Goal: Transaction & Acquisition: Purchase product/service

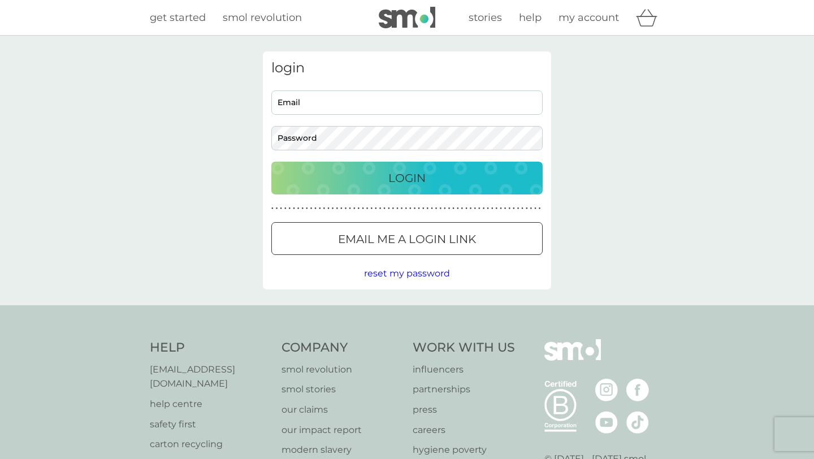
type input "[EMAIL_ADDRESS][DOMAIN_NAME]"
click at [397, 184] on p "Login" at bounding box center [406, 178] width 37 height 18
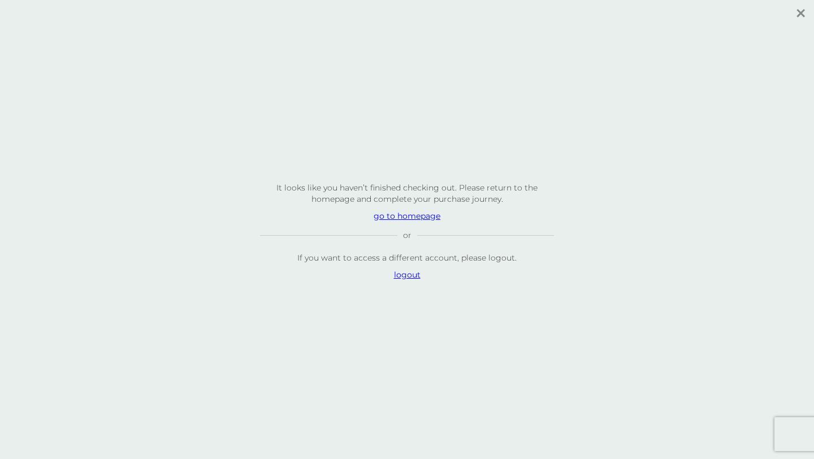
click at [398, 218] on p "go to homepage" at bounding box center [407, 215] width 294 height 11
click at [412, 217] on p "go to homepage" at bounding box center [407, 215] width 294 height 11
click at [413, 273] on p "logout" at bounding box center [407, 274] width 294 height 11
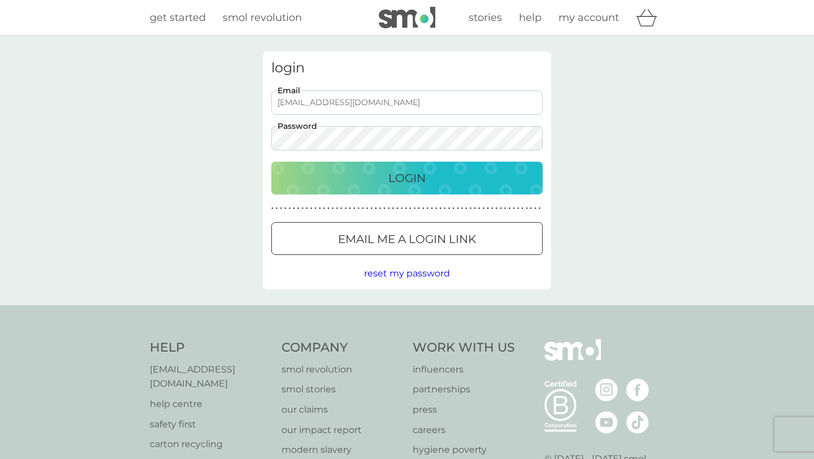
click at [372, 99] on input "ruthmcgill@hotmail.co.uk" at bounding box center [406, 102] width 271 height 24
type input "[EMAIL_ADDRESS][DOMAIN_NAME]"
click at [412, 186] on p "Login" at bounding box center [406, 178] width 37 height 18
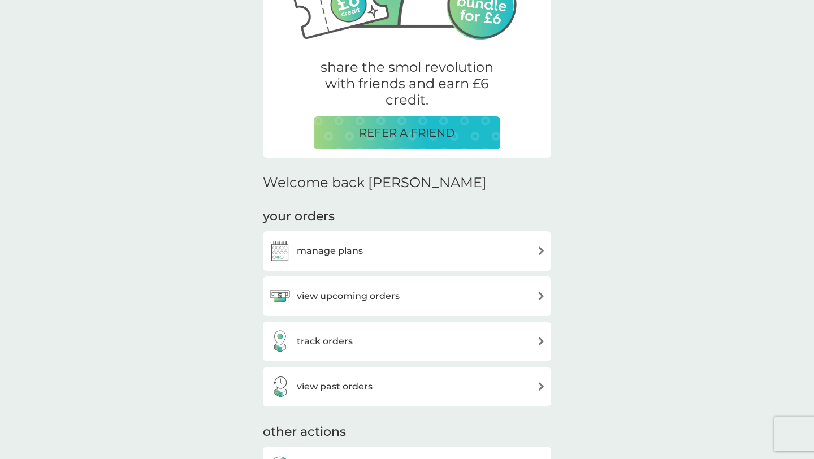
scroll to position [176, 0]
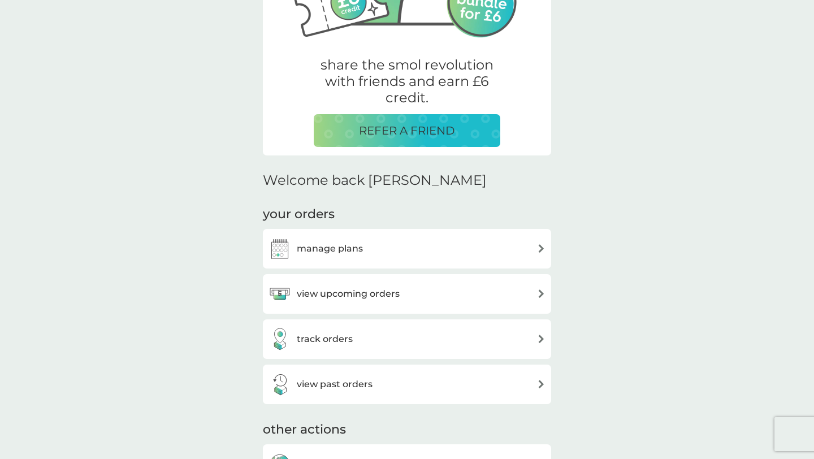
click at [347, 251] on h3 "manage plans" at bounding box center [330, 248] width 66 height 15
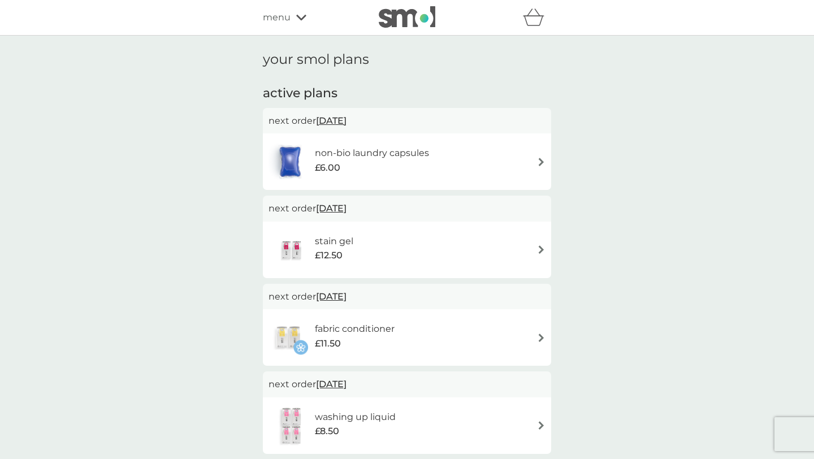
click at [542, 160] on img at bounding box center [541, 162] width 8 height 8
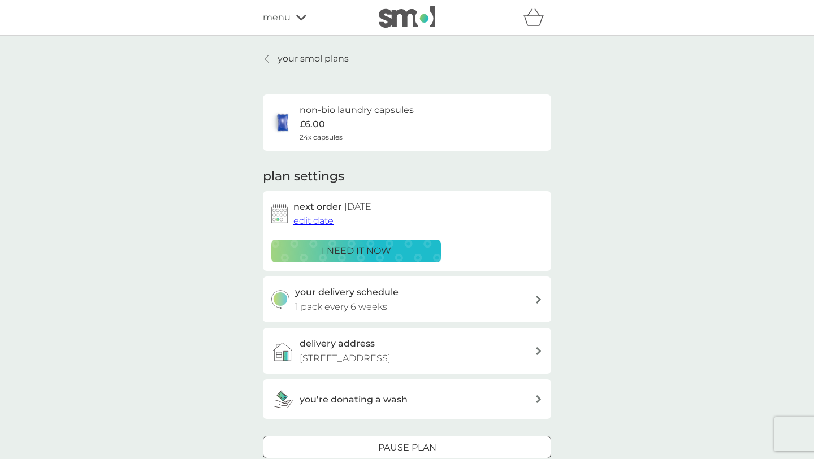
click at [311, 228] on button "edit date" at bounding box center [313, 221] width 40 height 15
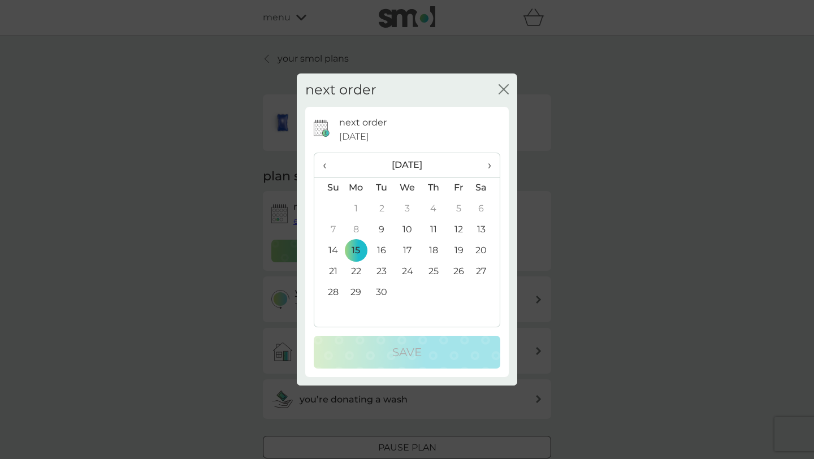
click at [492, 163] on th "›" at bounding box center [485, 165] width 28 height 24
click at [356, 272] on td "20" at bounding box center [356, 271] width 26 height 21
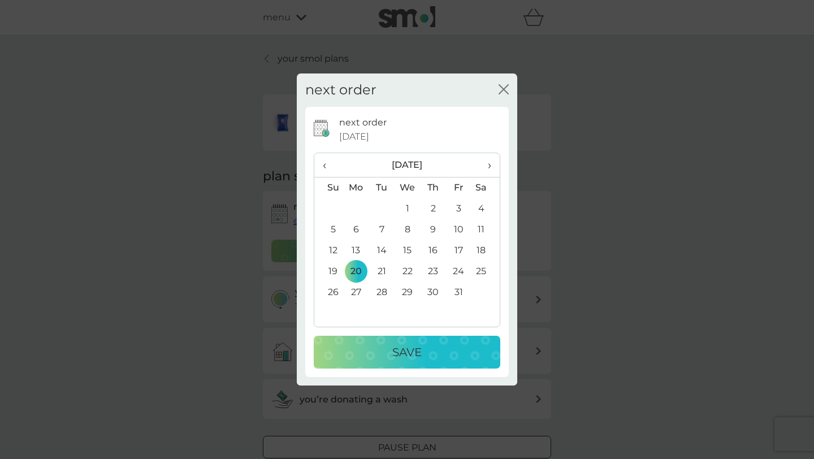
click at [407, 354] on p "Save" at bounding box center [406, 352] width 29 height 18
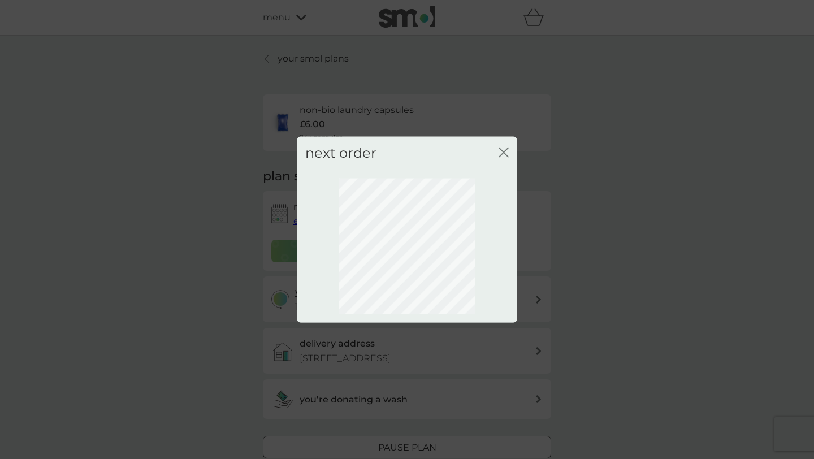
click at [504, 153] on icon "close" at bounding box center [505, 152] width 5 height 9
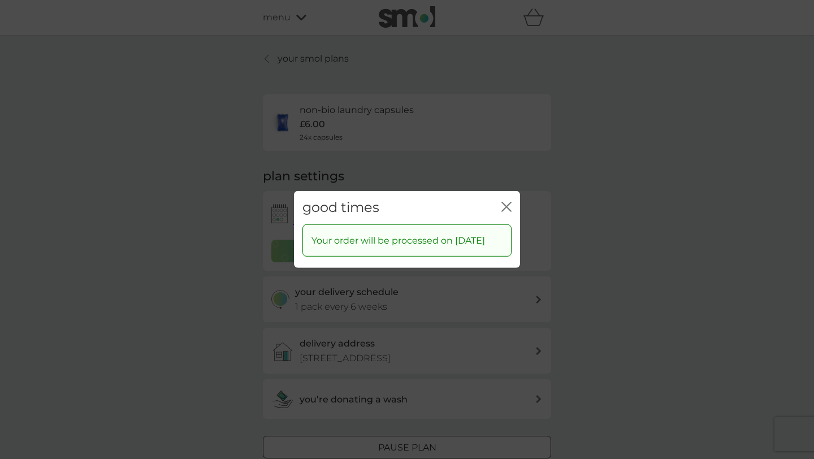
click at [506, 202] on icon "close" at bounding box center [508, 206] width 5 height 9
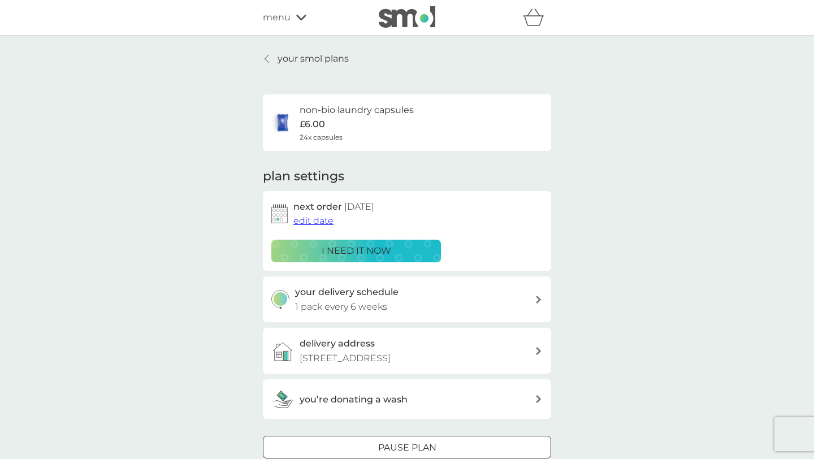
click at [292, 63] on p "your smol plans" at bounding box center [312, 58] width 71 height 15
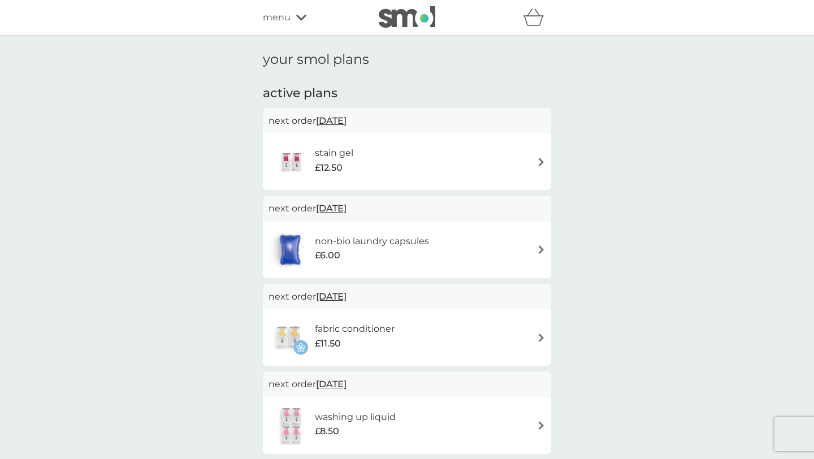
scroll to position [3, 0]
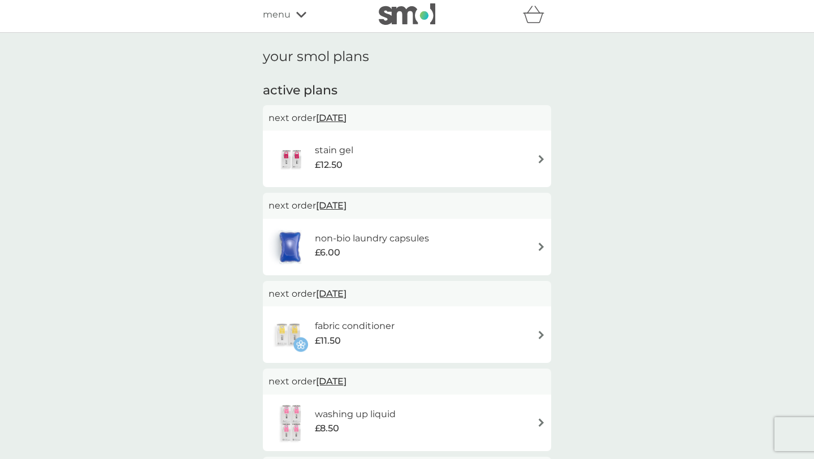
click at [540, 159] on img at bounding box center [541, 159] width 8 height 8
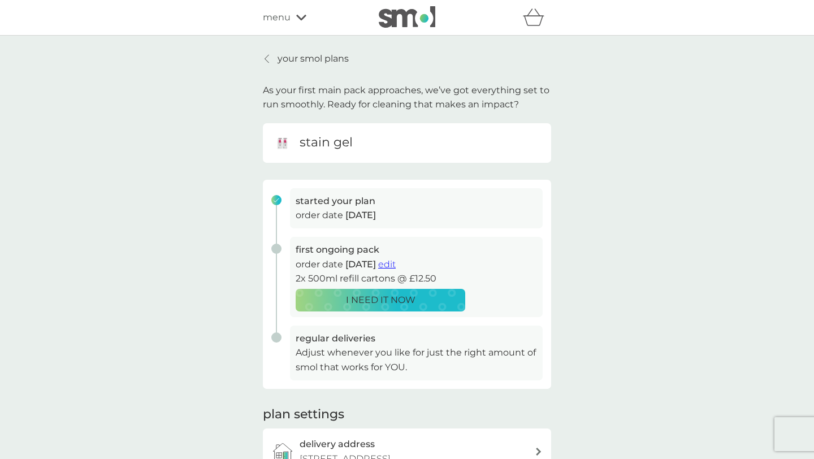
click at [396, 266] on span "edit" at bounding box center [387, 264] width 18 height 11
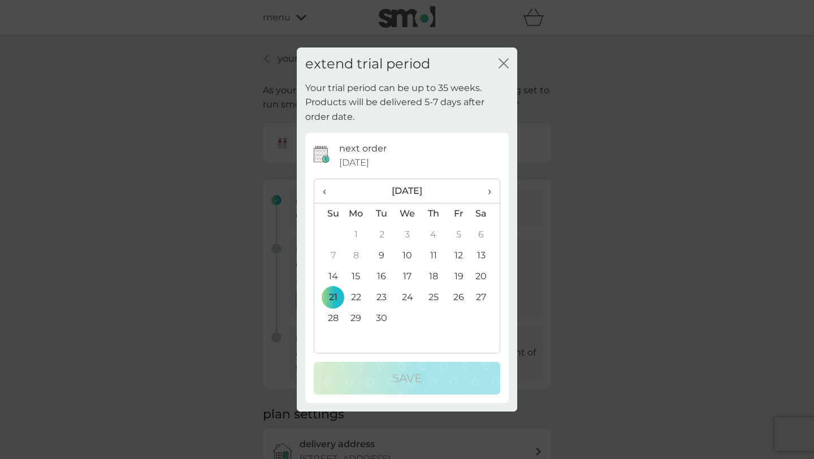
click at [491, 195] on th "›" at bounding box center [485, 191] width 28 height 24
click at [477, 275] on td "20" at bounding box center [485, 276] width 28 height 21
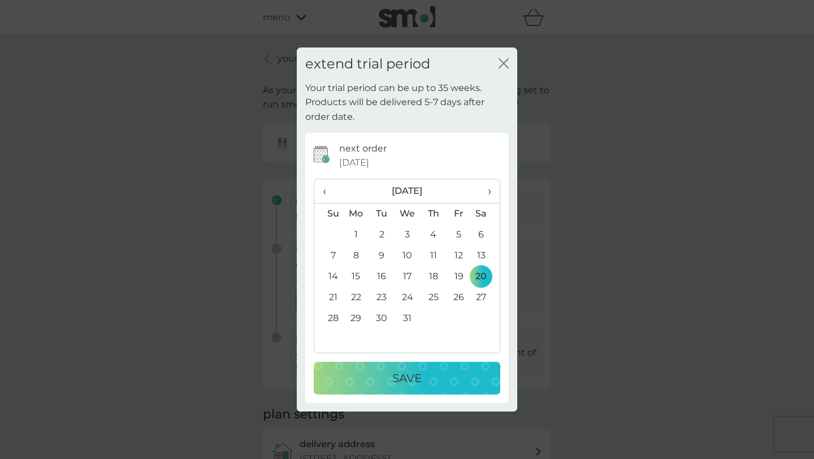
click at [402, 385] on p "Save" at bounding box center [406, 378] width 29 height 18
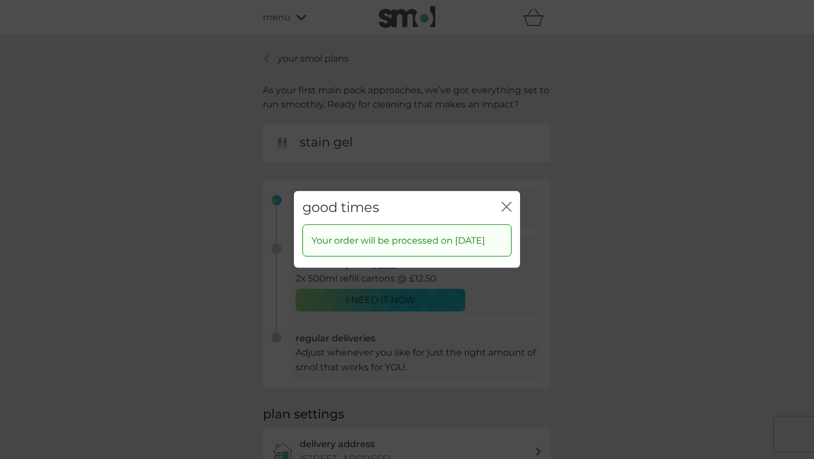
click at [510, 202] on icon "close" at bounding box center [506, 207] width 10 height 10
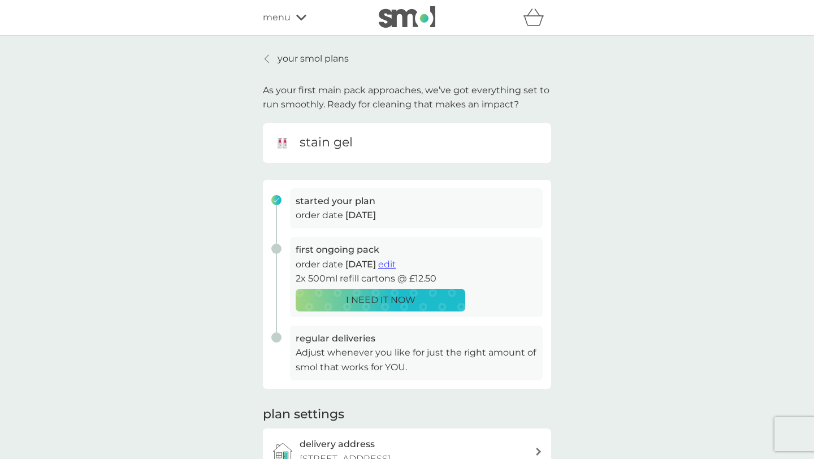
click at [273, 63] on link "your smol plans" at bounding box center [306, 58] width 86 height 15
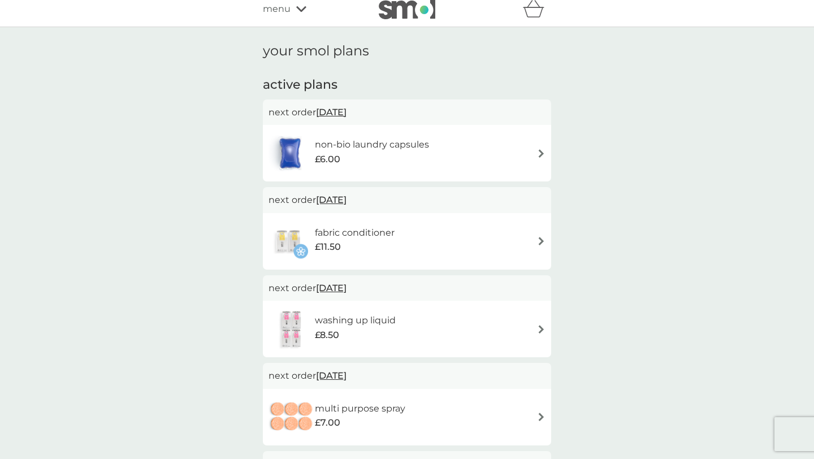
scroll to position [13, 0]
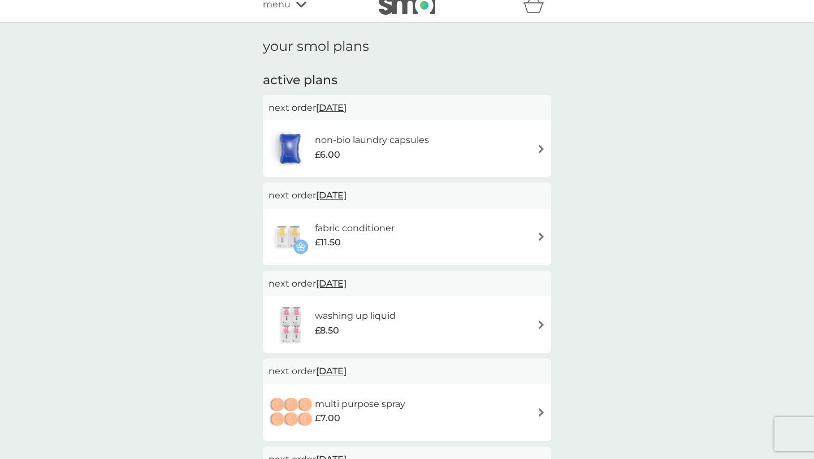
click at [539, 238] on img at bounding box center [541, 236] width 8 height 8
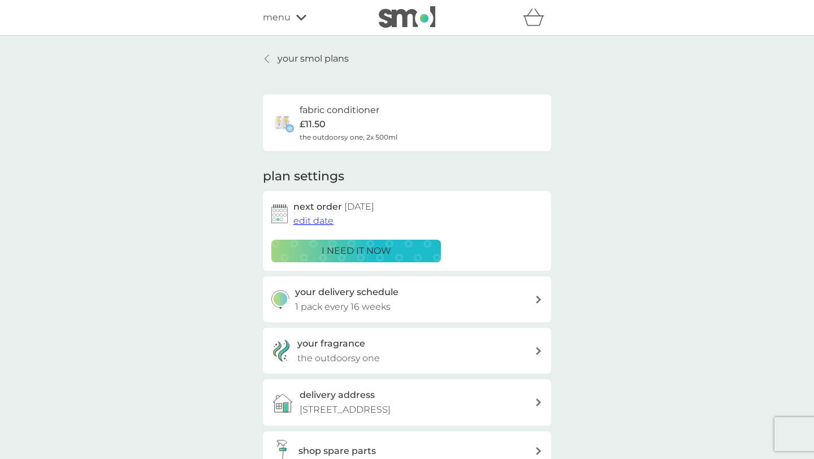
click at [324, 219] on span "edit date" at bounding box center [313, 220] width 40 height 11
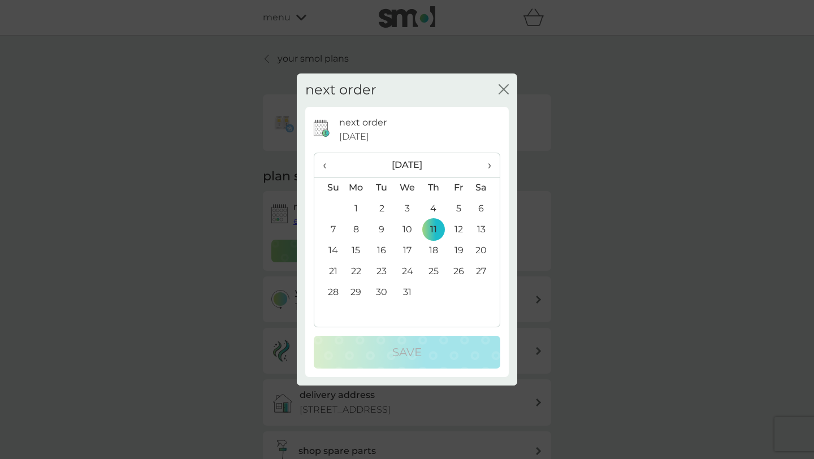
click at [484, 249] on td "20" at bounding box center [485, 250] width 28 height 21
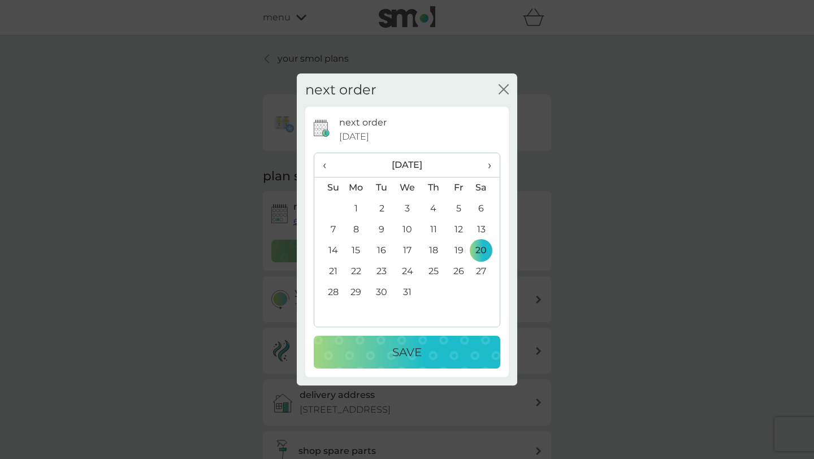
click at [393, 353] on p "Save" at bounding box center [406, 352] width 29 height 18
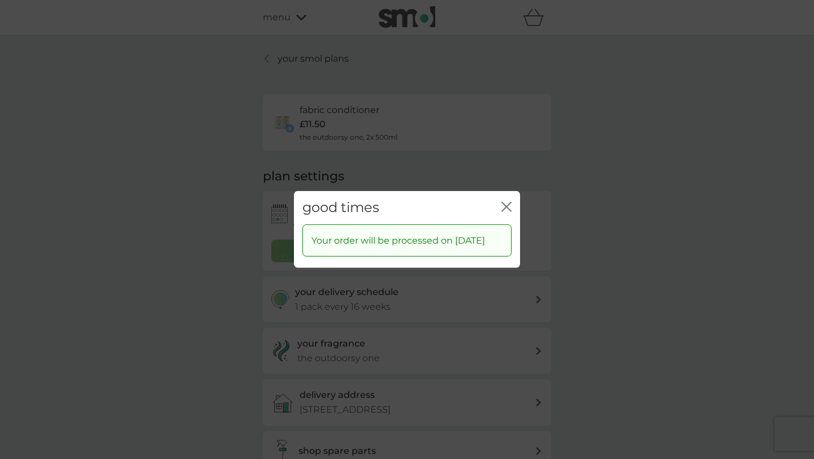
click at [508, 202] on icon "close" at bounding box center [508, 206] width 5 height 9
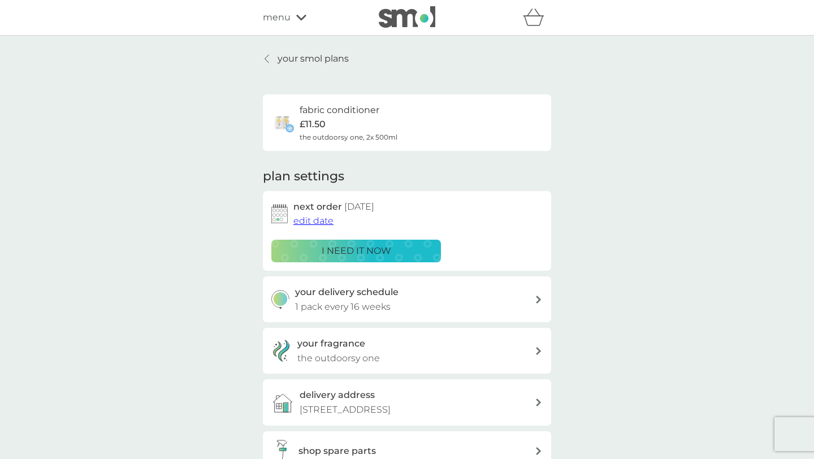
click at [272, 59] on link "your smol plans" at bounding box center [306, 58] width 86 height 15
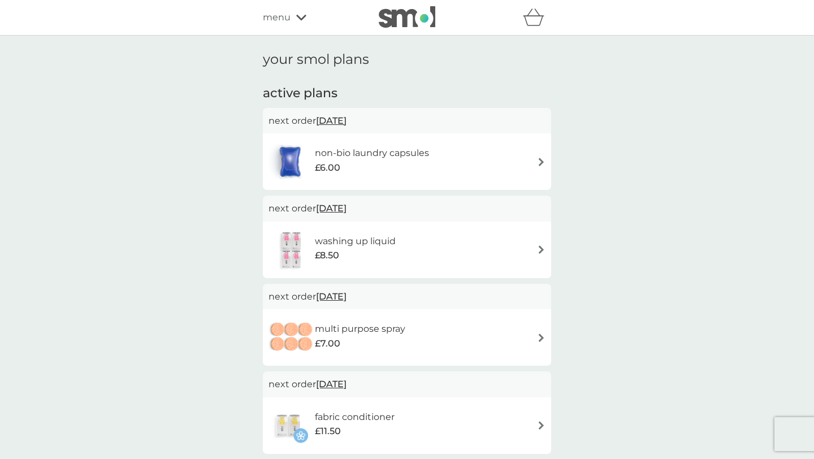
click at [542, 251] on img at bounding box center [541, 249] width 8 height 8
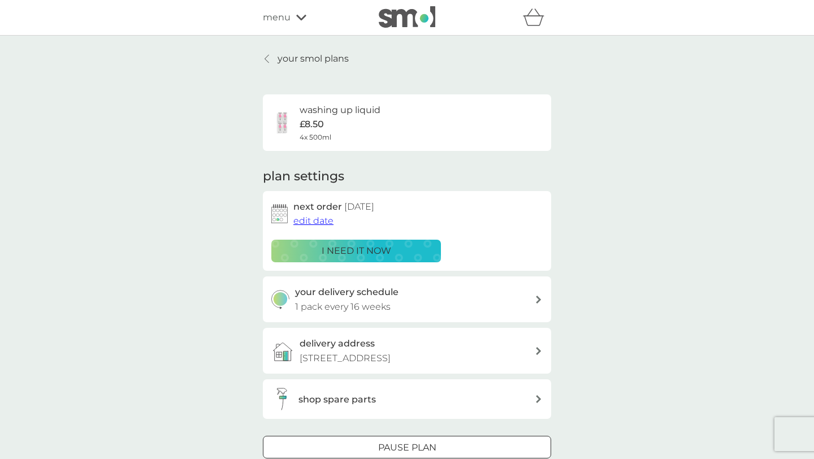
click at [322, 220] on span "edit date" at bounding box center [313, 220] width 40 height 11
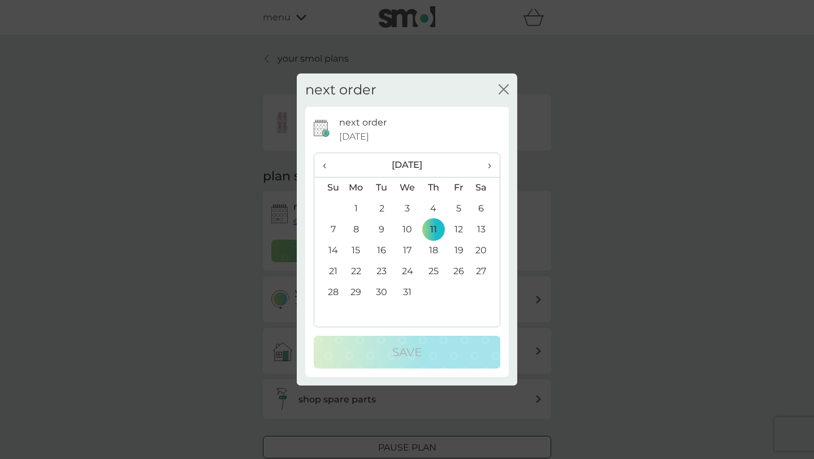
click at [483, 251] on td "20" at bounding box center [485, 250] width 28 height 21
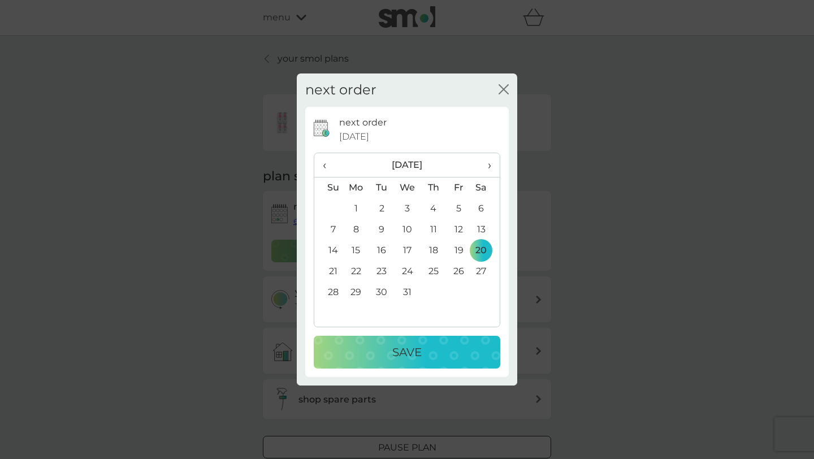
click at [406, 351] on p "Save" at bounding box center [406, 352] width 29 height 18
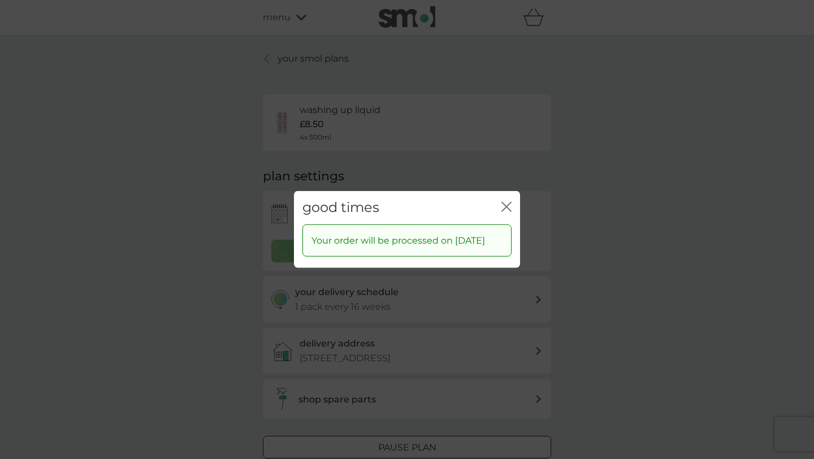
click at [506, 202] on icon "close" at bounding box center [508, 206] width 5 height 9
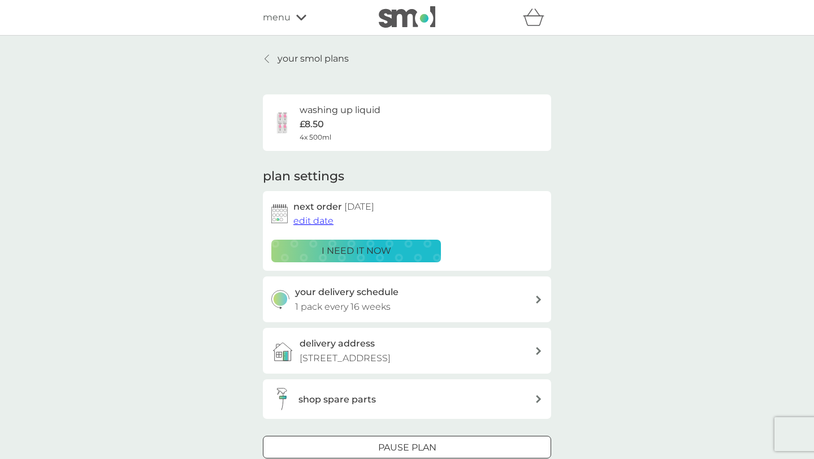
click at [279, 58] on p "your smol plans" at bounding box center [312, 58] width 71 height 15
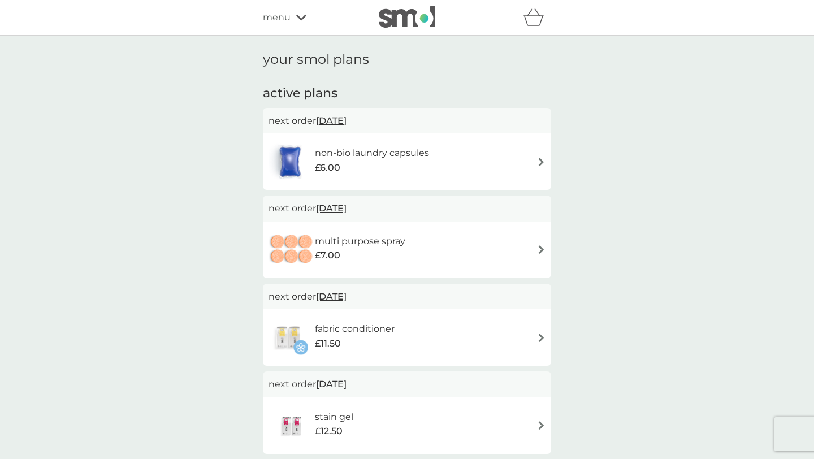
click at [476, 163] on div "non-bio laundry capsules £6.00" at bounding box center [406, 162] width 277 height 40
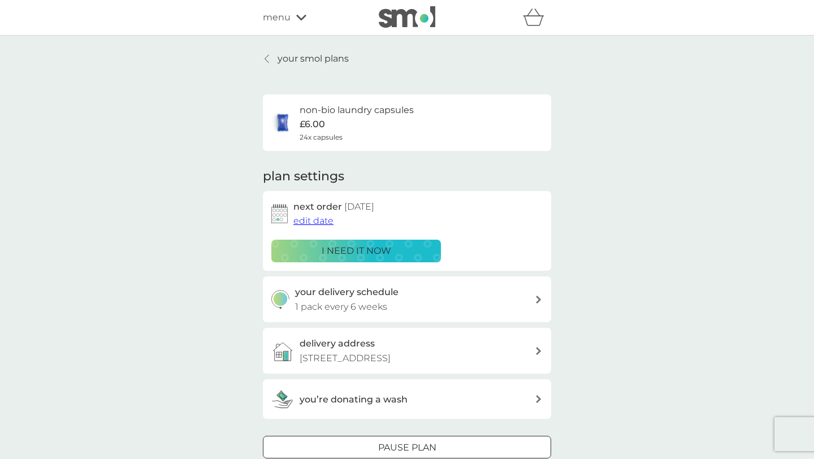
click at [318, 222] on span "edit date" at bounding box center [313, 220] width 40 height 11
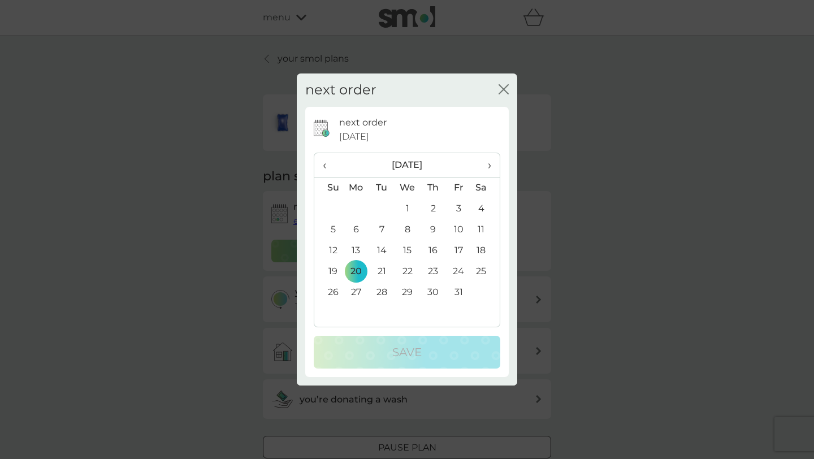
click at [487, 165] on span "›" at bounding box center [485, 165] width 11 height 24
click at [432, 270] on td "20" at bounding box center [432, 271] width 25 height 21
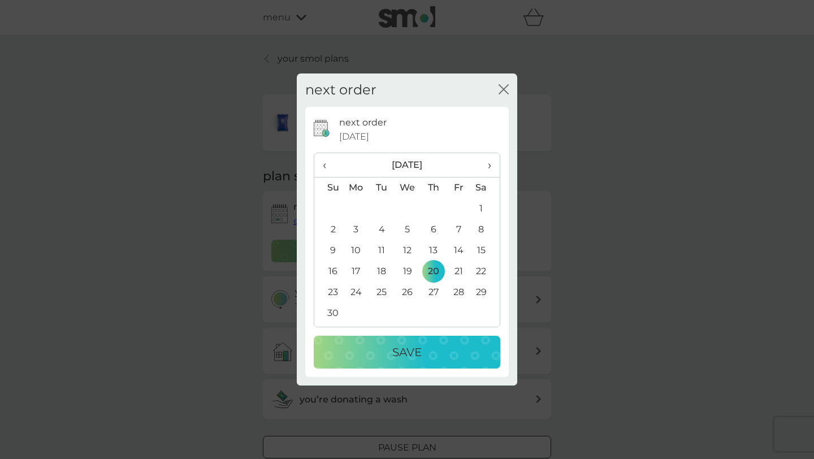
click at [399, 354] on p "Save" at bounding box center [406, 352] width 29 height 18
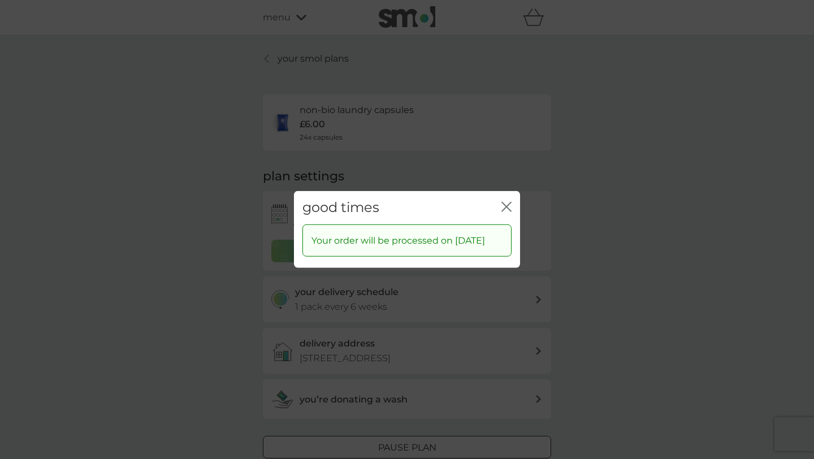
click at [506, 202] on icon "close" at bounding box center [506, 207] width 10 height 10
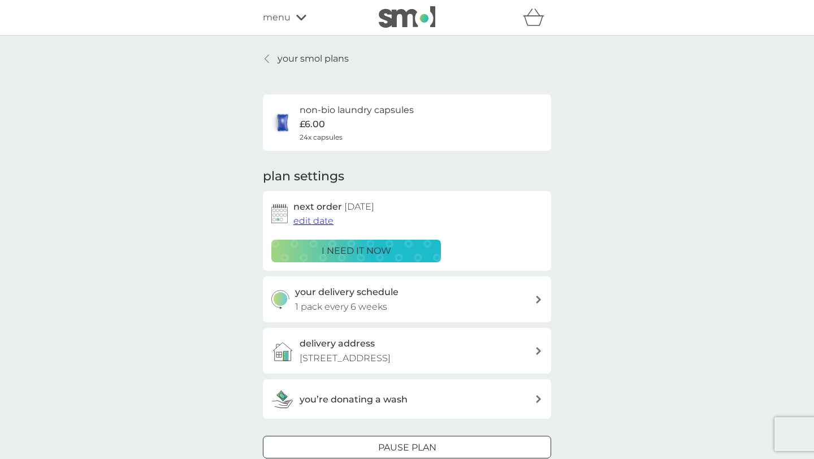
click at [274, 58] on link "your smol plans" at bounding box center [306, 58] width 86 height 15
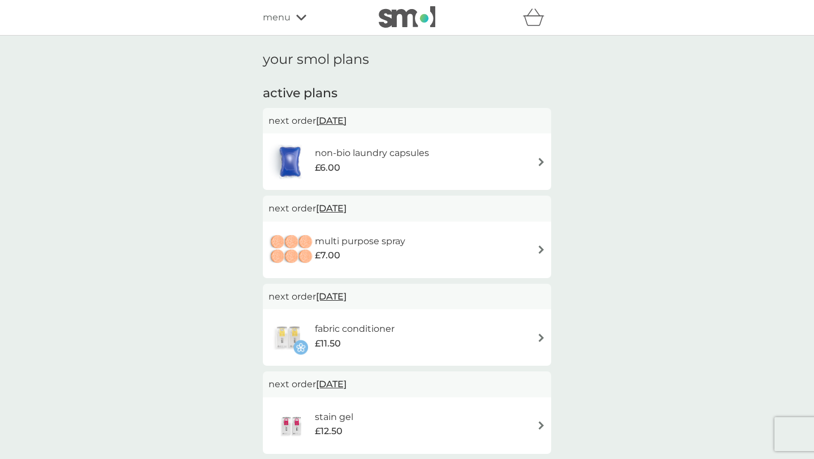
click at [537, 253] on img at bounding box center [541, 249] width 8 height 8
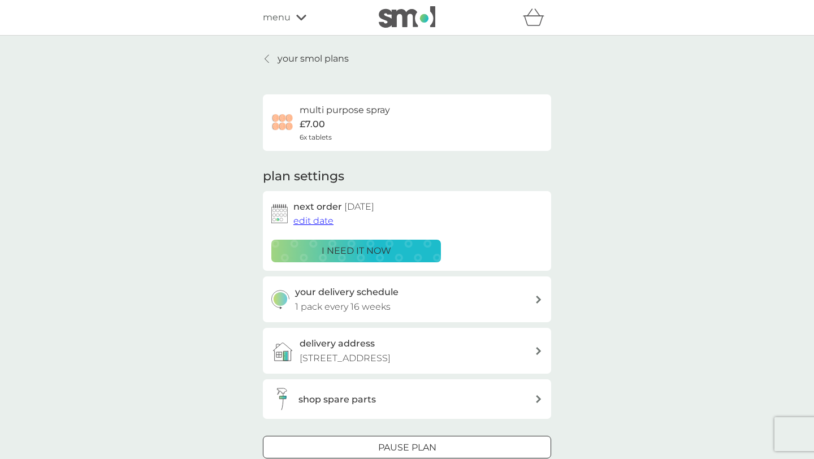
click at [316, 223] on span "edit date" at bounding box center [313, 220] width 40 height 11
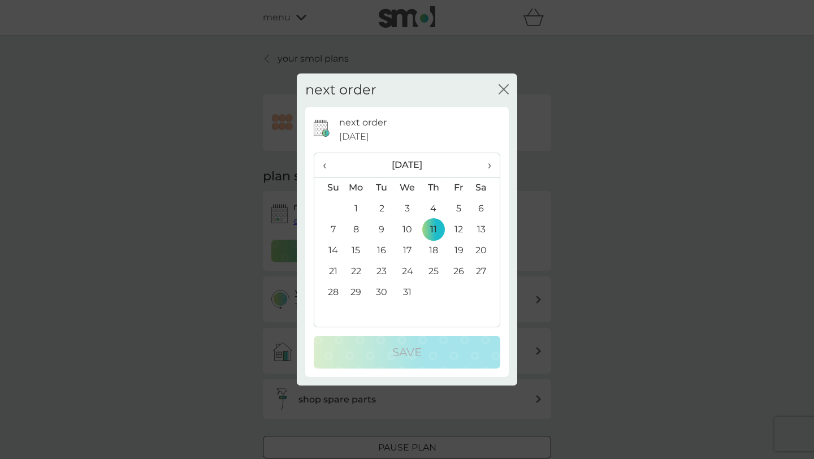
click at [485, 249] on td "20" at bounding box center [485, 250] width 28 height 21
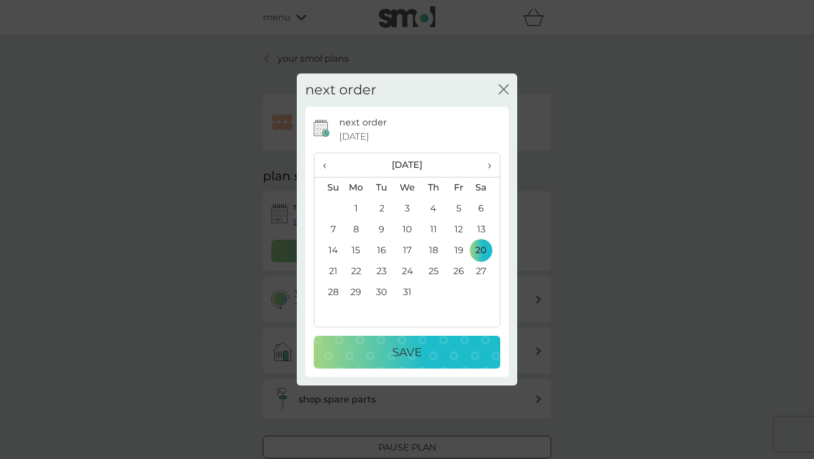
click at [409, 353] on p "Save" at bounding box center [406, 352] width 29 height 18
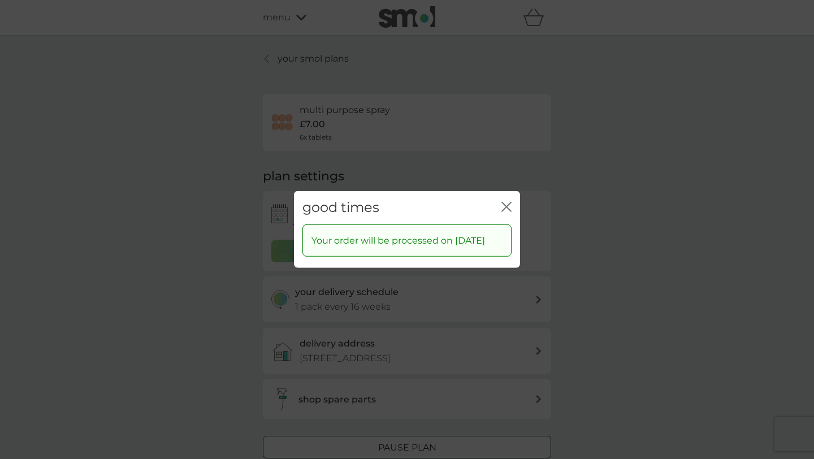
click at [500, 202] on div "good times close" at bounding box center [407, 207] width 226 height 33
click at [505, 202] on icon "close" at bounding box center [504, 206] width 5 height 9
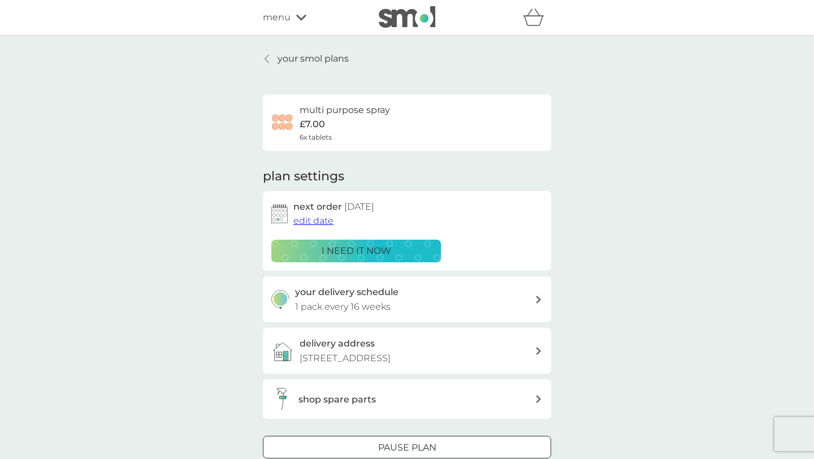
click at [270, 56] on div at bounding box center [267, 58] width 8 height 9
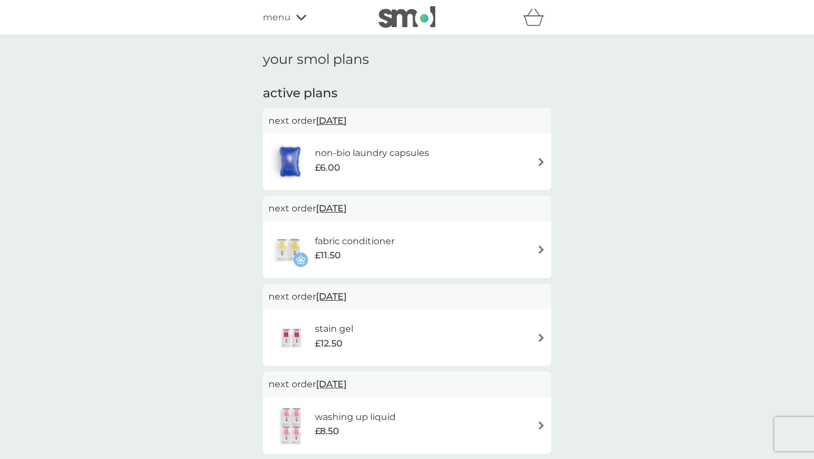
click at [284, 11] on span "menu" at bounding box center [277, 17] width 28 height 15
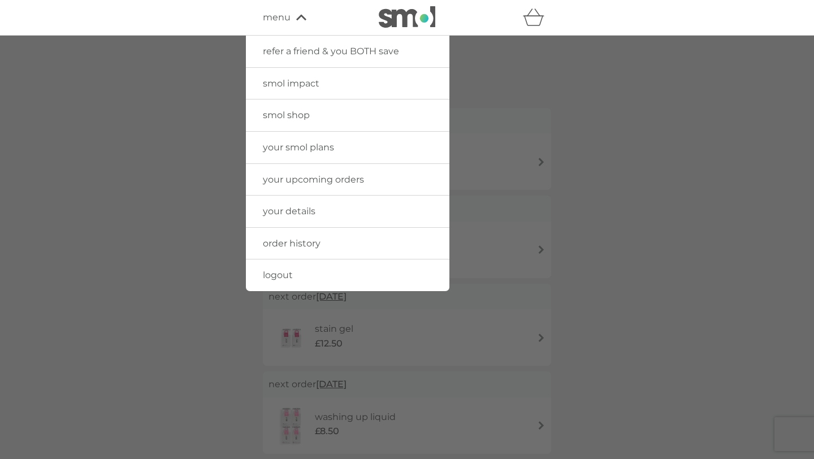
click at [259, 121] on link "smol shop" at bounding box center [347, 115] width 203 height 32
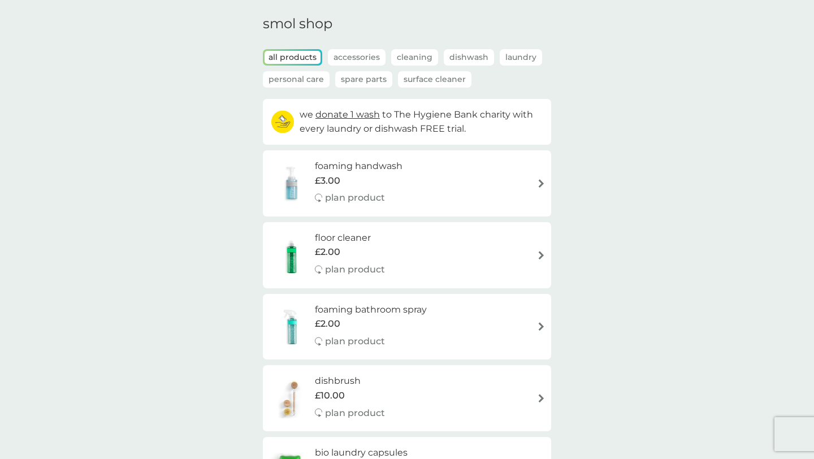
scroll to position [36, 0]
click at [521, 189] on div "foaming handwash £3.00 plan product" at bounding box center [406, 182] width 277 height 49
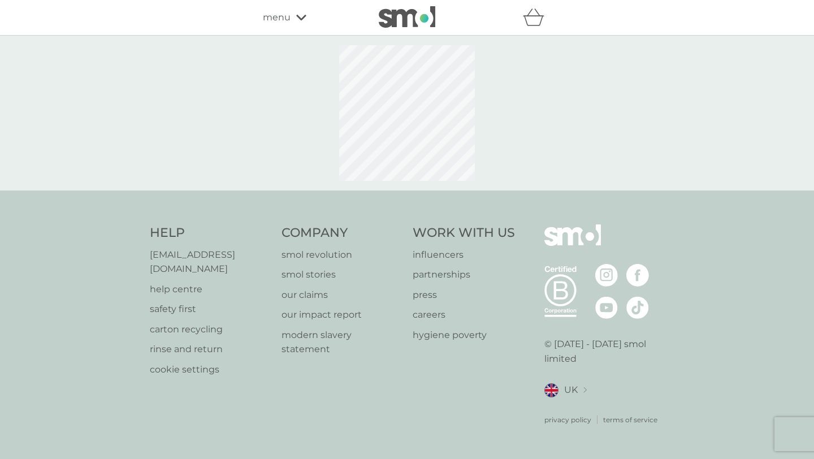
select select "119"
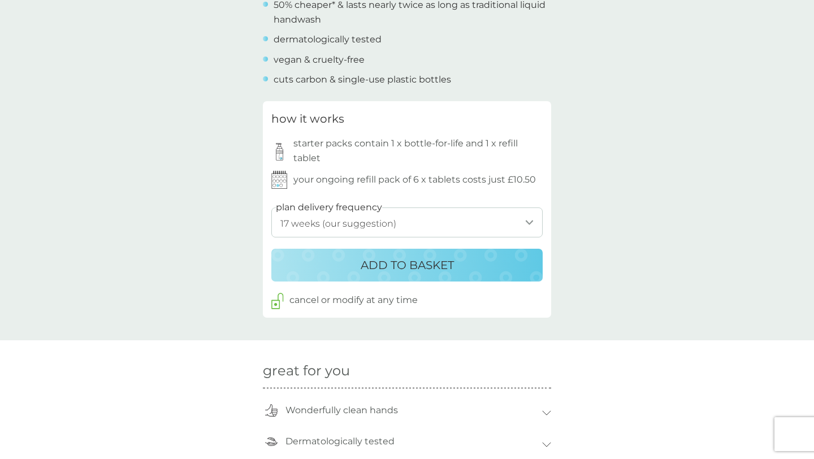
scroll to position [510, 0]
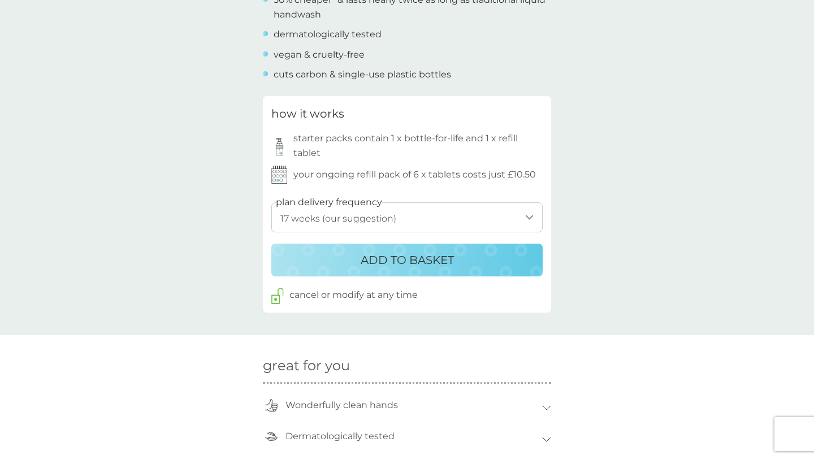
click at [407, 260] on p "ADD TO BASKET" at bounding box center [407, 260] width 93 height 18
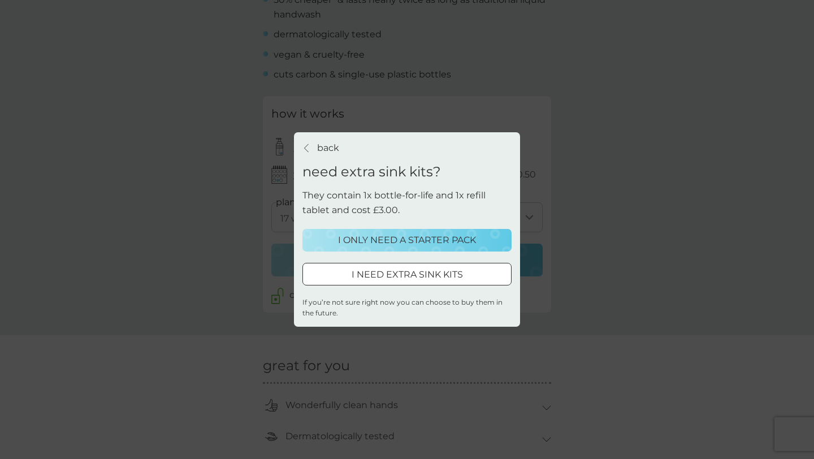
click at [389, 242] on p "I ONLY NEED A STARTER PACK" at bounding box center [407, 240] width 138 height 15
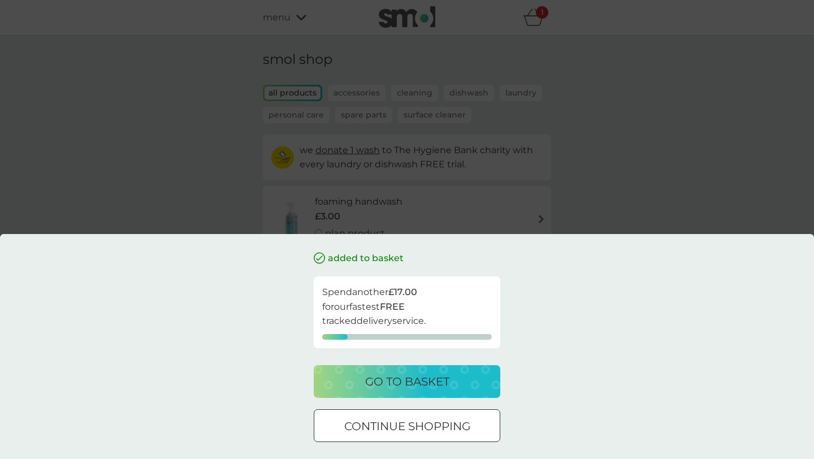
click at [386, 386] on p "go to basket" at bounding box center [407, 381] width 84 height 18
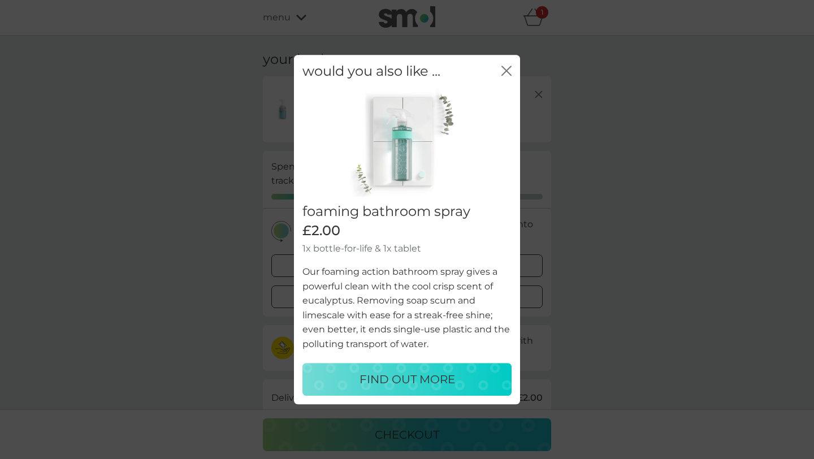
click at [393, 377] on p "FIND OUT MORE" at bounding box center [406, 379] width 95 height 18
select select "182"
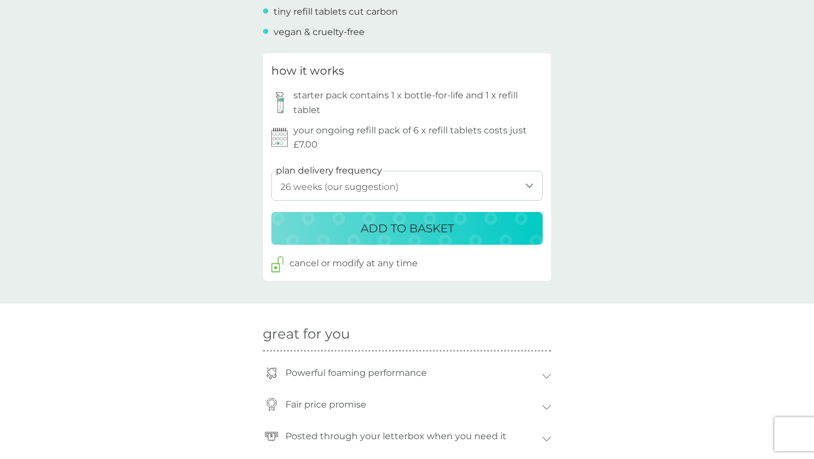
scroll to position [542, 0]
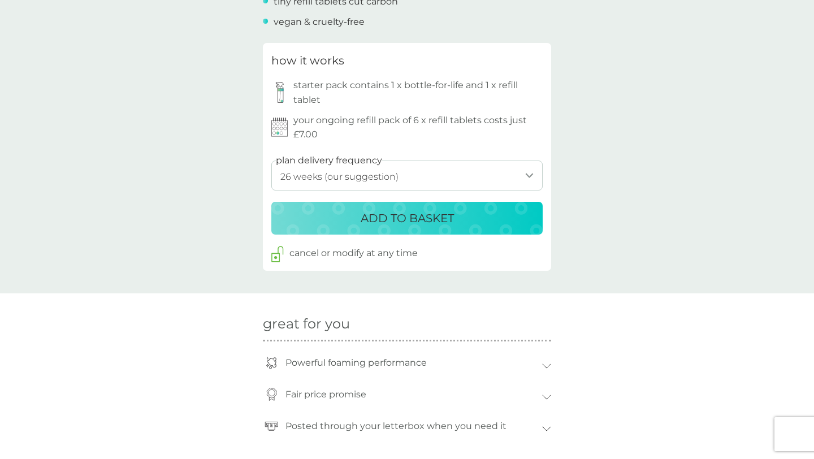
click at [408, 217] on p "ADD TO BASKET" at bounding box center [407, 218] width 93 height 18
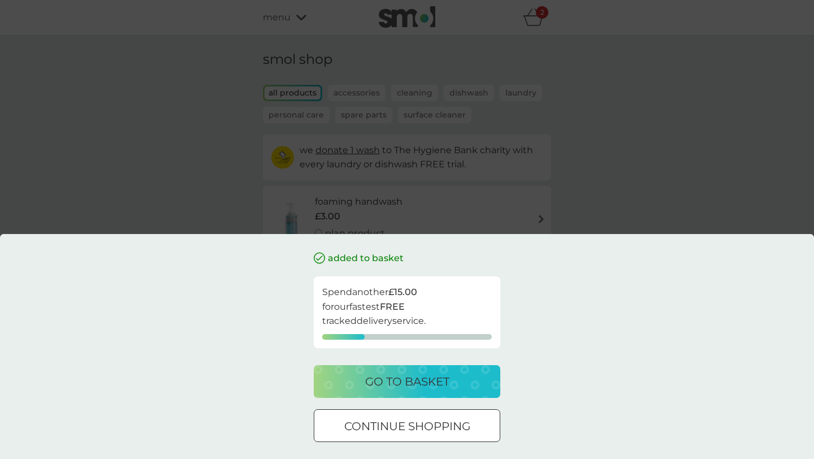
click at [393, 425] on div at bounding box center [407, 426] width 41 height 12
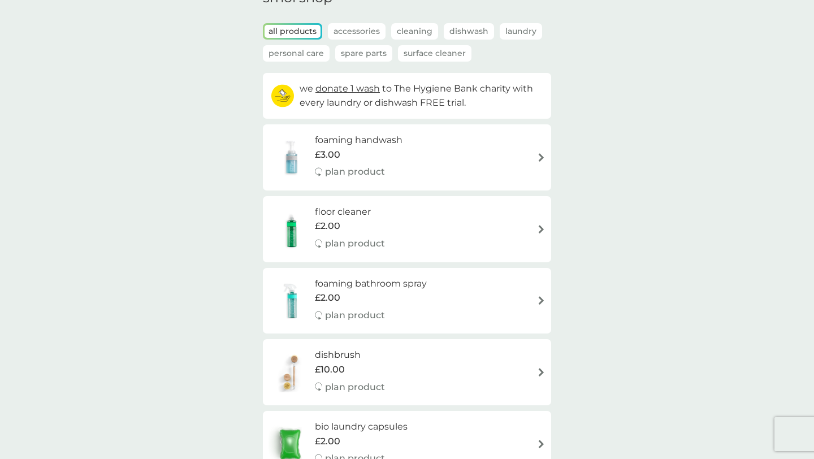
scroll to position [65, 0]
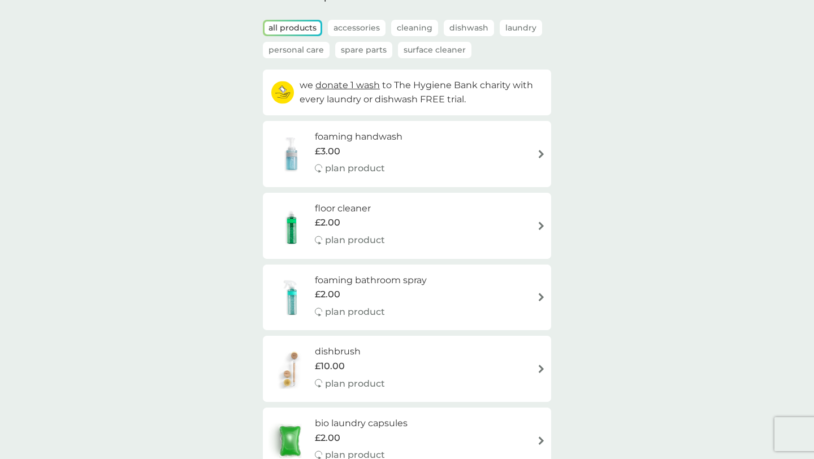
click at [389, 228] on div "floor cleaner £2.00 plan product" at bounding box center [355, 225] width 81 height 49
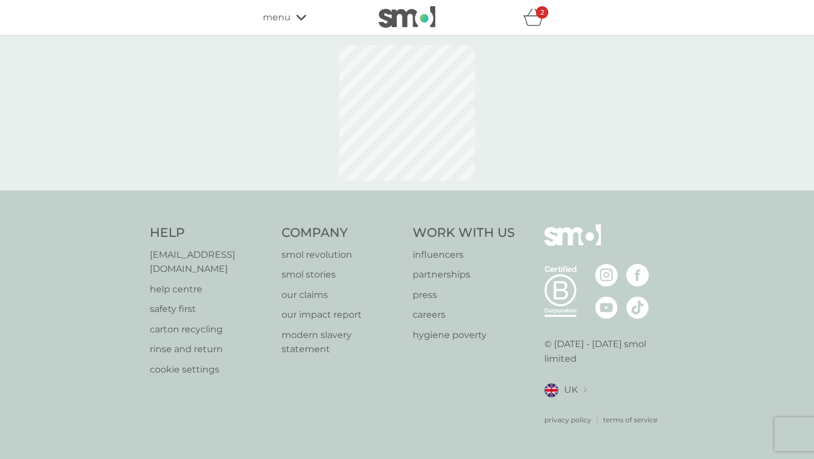
select select "84"
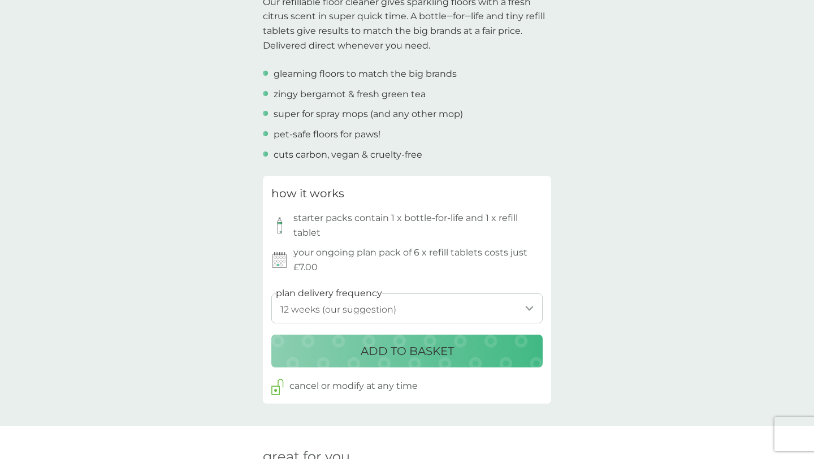
scroll to position [390, 0]
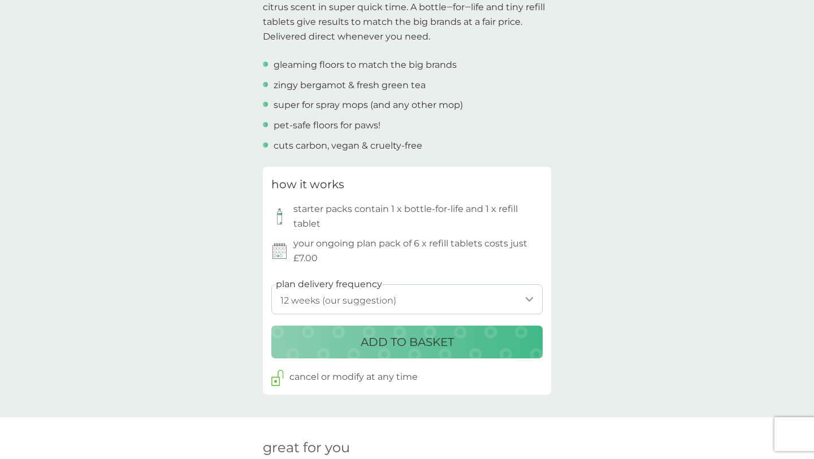
click at [386, 345] on p "ADD TO BASKET" at bounding box center [407, 342] width 93 height 18
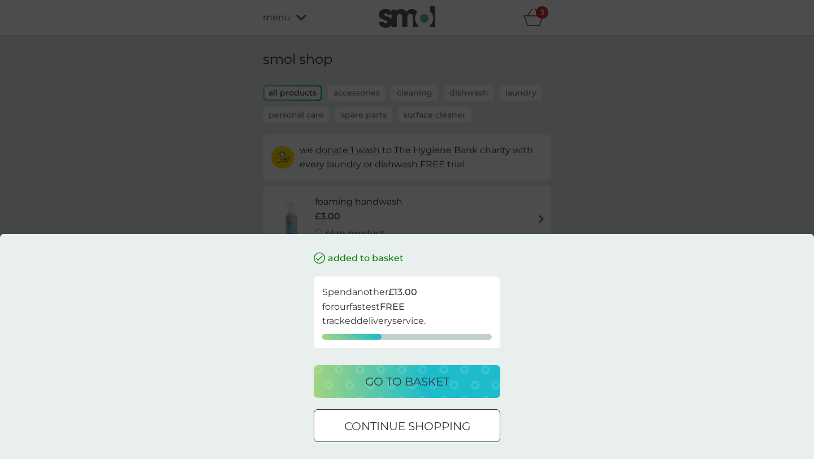
click at [400, 422] on div at bounding box center [407, 426] width 41 height 12
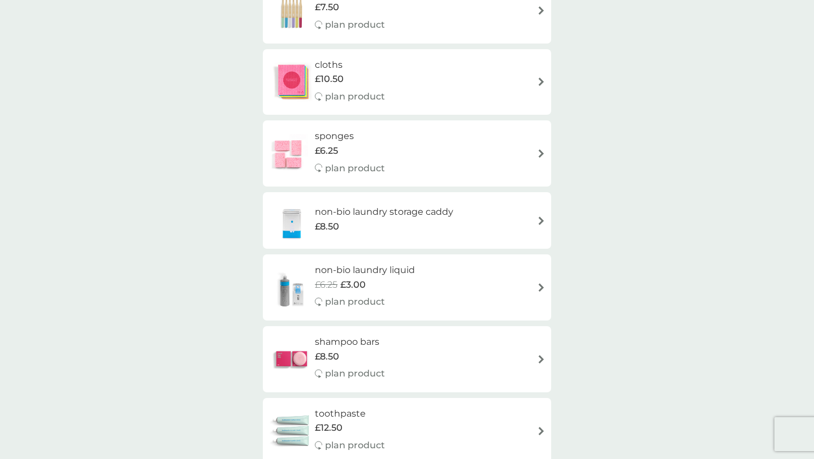
scroll to position [1002, 0]
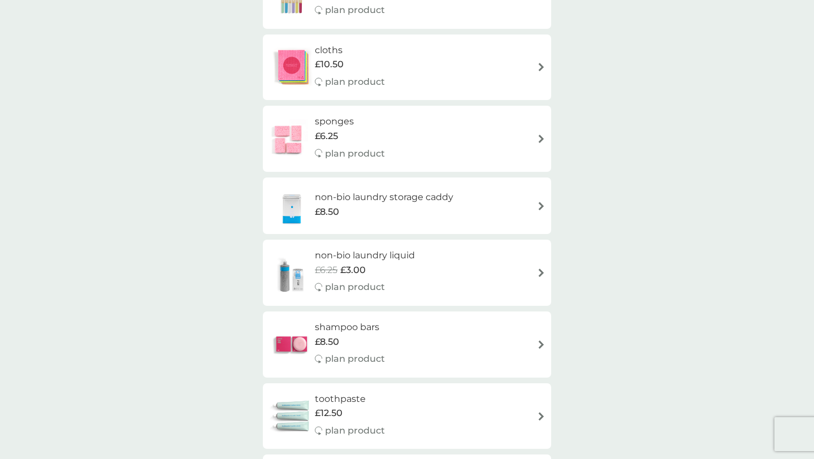
click at [531, 207] on div "non-bio laundry storage caddy £8.50" at bounding box center [406, 206] width 277 height 40
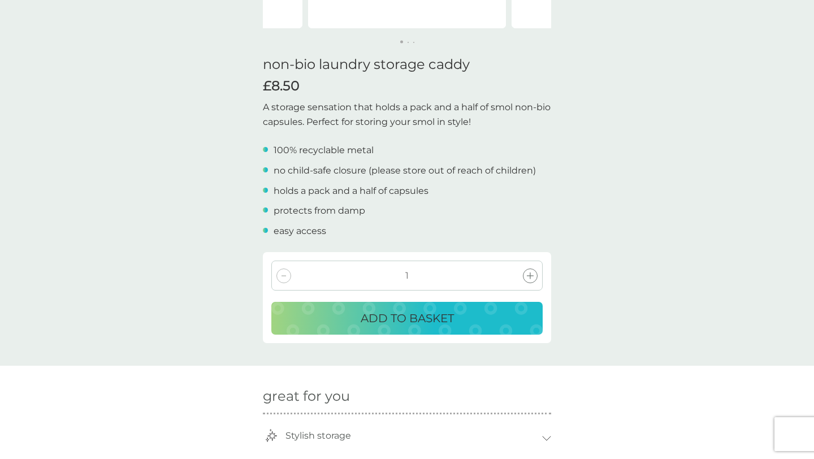
scroll to position [259, 0]
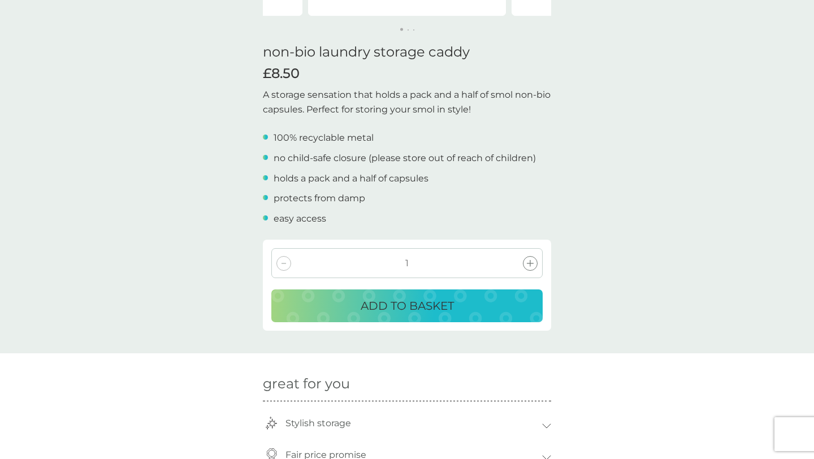
click at [412, 314] on p "ADD TO BASKET" at bounding box center [407, 306] width 93 height 18
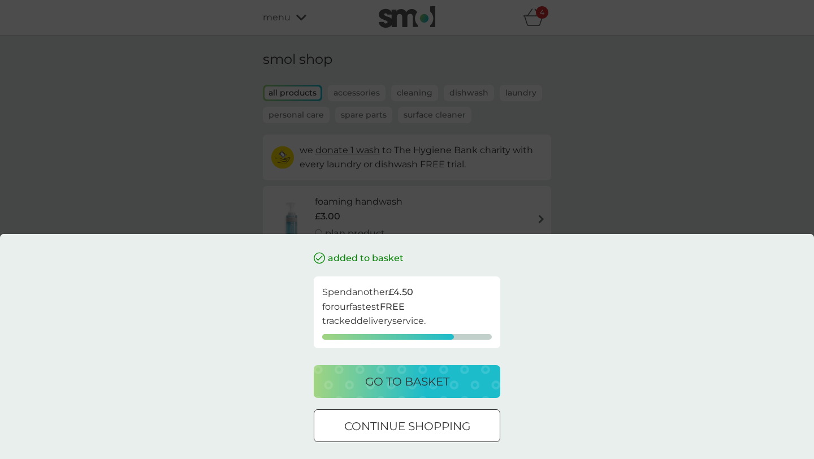
click at [393, 428] on div at bounding box center [407, 426] width 41 height 12
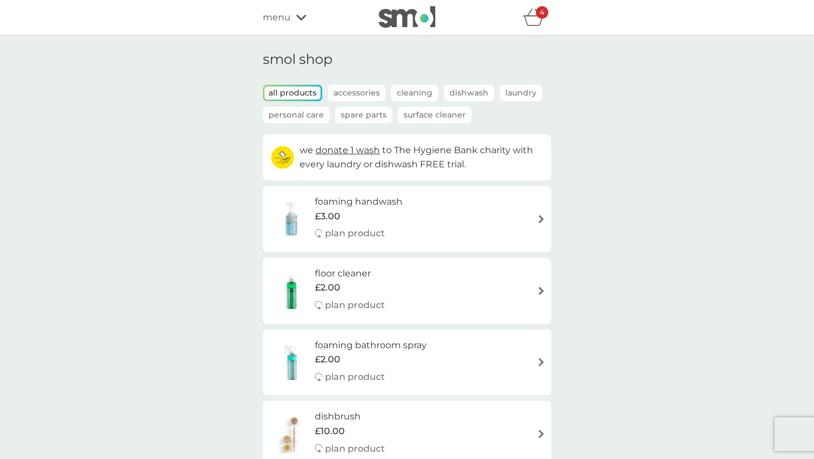
click at [420, 234] on div "foaming handwash £3.00 plan product" at bounding box center [406, 218] width 277 height 49
select select "119"
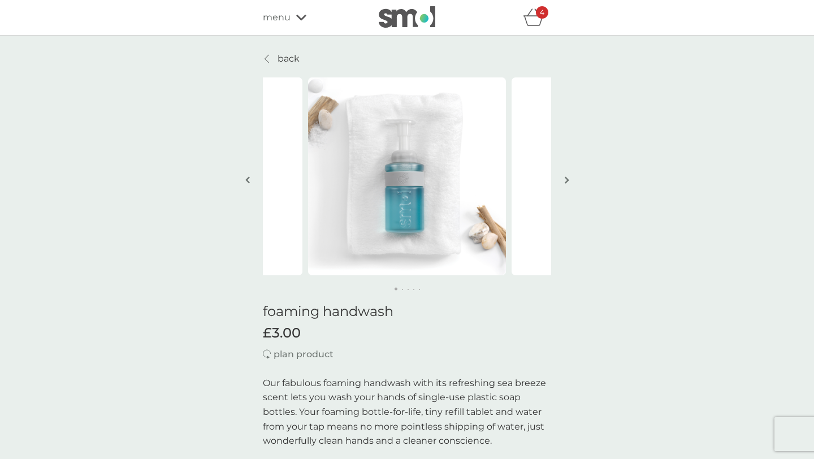
click at [285, 59] on p "back" at bounding box center [288, 58] width 22 height 15
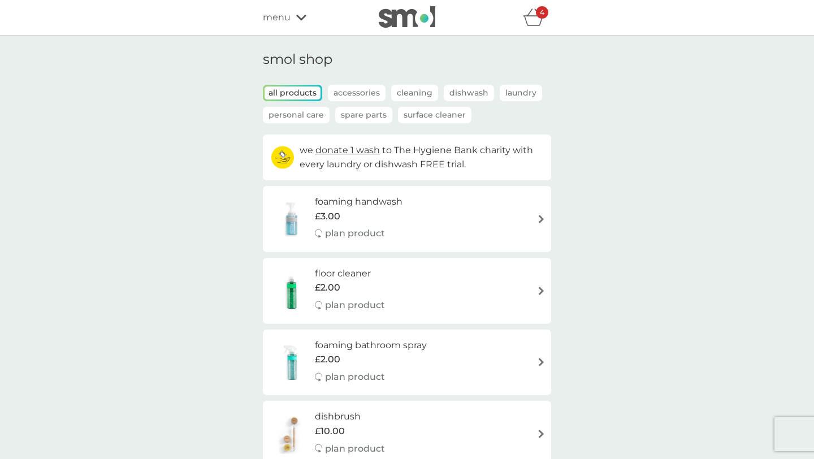
click at [530, 21] on icon "basket" at bounding box center [533, 17] width 21 height 18
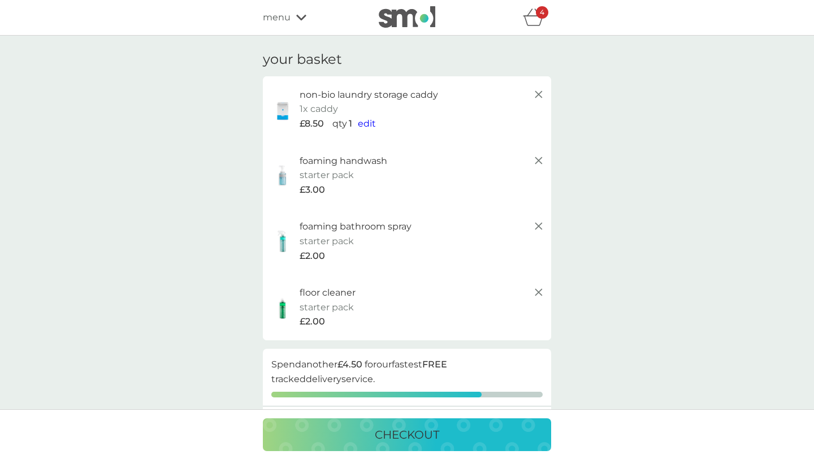
click at [319, 186] on span "£3.00" at bounding box center [311, 190] width 25 height 15
click at [327, 180] on p "starter pack" at bounding box center [326, 175] width 54 height 15
click at [291, 16] on div "menu" at bounding box center [311, 17] width 96 height 15
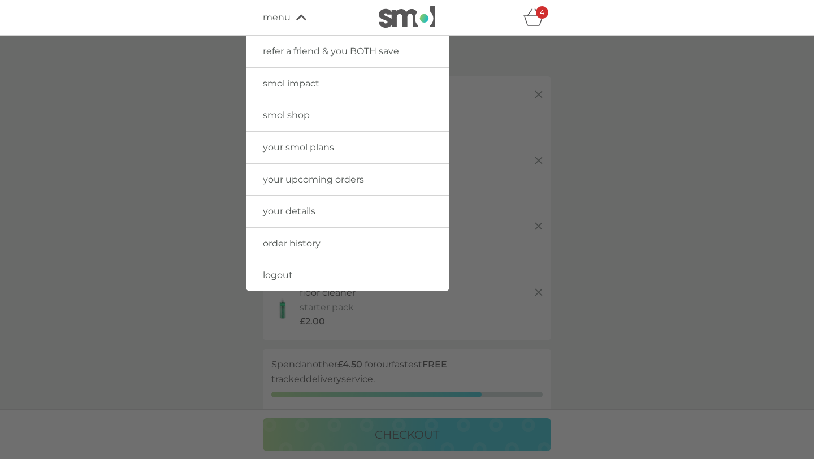
click at [277, 114] on span "smol shop" at bounding box center [286, 115] width 47 height 11
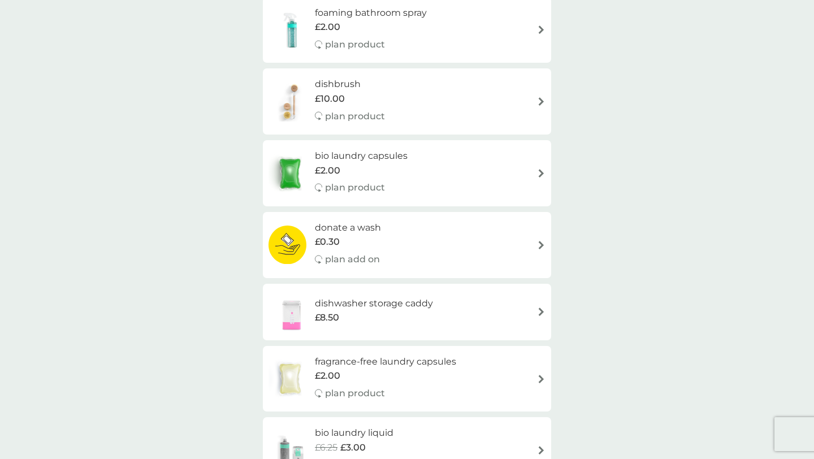
scroll to position [331, 0]
click at [357, 258] on p "plan add on" at bounding box center [352, 260] width 55 height 15
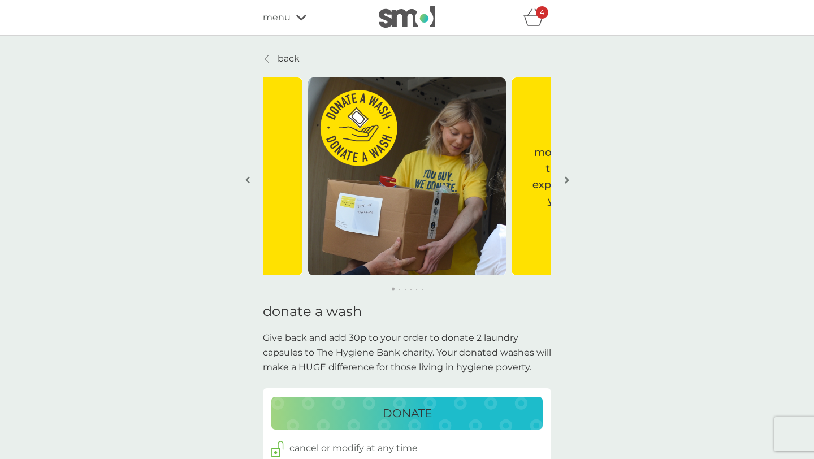
click at [394, 419] on p "DONATE" at bounding box center [407, 413] width 49 height 18
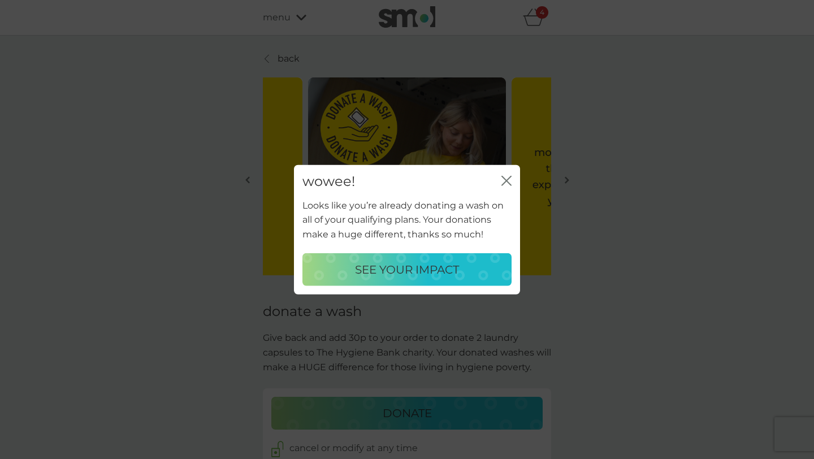
click at [505, 180] on icon "close" at bounding box center [506, 181] width 10 height 10
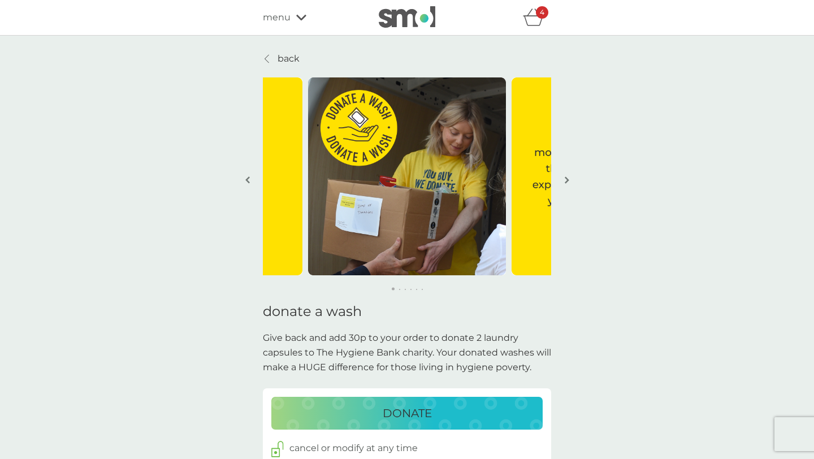
click at [284, 60] on p "back" at bounding box center [288, 58] width 22 height 15
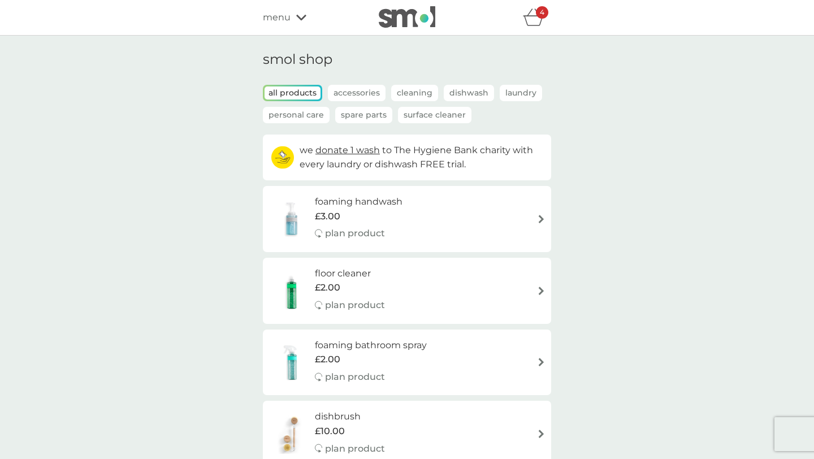
click at [339, 206] on h6 "foaming handwash" at bounding box center [359, 201] width 88 height 15
select select "119"
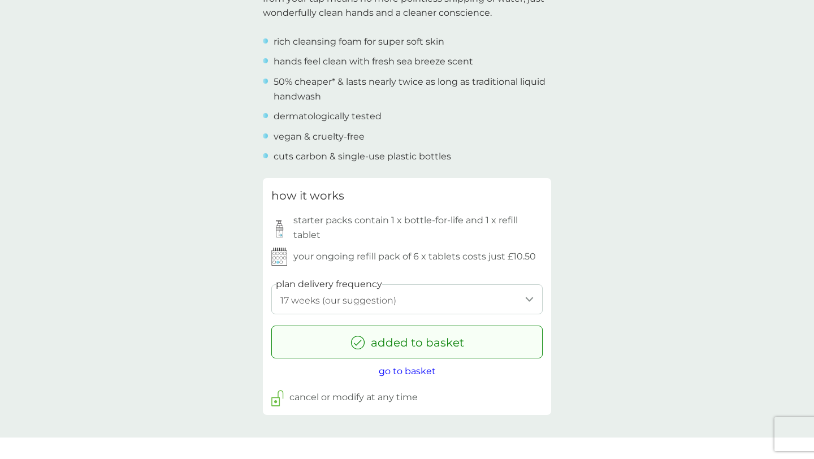
scroll to position [429, 0]
click at [372, 302] on select "1 week 2 weeks 3 weeks 4 weeks 5 weeks 6 weeks 7 weeks 8 weeks 9 weeks 10 weeks…" at bounding box center [406, 298] width 271 height 30
click at [413, 369] on span "go to basket" at bounding box center [407, 369] width 57 height 11
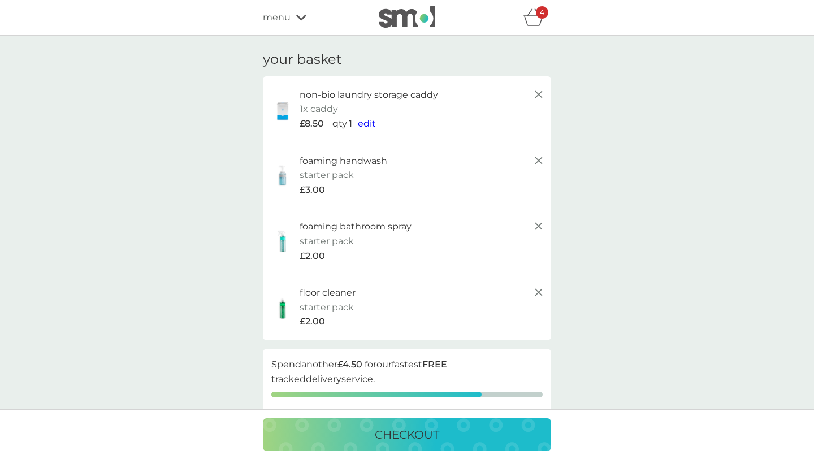
click at [537, 162] on icon at bounding box center [539, 161] width 14 height 14
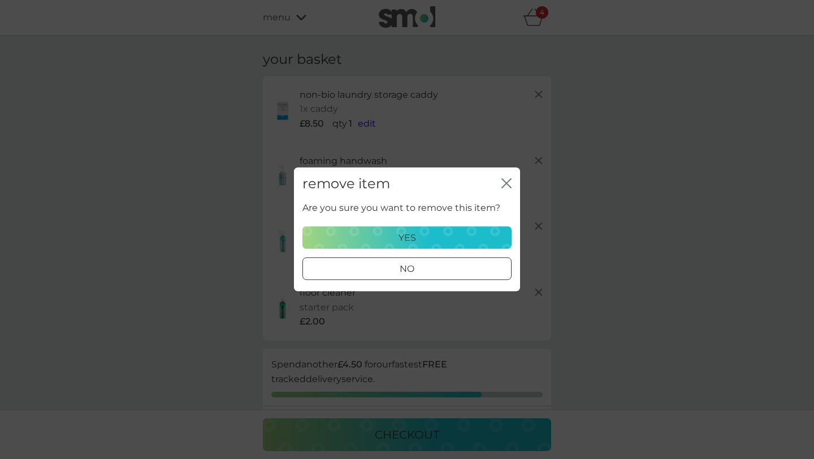
click at [424, 272] on div at bounding box center [407, 269] width 41 height 12
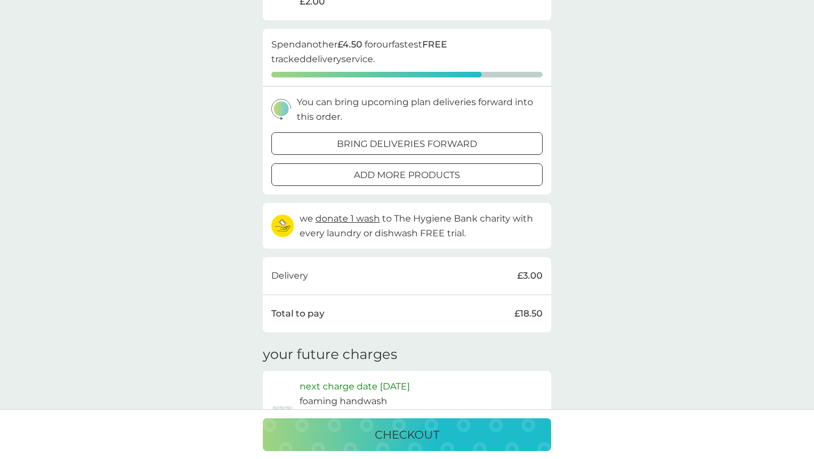
scroll to position [321, 0]
click at [385, 175] on p "add more products" at bounding box center [407, 174] width 106 height 15
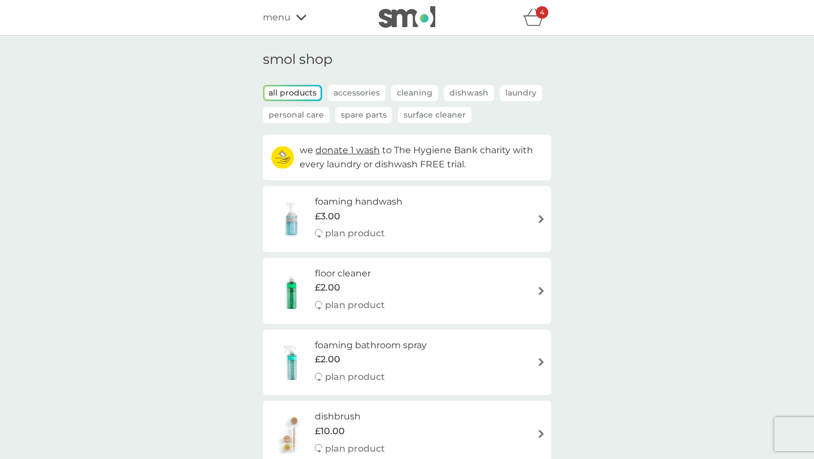
click at [374, 211] on div "£3.00" at bounding box center [359, 216] width 88 height 15
select select "119"
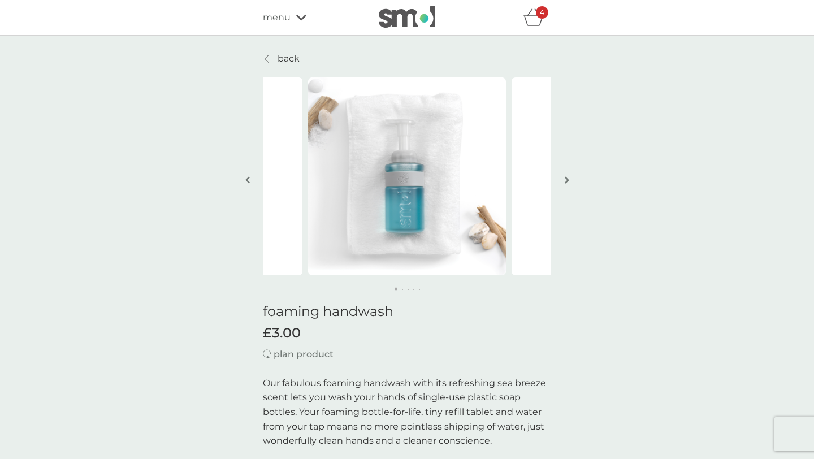
click at [570, 181] on button "button" at bounding box center [566, 181] width 8 height 57
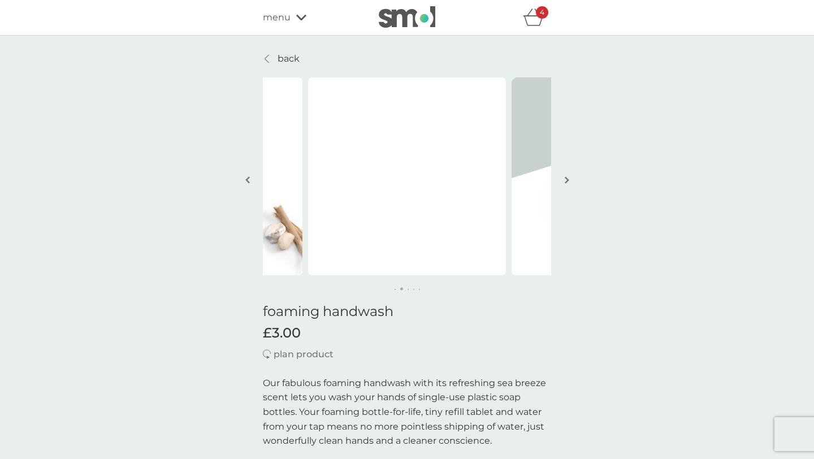
click at [290, 353] on p "plan product" at bounding box center [303, 354] width 60 height 15
click at [536, 18] on div "4" at bounding box center [542, 12] width 12 height 12
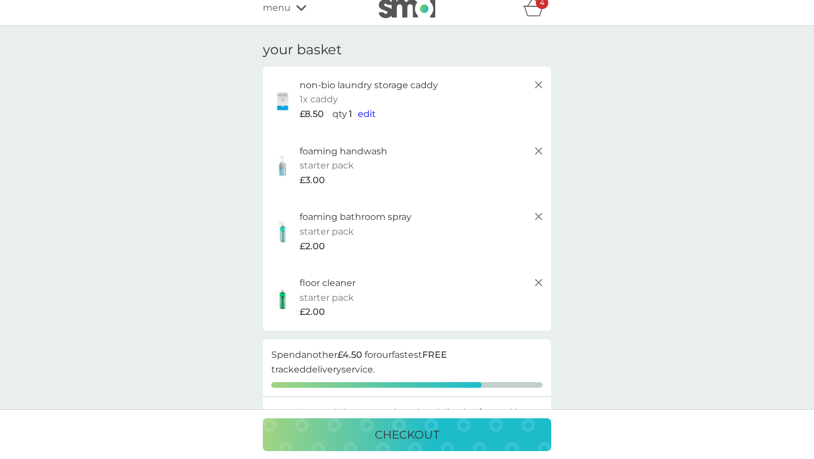
scroll to position [15, 0]
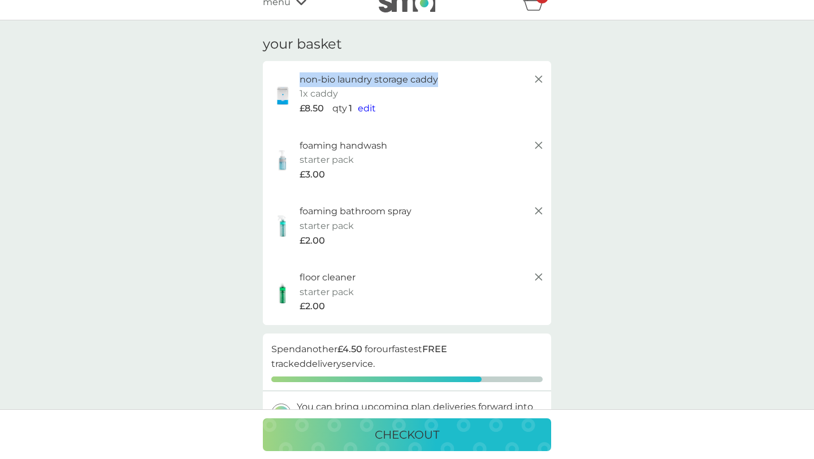
drag, startPoint x: 444, startPoint y: 79, endPoint x: 300, endPoint y: 81, distance: 144.1
click at [300, 81] on div "non-bio laundry storage caddy" at bounding box center [422, 79] width 246 height 15
copy p "non-bio laundry storage caddy"
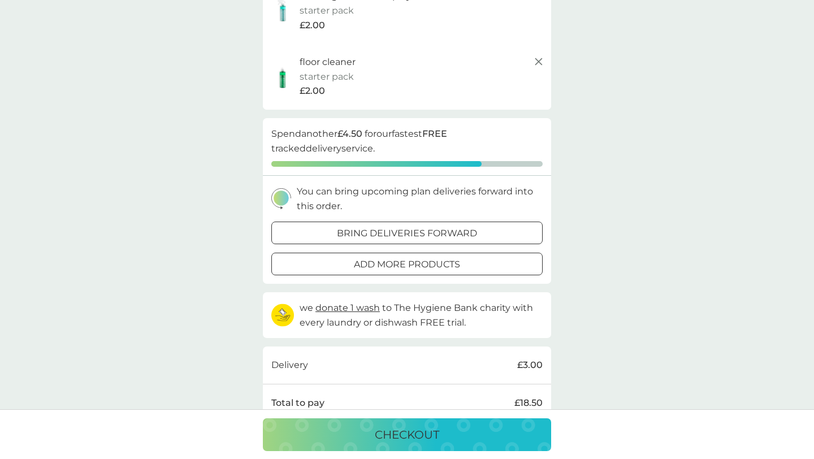
scroll to position [232, 0]
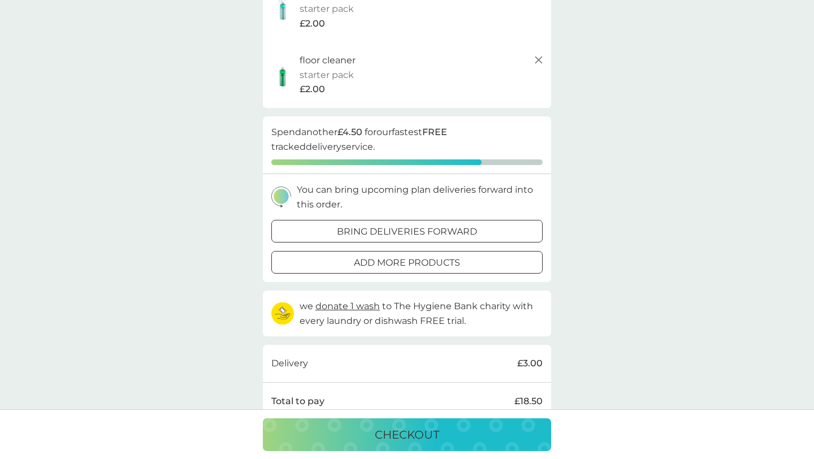
click at [398, 446] on button "checkout" at bounding box center [407, 434] width 288 height 33
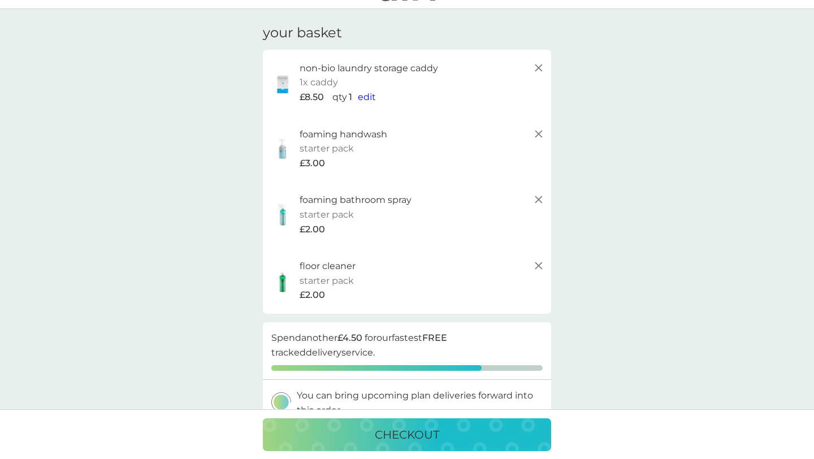
scroll to position [24, 0]
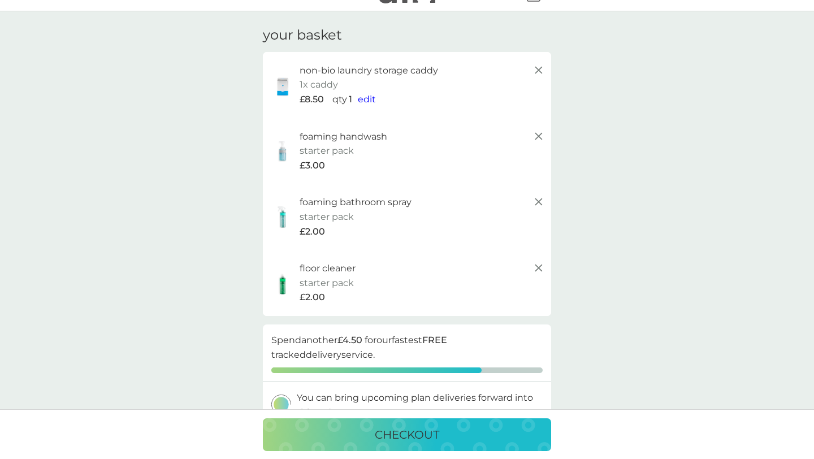
click at [535, 131] on icon at bounding box center [539, 136] width 14 height 14
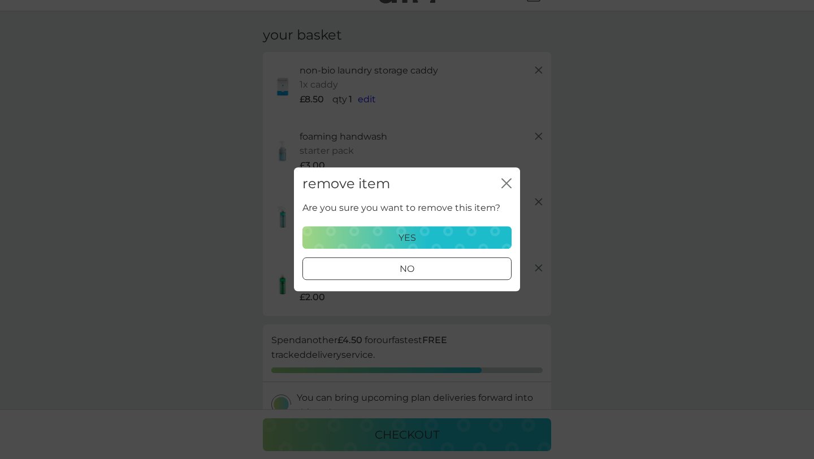
click at [414, 243] on p "yes" at bounding box center [407, 238] width 18 height 15
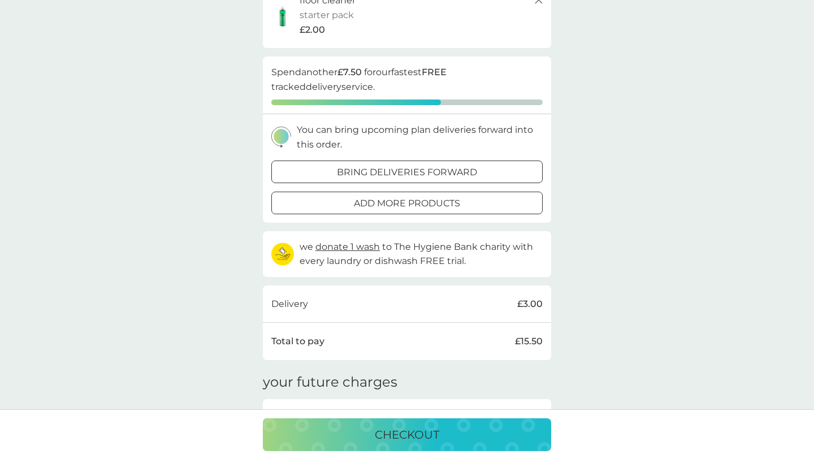
scroll to position [234, 0]
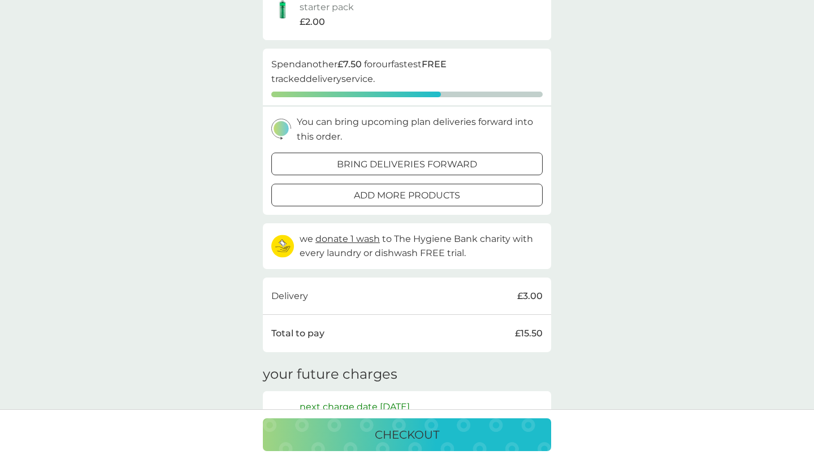
click at [389, 193] on div at bounding box center [407, 195] width 41 height 12
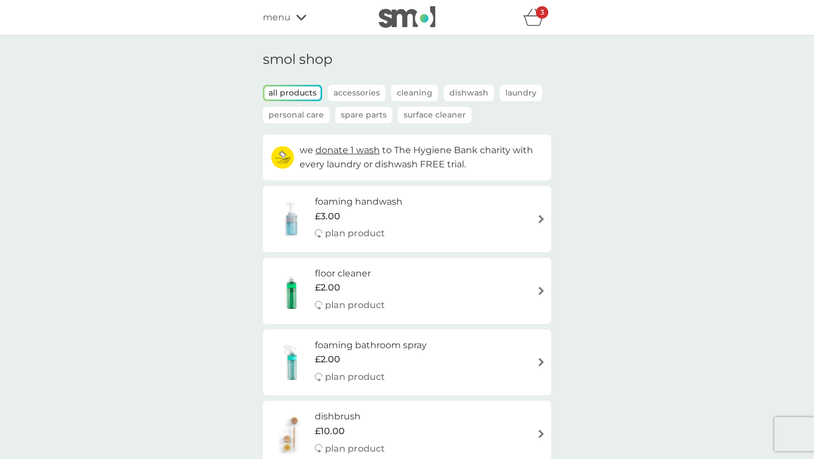
click at [404, 224] on div "foaming handwash £3.00 plan product" at bounding box center [364, 218] width 99 height 49
select select "119"
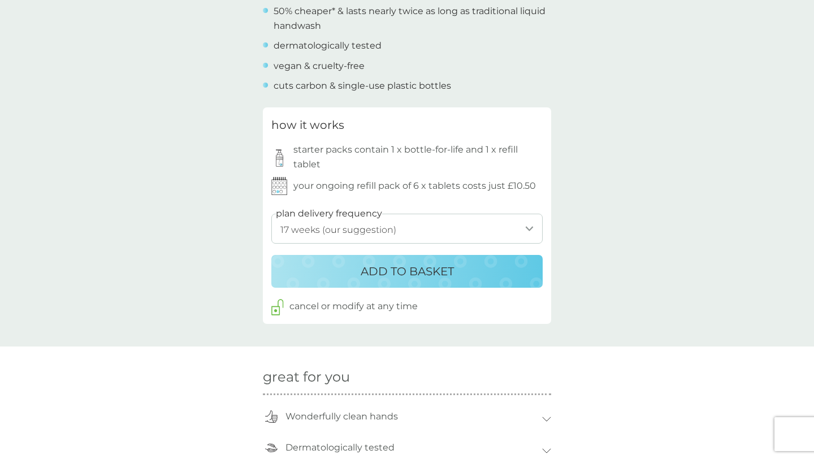
scroll to position [500, 0]
click at [390, 230] on select "1 week 2 weeks 3 weeks 4 weeks 5 weeks 6 weeks 7 weeks 8 weeks 9 weeks 10 weeks…" at bounding box center [406, 227] width 271 height 30
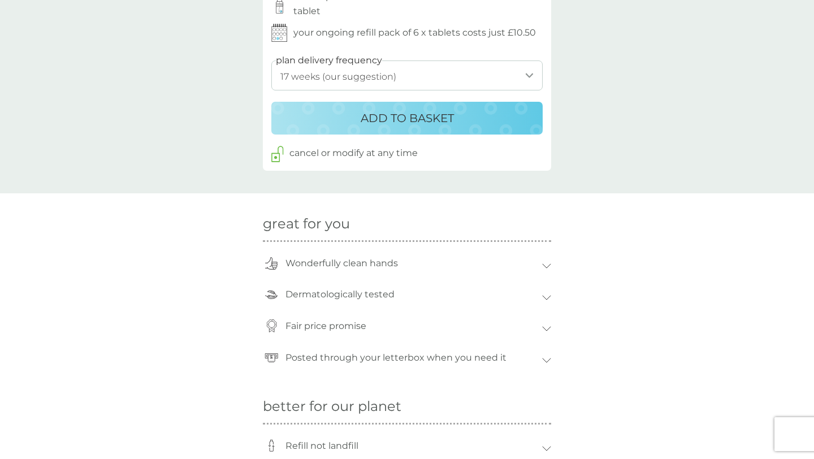
scroll to position [650, 0]
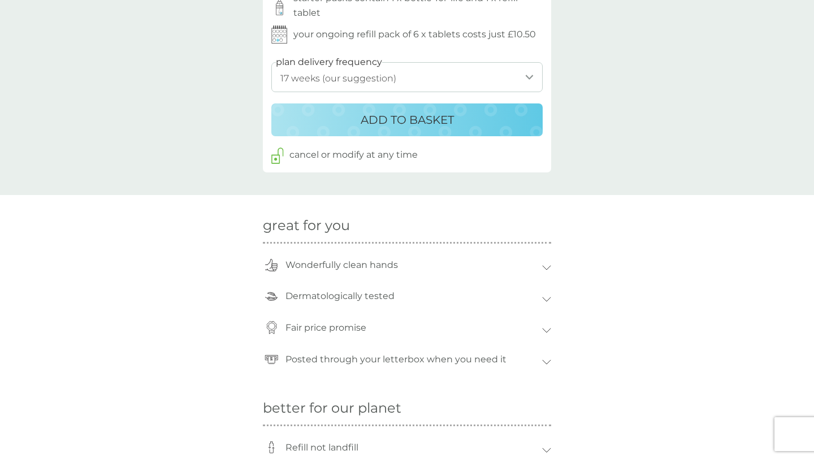
click at [383, 118] on p "ADD TO BASKET" at bounding box center [407, 120] width 93 height 18
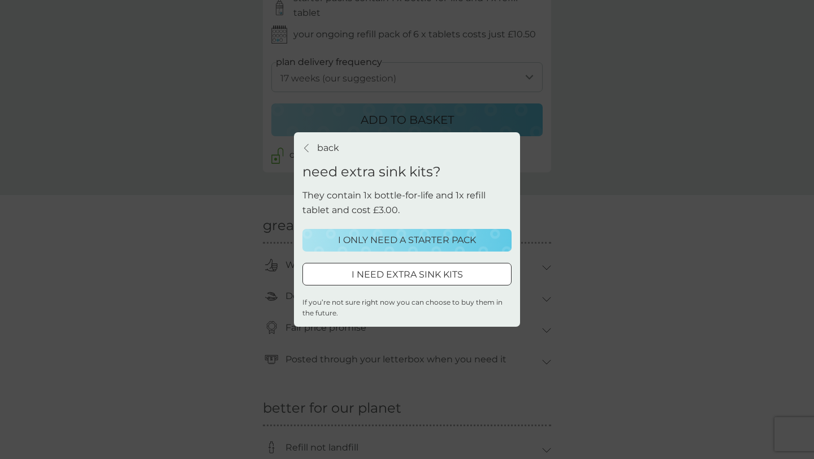
click at [379, 278] on p "I NEED EXTRA SINK KITS" at bounding box center [406, 274] width 111 height 15
select select "119"
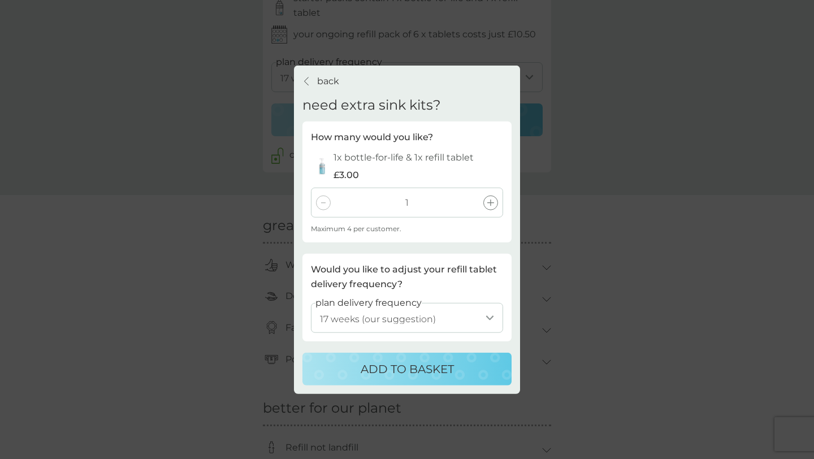
click at [491, 205] on icon at bounding box center [490, 202] width 7 height 7
click at [401, 367] on p "ADD TO BASKET" at bounding box center [407, 368] width 93 height 18
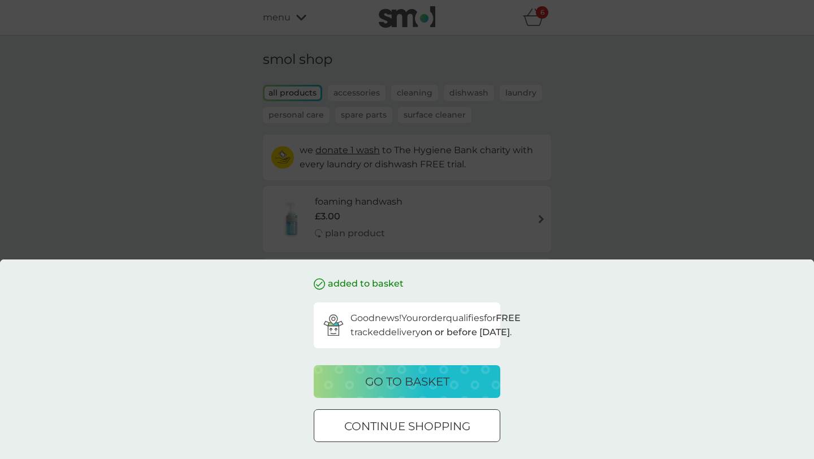
click at [406, 385] on p "go to basket" at bounding box center [407, 381] width 84 height 18
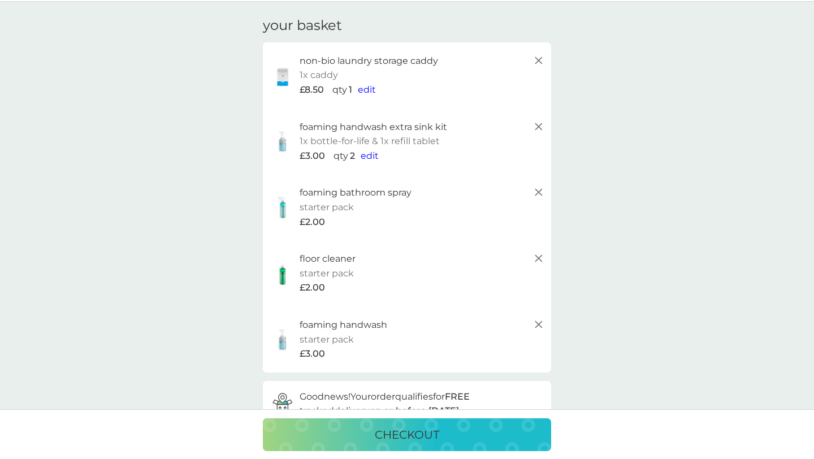
scroll to position [20, 0]
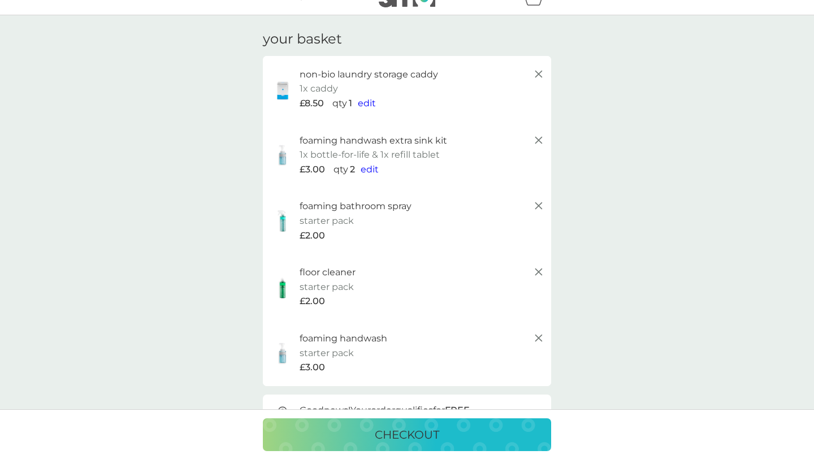
click at [367, 172] on span "edit" at bounding box center [370, 169] width 18 height 11
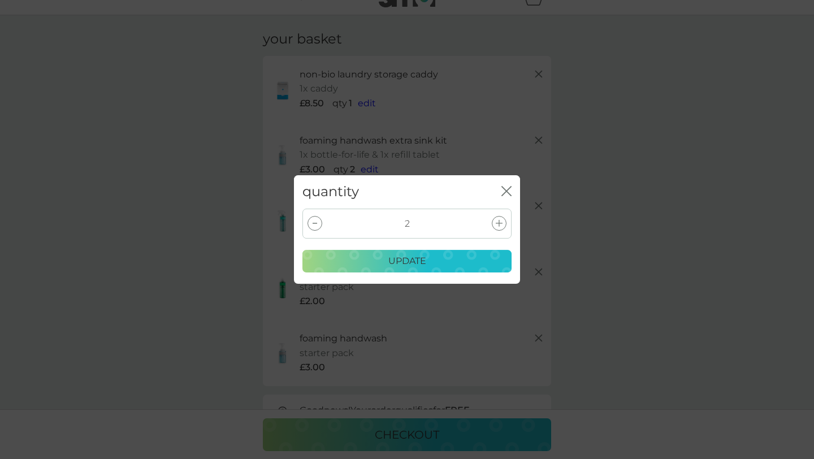
click at [316, 225] on div at bounding box center [314, 223] width 15 height 15
click at [406, 263] on p "update" at bounding box center [407, 261] width 38 height 15
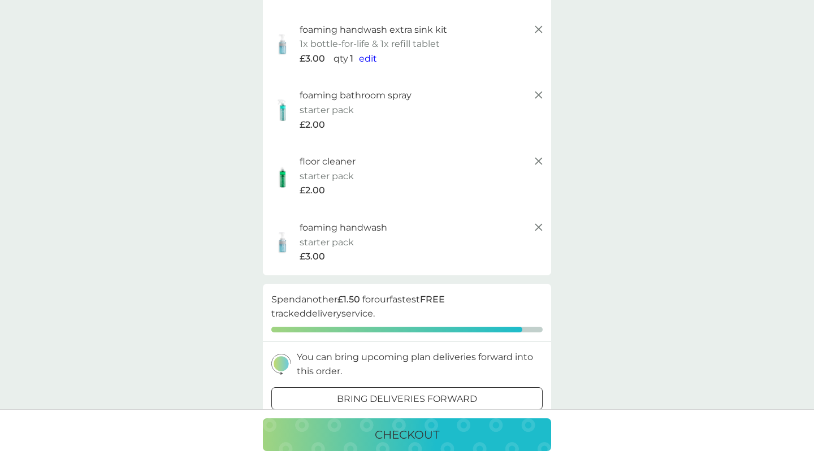
scroll to position [0, 0]
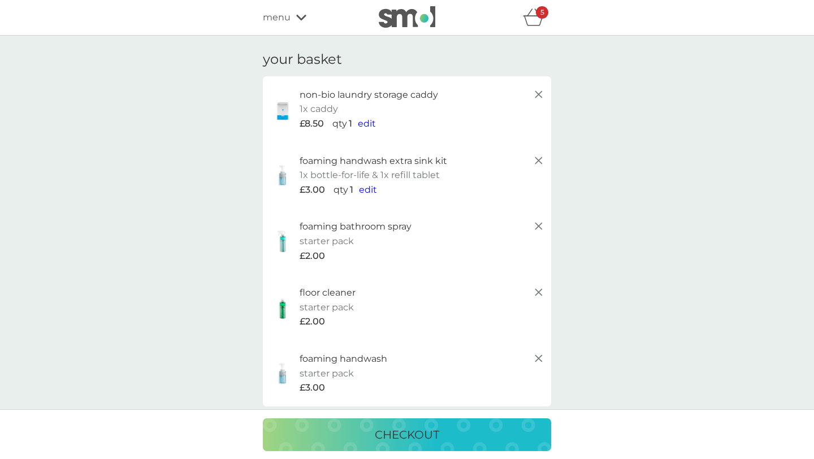
click at [296, 16] on icon at bounding box center [301, 17] width 10 height 7
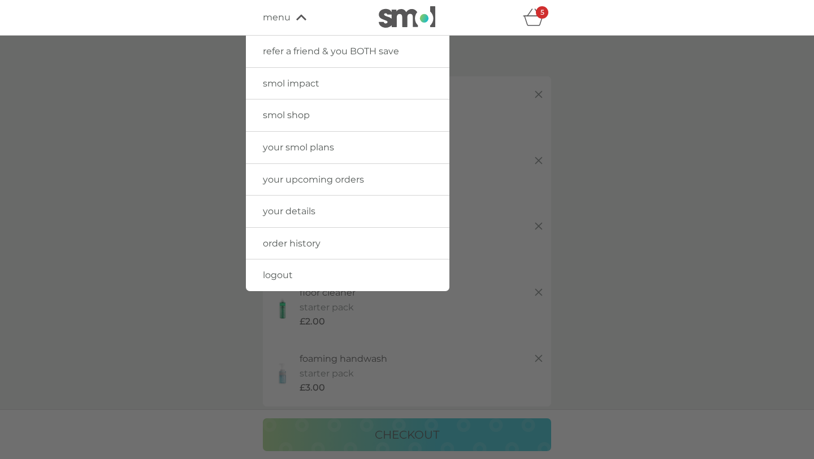
click at [285, 110] on span "smol shop" at bounding box center [286, 115] width 47 height 11
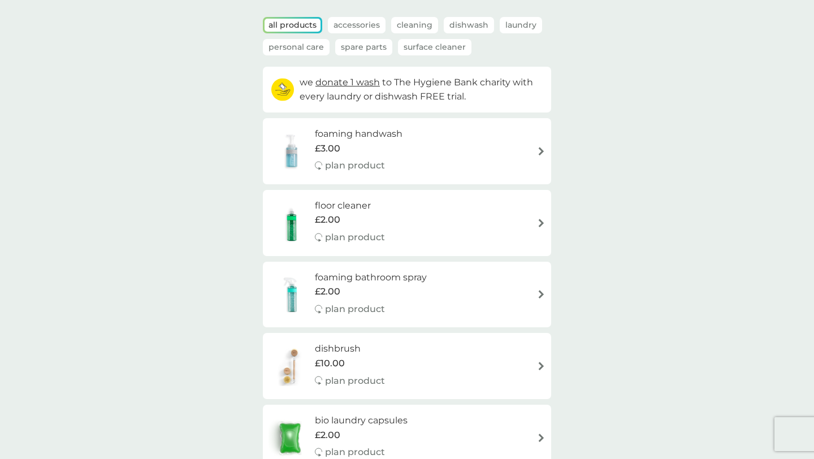
scroll to position [66, 0]
click at [378, 141] on h6 "foaming handwash" at bounding box center [359, 135] width 88 height 15
select select "119"
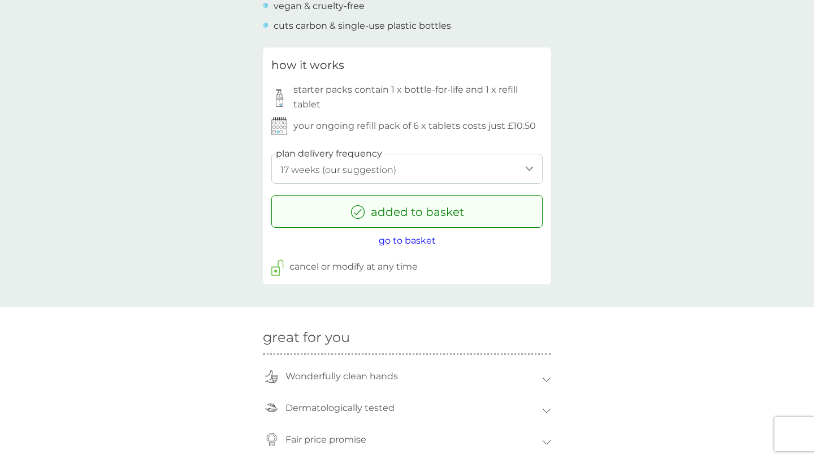
scroll to position [561, 0]
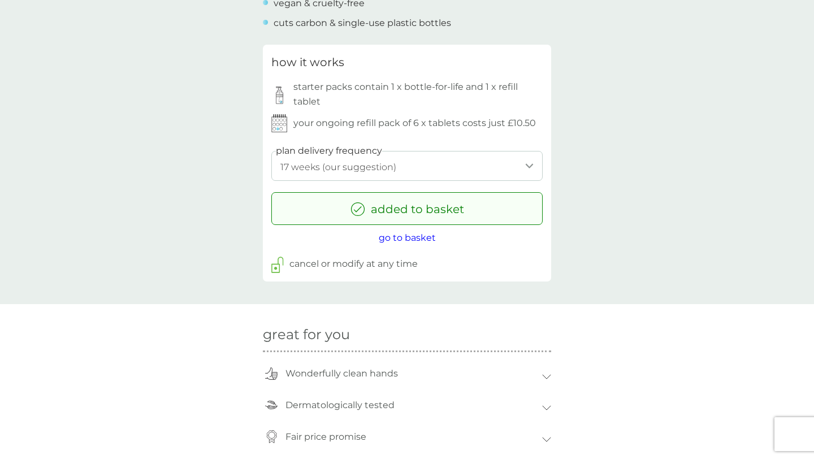
click at [424, 166] on select "1 week 2 weeks 3 weeks 4 weeks 5 weeks 6 weeks 7 weeks 8 weeks 9 weeks 10 weeks…" at bounding box center [406, 166] width 271 height 30
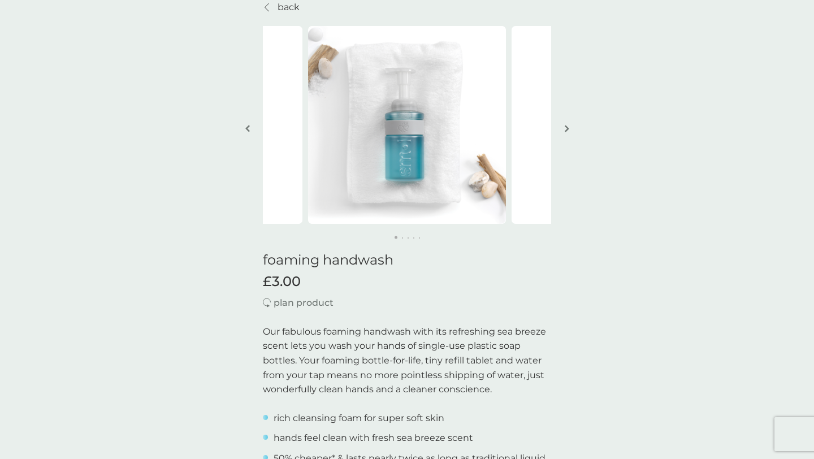
scroll to position [0, 0]
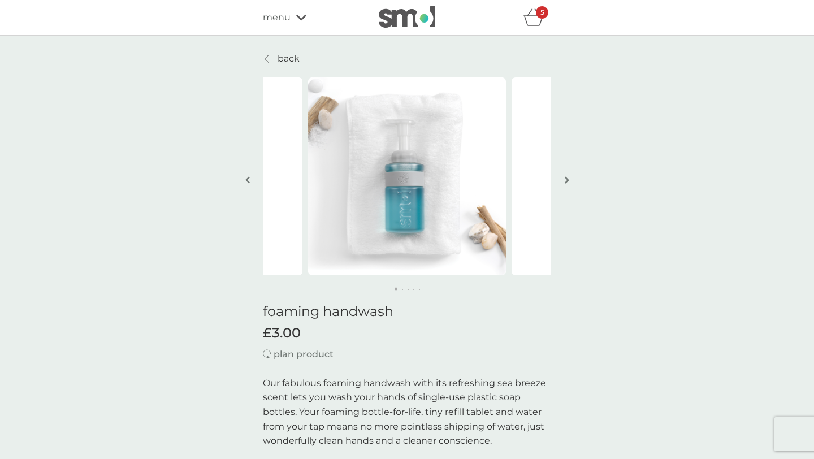
click at [301, 14] on icon at bounding box center [301, 17] width 10 height 7
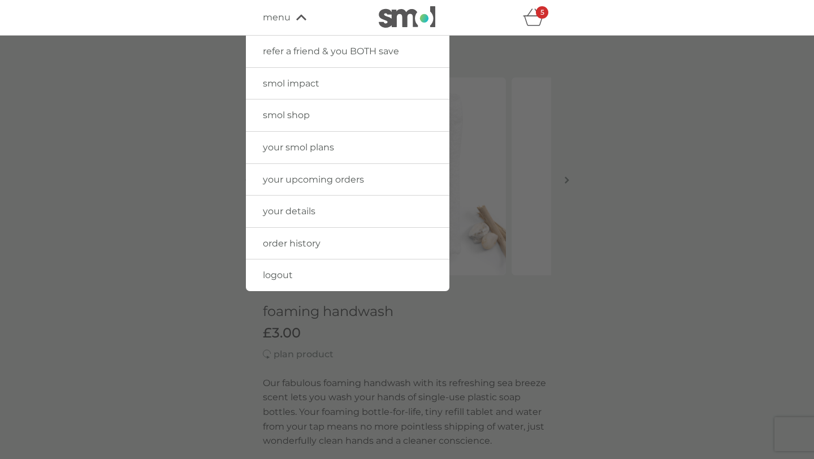
click at [289, 147] on span "your smol plans" at bounding box center [298, 147] width 71 height 11
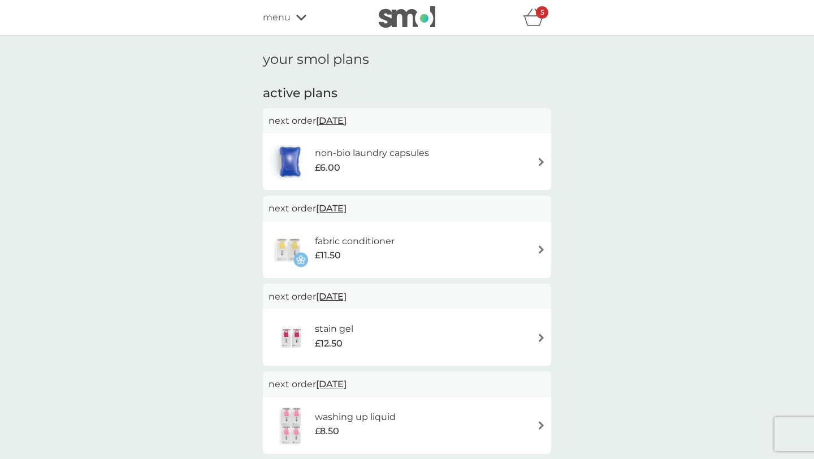
click at [295, 21] on div "menu" at bounding box center [311, 17] width 96 height 15
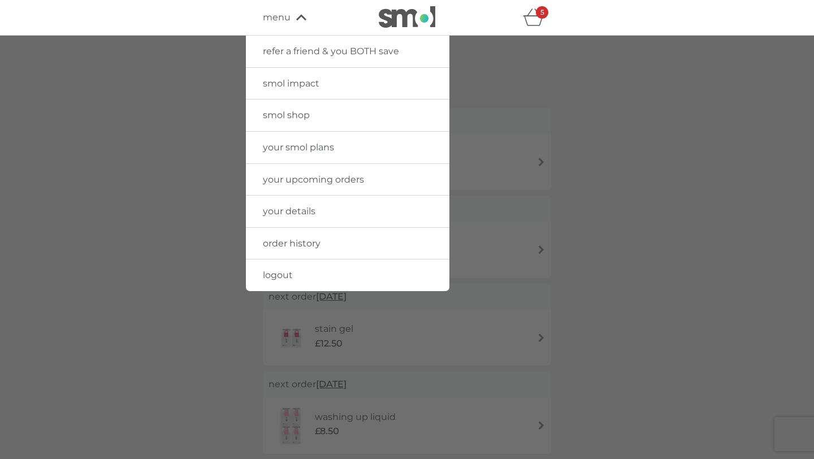
click at [282, 115] on span "smol shop" at bounding box center [286, 115] width 47 height 11
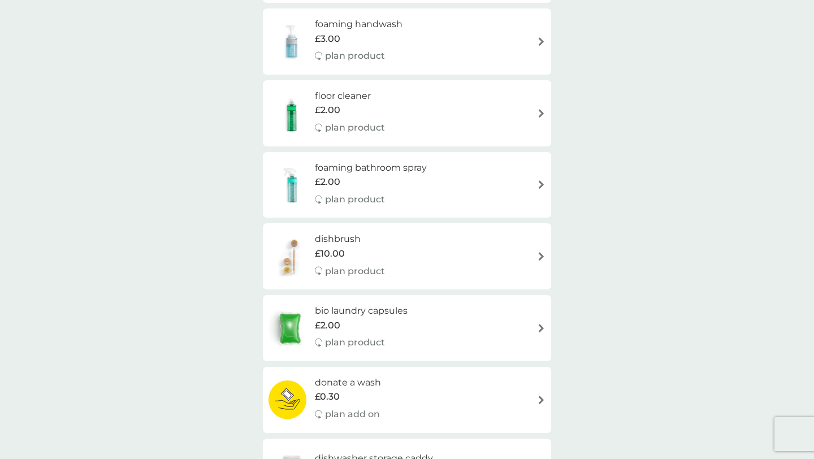
scroll to position [178, 0]
click at [377, 166] on h6 "foaming bathroom spray" at bounding box center [371, 167] width 112 height 15
select select "182"
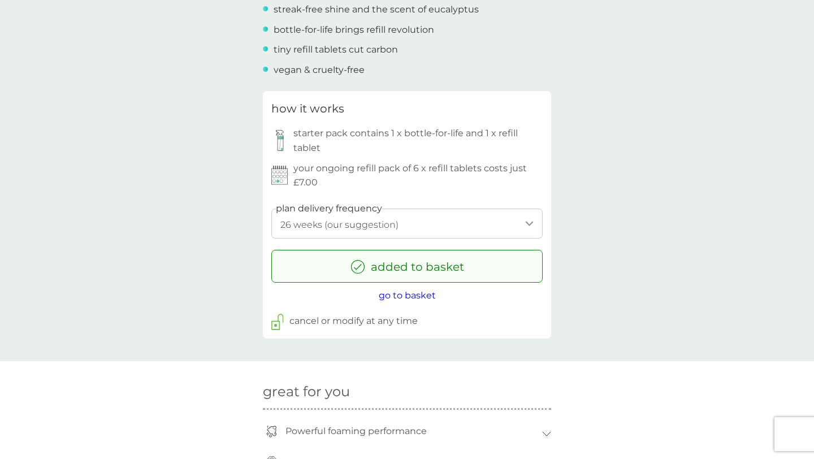
scroll to position [498, 0]
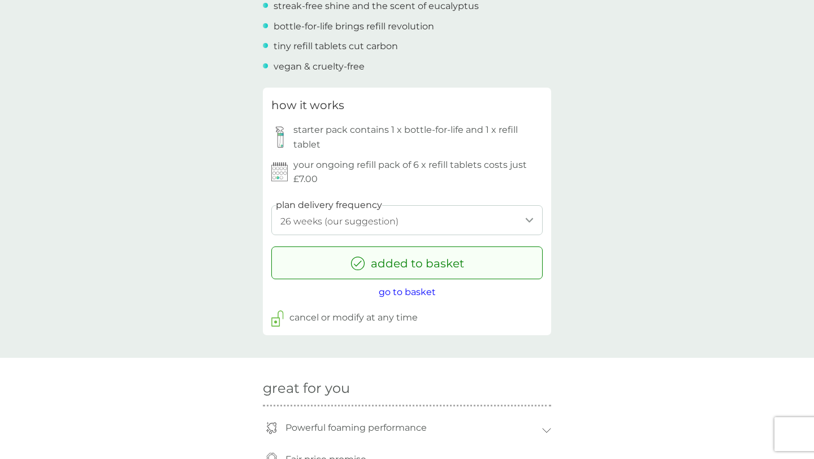
click at [270, 319] on div "how it works starter pack contains 1 x bottle-for-life and 1 x refill tablet yo…" at bounding box center [407, 211] width 288 height 247
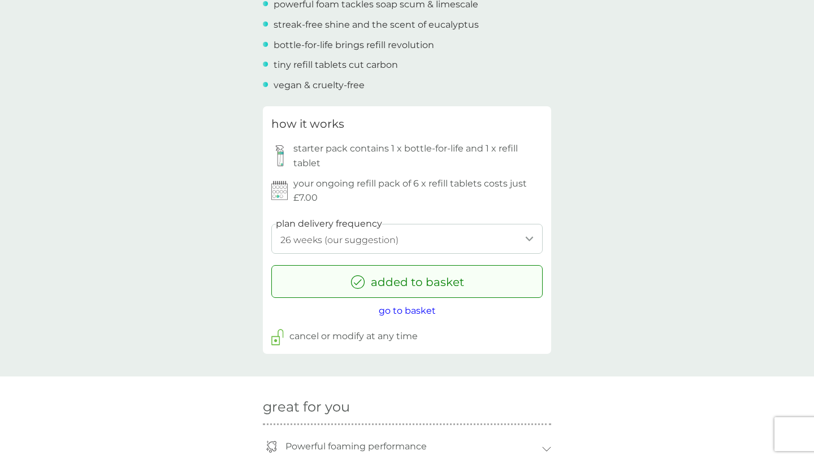
scroll to position [477, 0]
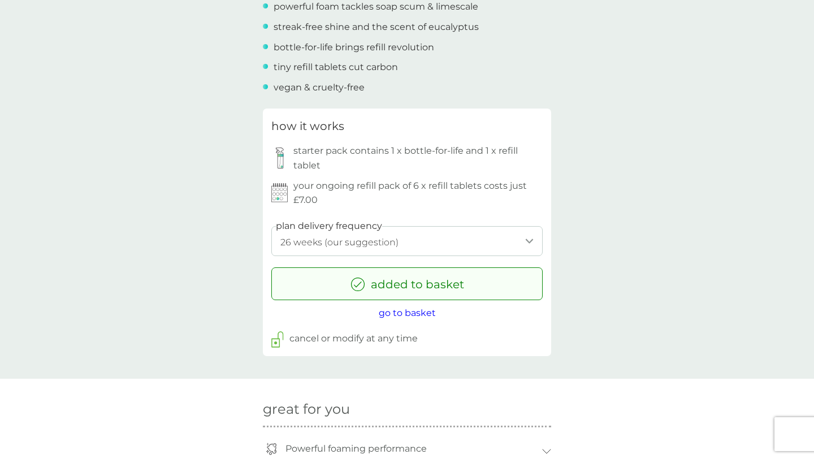
click at [400, 311] on span "go to basket" at bounding box center [407, 312] width 57 height 11
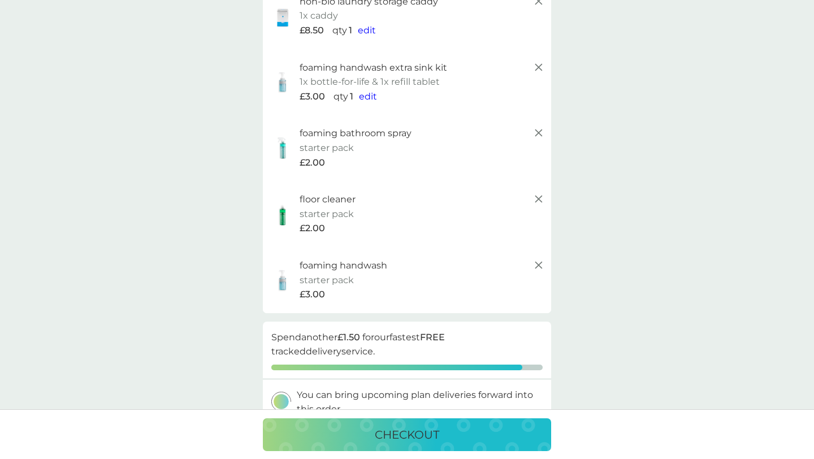
scroll to position [94, 0]
click at [544, 199] on icon at bounding box center [539, 198] width 14 height 14
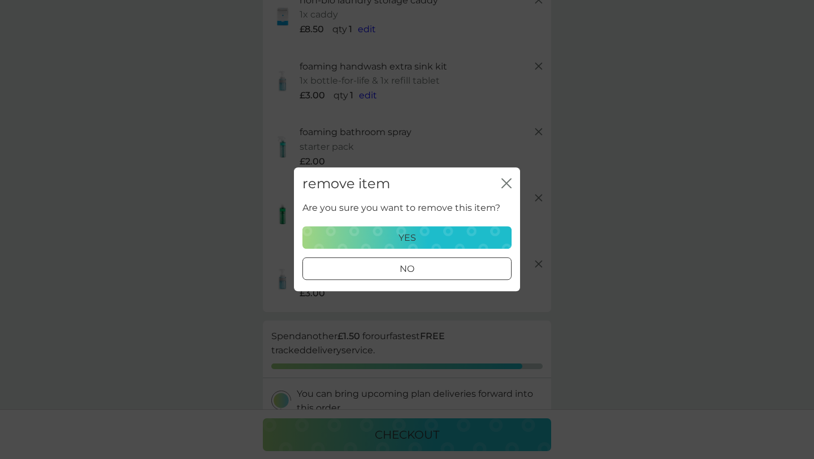
click at [445, 237] on div "yes" at bounding box center [407, 238] width 194 height 15
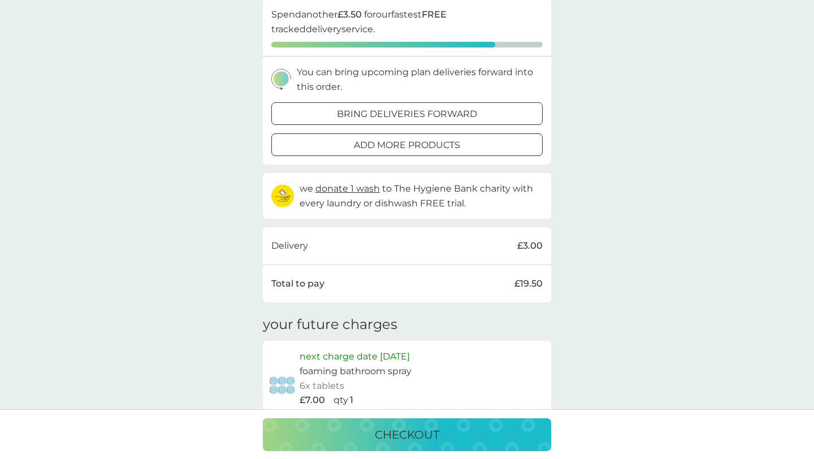
scroll to position [354, 0]
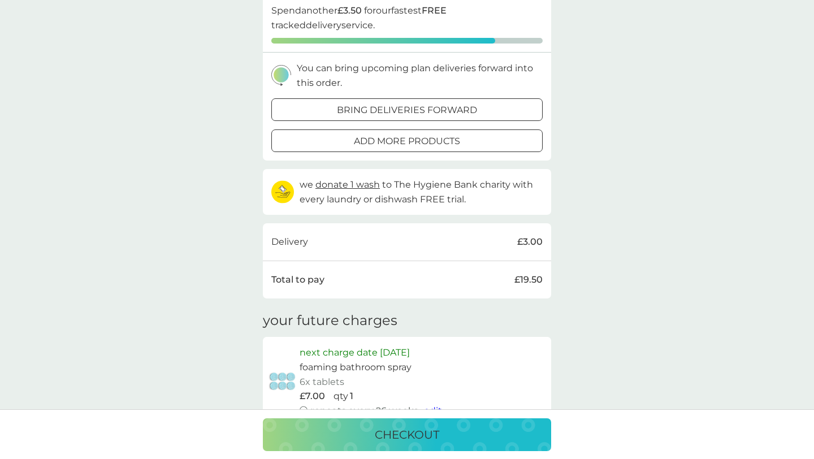
click at [395, 137] on div at bounding box center [407, 142] width 41 height 12
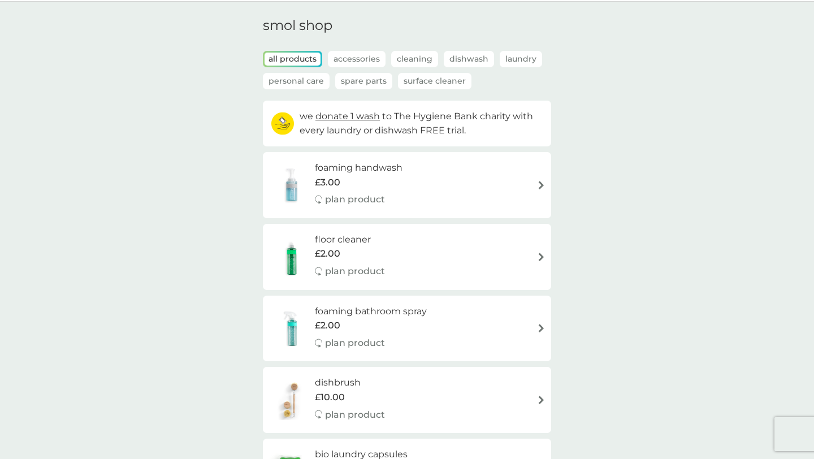
scroll to position [36, 0]
click at [362, 252] on div "£2.00" at bounding box center [350, 251] width 70 height 15
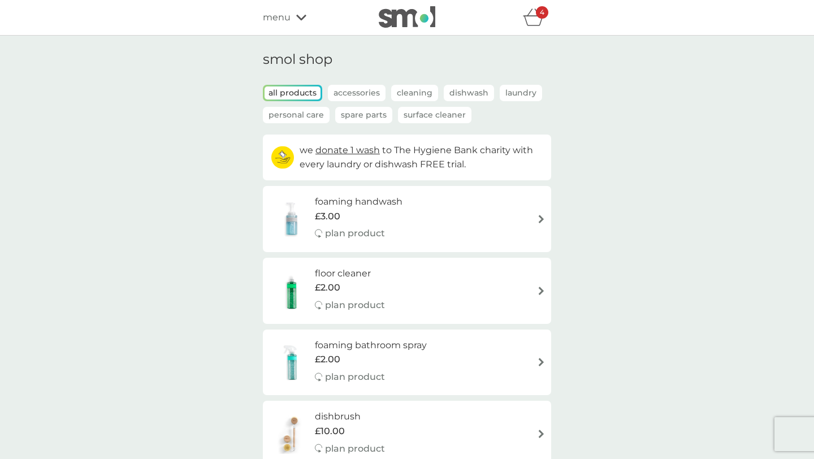
select select "84"
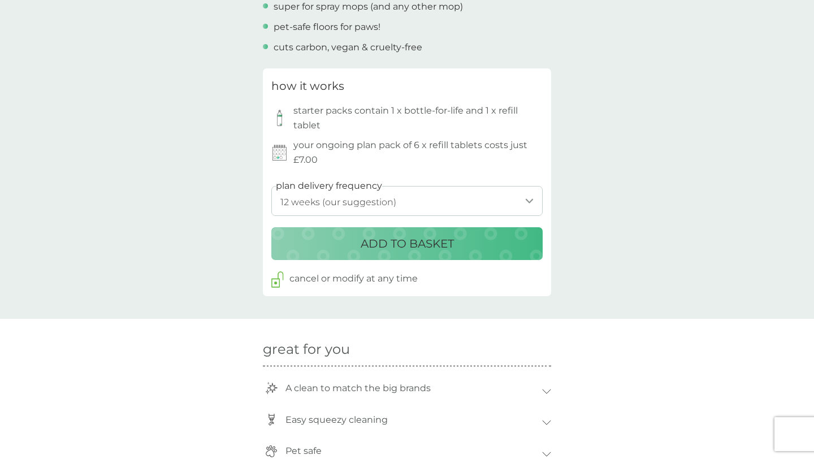
scroll to position [489, 0]
click at [418, 203] on select "1 week 2 weeks 3 weeks 4 weeks 5 weeks 6 weeks 7 weeks 8 weeks 9 weeks 10 weeks…" at bounding box center [406, 200] width 271 height 30
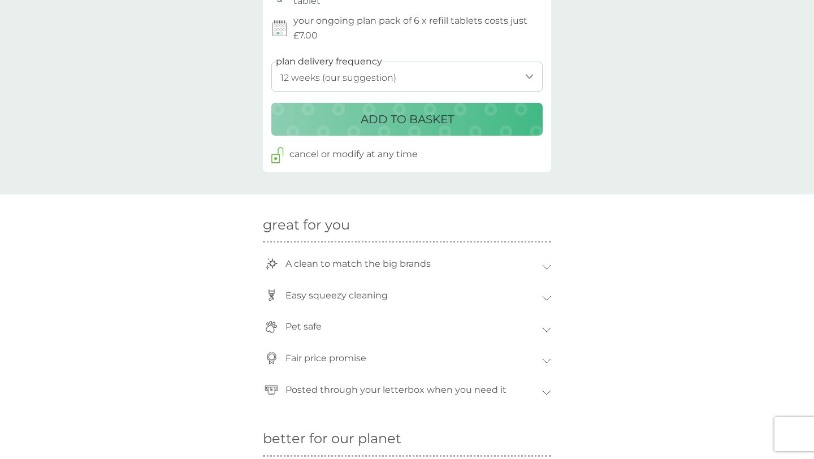
scroll to position [612, 0]
click at [416, 122] on p "ADD TO BASKET" at bounding box center [407, 120] width 93 height 18
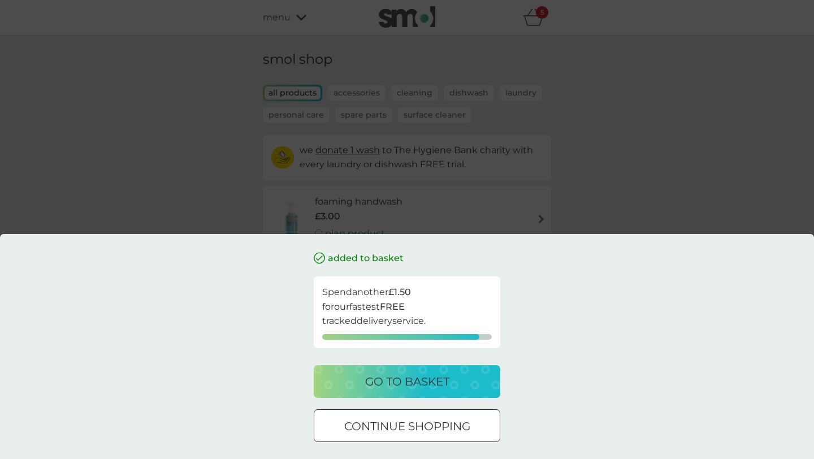
click at [393, 382] on p "go to basket" at bounding box center [407, 381] width 84 height 18
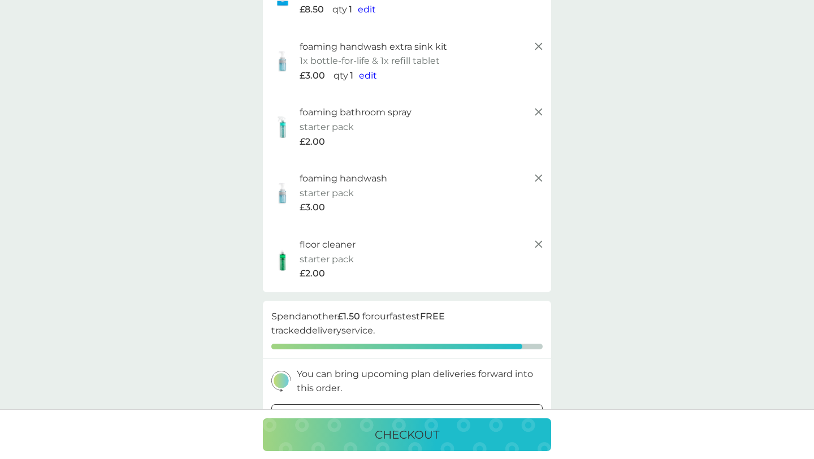
scroll to position [260, 0]
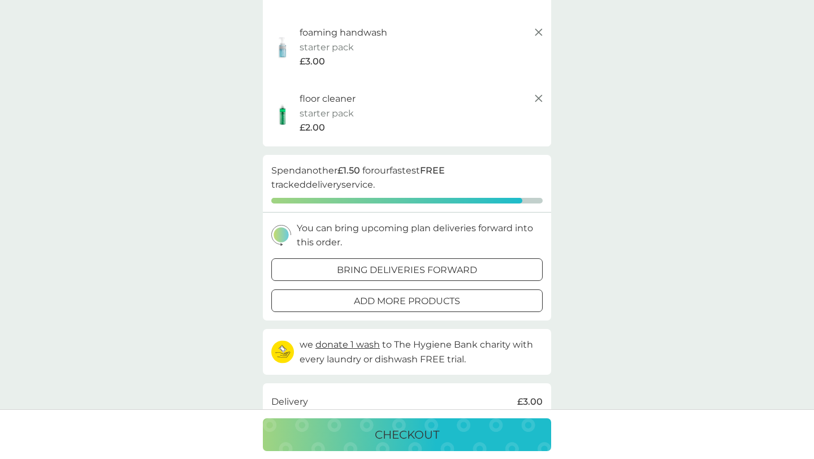
click at [406, 435] on p "checkout" at bounding box center [407, 434] width 64 height 18
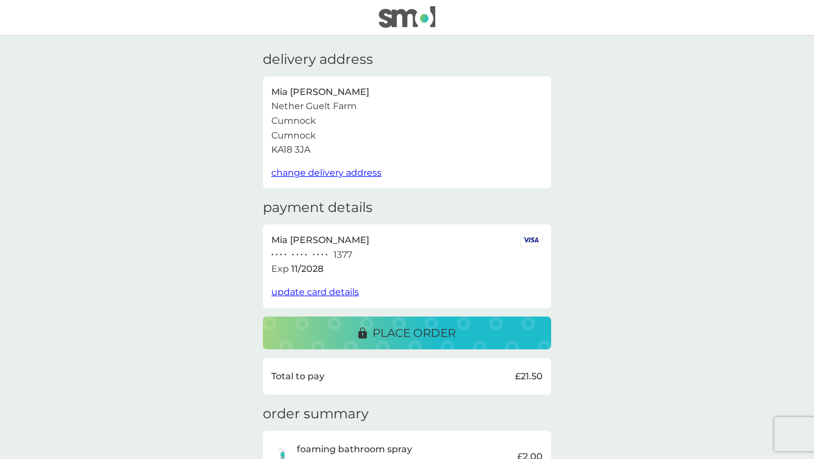
click at [339, 170] on span "change delivery address" at bounding box center [326, 172] width 110 height 11
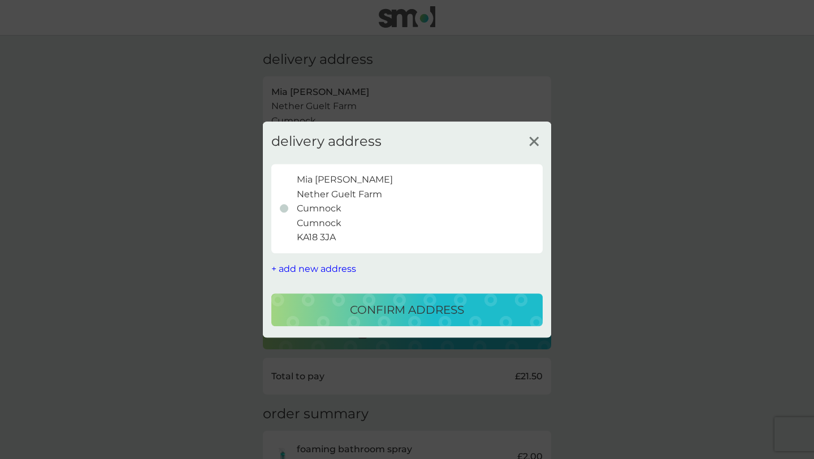
click at [303, 267] on span "+ add new address" at bounding box center [313, 268] width 85 height 11
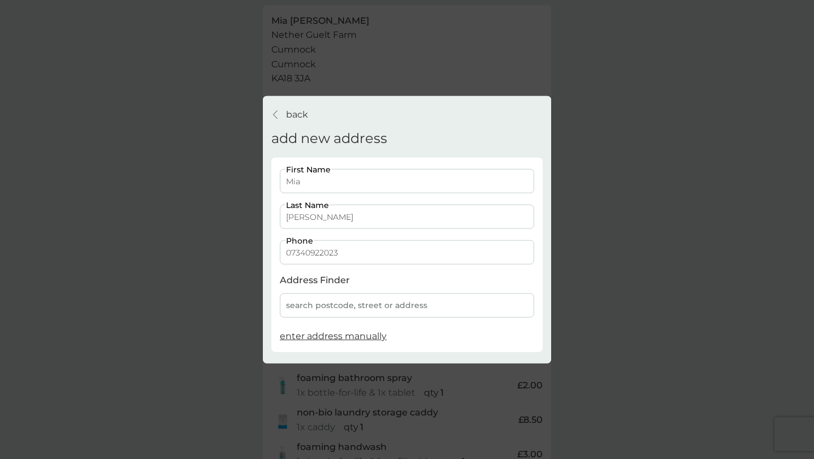
scroll to position [73, 0]
click at [321, 305] on div "search postcode, street or address" at bounding box center [407, 305] width 254 height 24
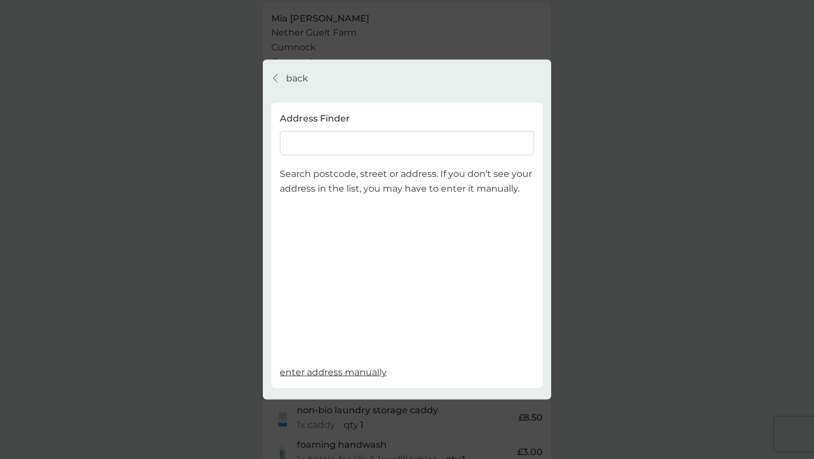
click at [337, 137] on input at bounding box center [407, 143] width 254 height 24
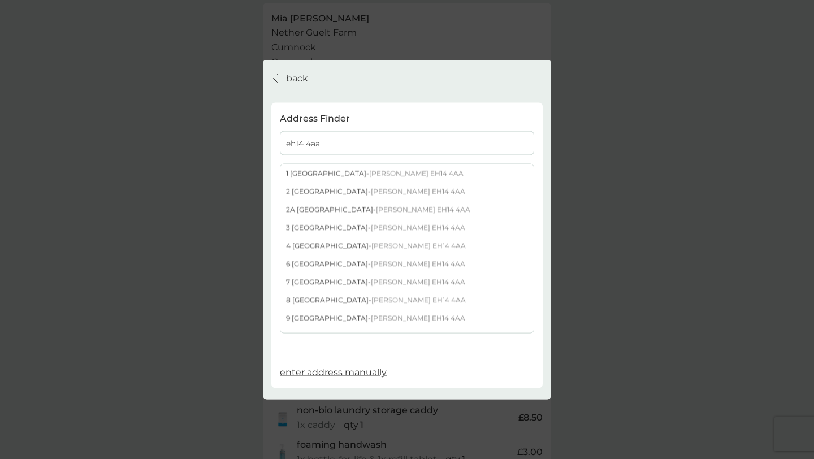
type input "eh14 4aa"
click at [324, 244] on div "4 Currievale Farm - Currie EH14 4AA" at bounding box center [406, 246] width 253 height 18
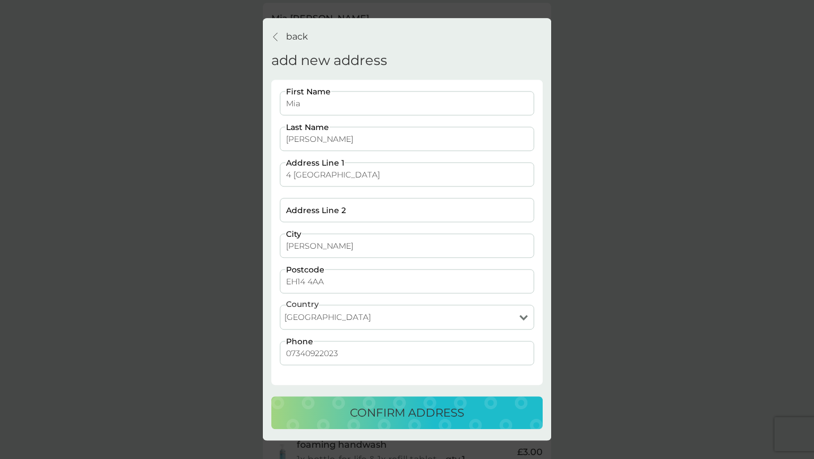
click at [407, 414] on p "confirm address" at bounding box center [407, 413] width 114 height 18
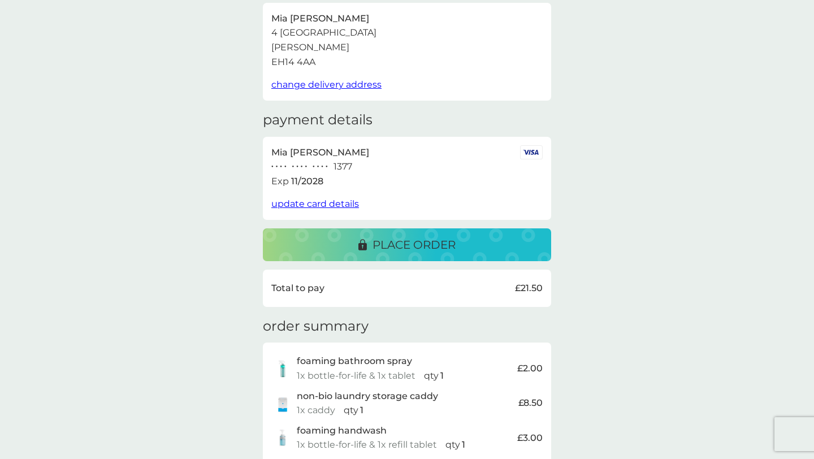
click at [336, 205] on span "update card details" at bounding box center [315, 203] width 88 height 11
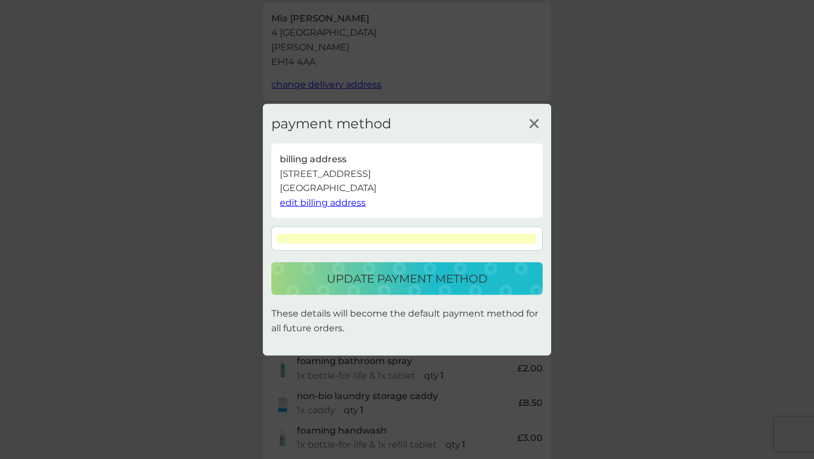
click at [389, 282] on p "update payment method" at bounding box center [407, 279] width 161 height 18
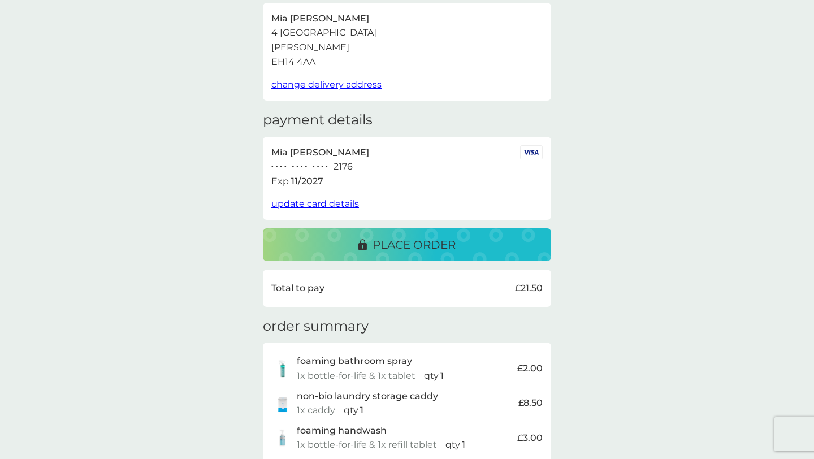
click at [402, 246] on p "place order" at bounding box center [413, 245] width 83 height 18
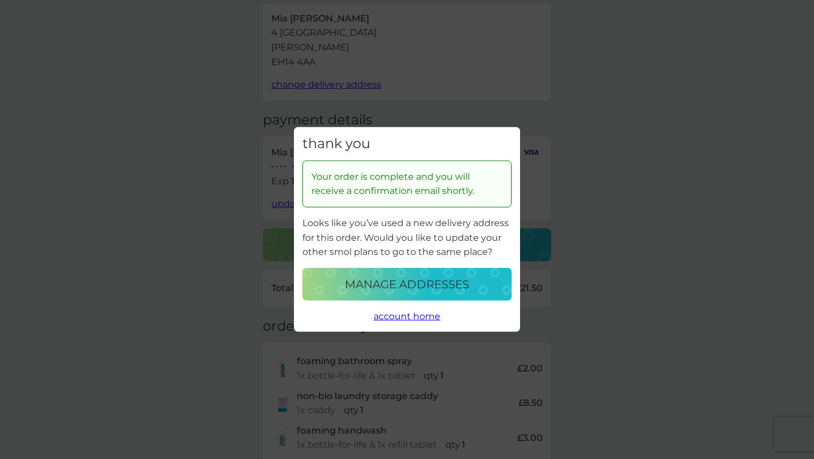
click at [392, 286] on p "manage addresses" at bounding box center [407, 284] width 124 height 18
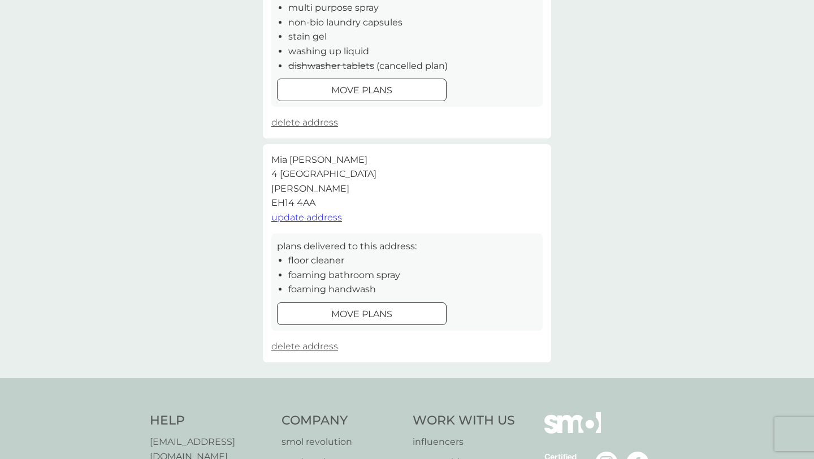
scroll to position [236, 0]
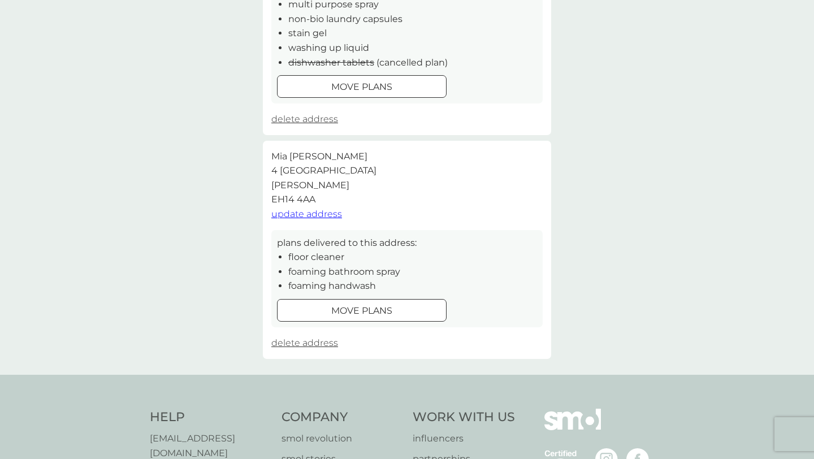
click at [320, 217] on span "update address" at bounding box center [306, 214] width 71 height 11
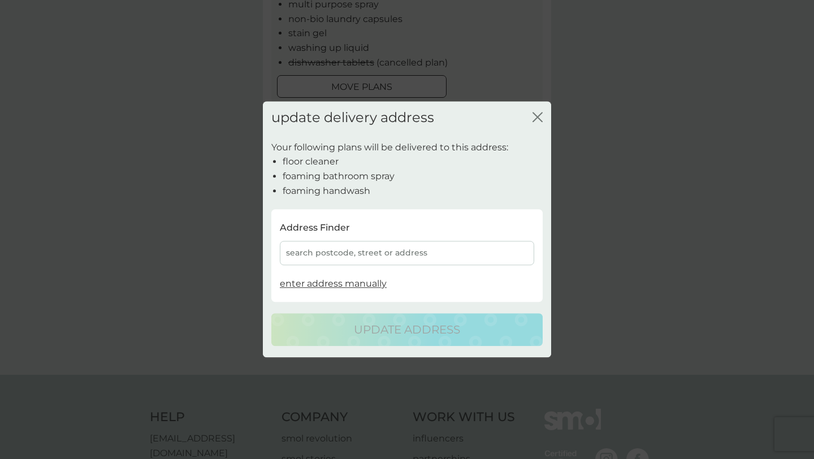
click at [316, 253] on div "search postcode, street or address" at bounding box center [407, 253] width 254 height 24
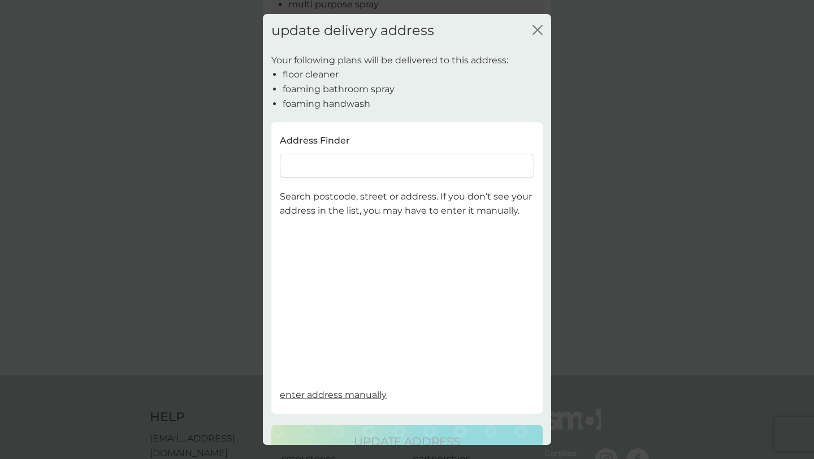
click at [302, 165] on input at bounding box center [407, 166] width 254 height 24
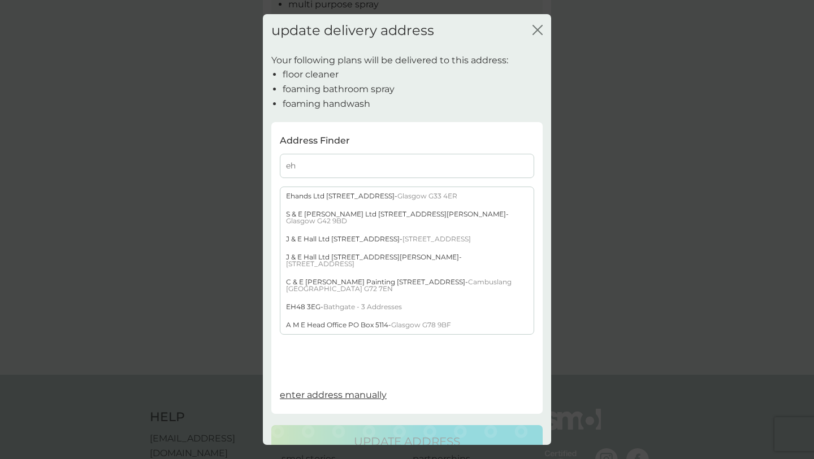
type input "e"
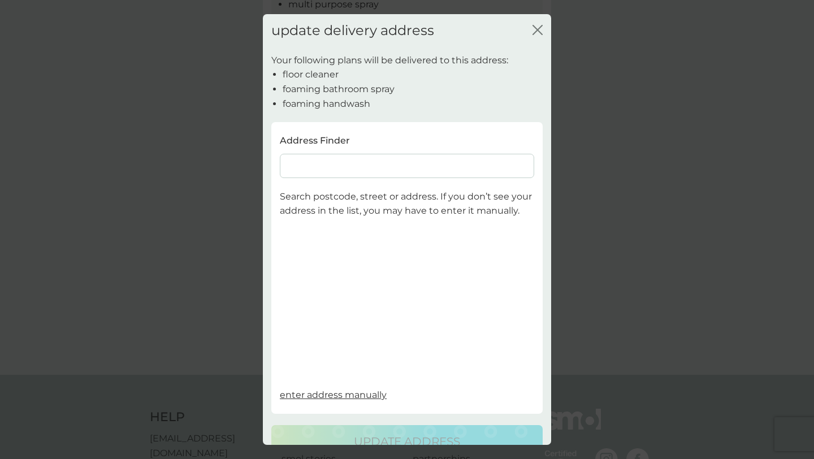
type input "h"
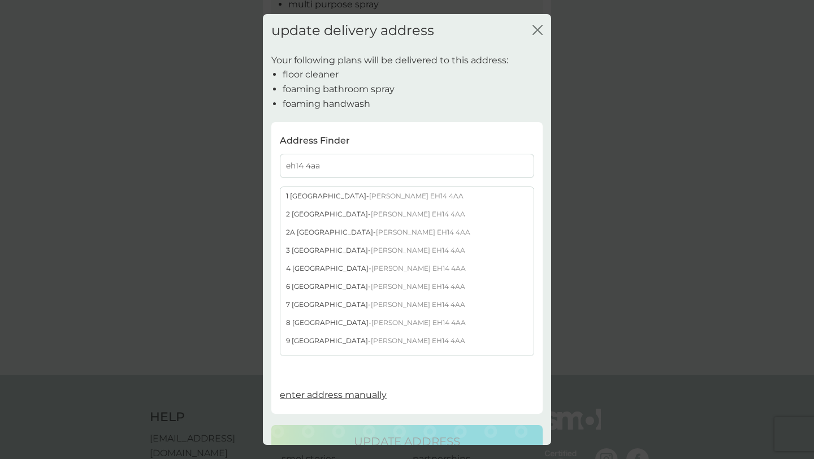
type input "eh14 4aa"
click at [302, 305] on div "[STREET_ADDRESS][PERSON_NAME]" at bounding box center [406, 305] width 253 height 18
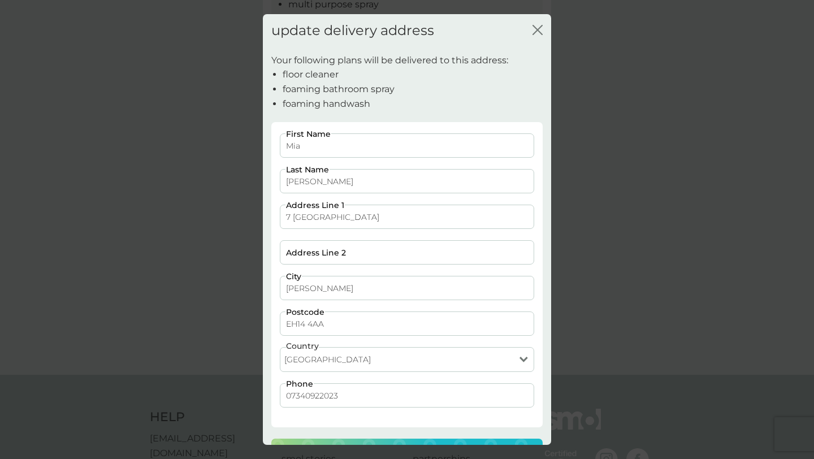
scroll to position [37, 0]
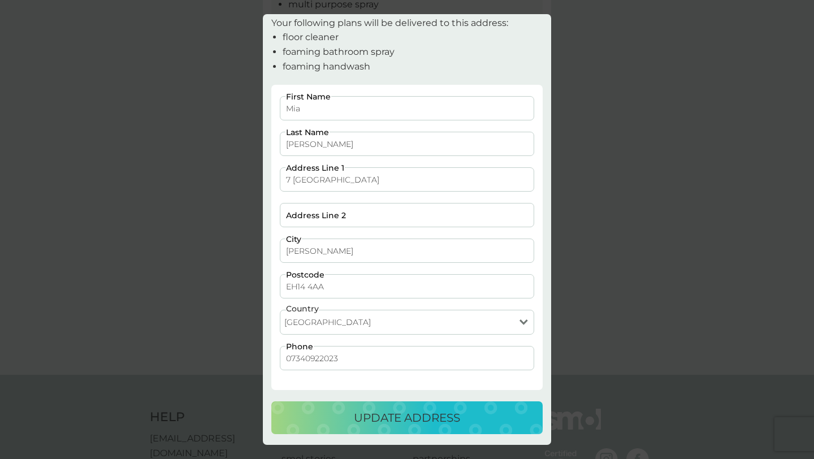
click at [387, 446] on div "update delivery address close Your following plans will be delivered to this ad…" at bounding box center [407, 229] width 814 height 459
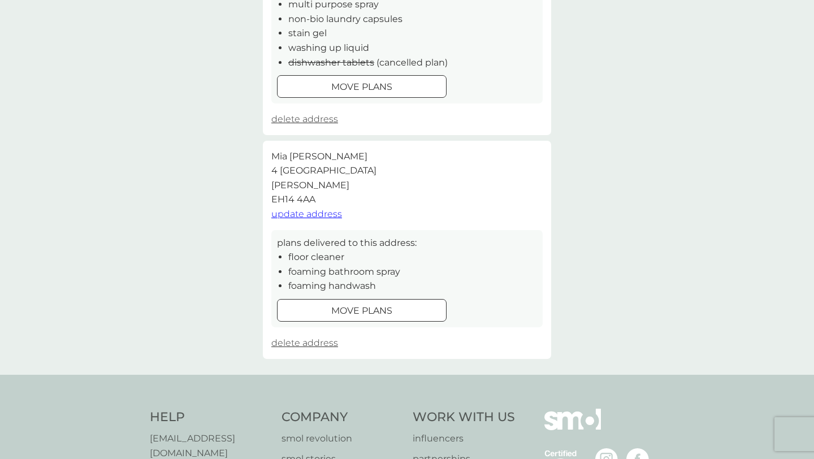
click at [311, 215] on span "update address" at bounding box center [306, 214] width 71 height 11
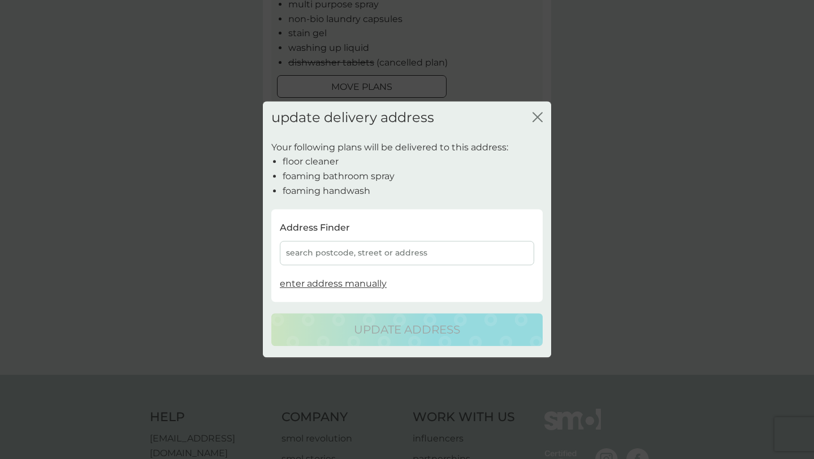
click at [318, 258] on div "search postcode, street or address" at bounding box center [407, 253] width 254 height 24
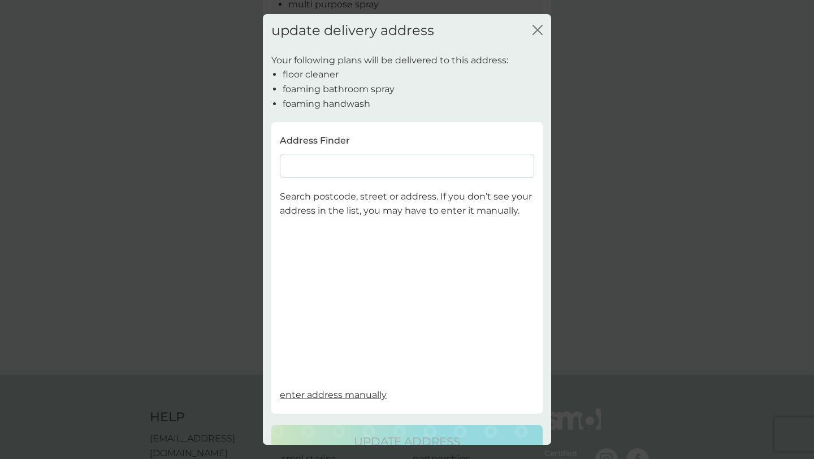
click at [316, 172] on input at bounding box center [407, 166] width 254 height 24
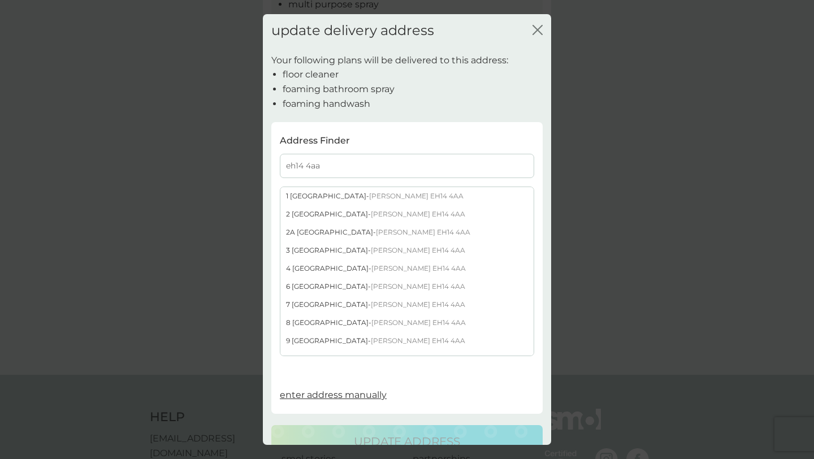
type input "eh14 4aa"
click at [307, 309] on div "[STREET_ADDRESS][PERSON_NAME]" at bounding box center [406, 305] width 253 height 18
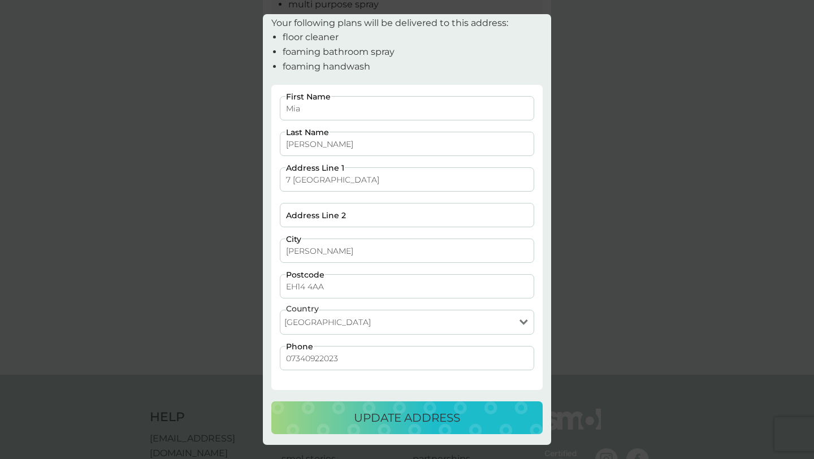
click at [373, 425] on p "update address" at bounding box center [407, 418] width 106 height 18
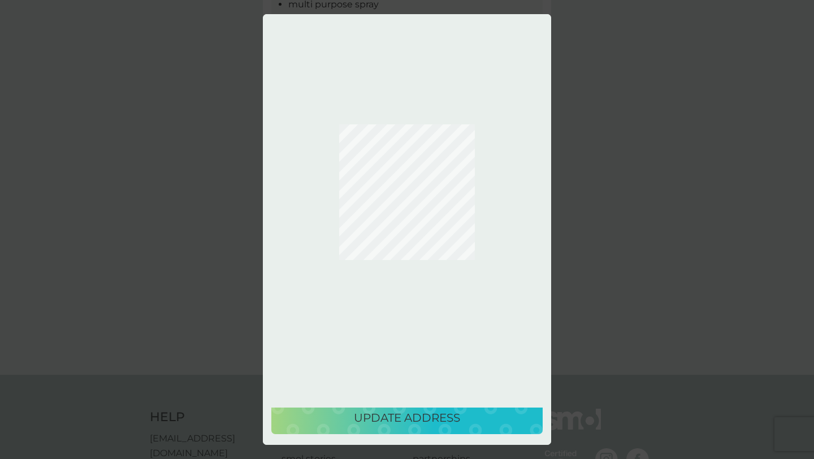
scroll to position [0, 0]
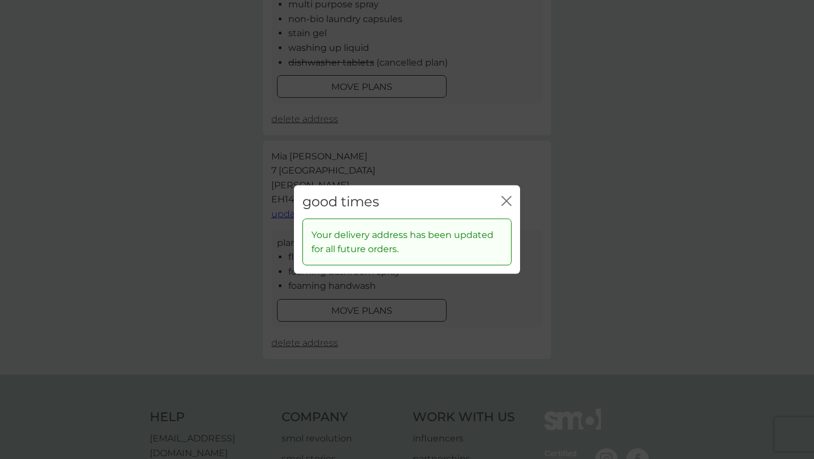
click at [507, 202] on icon "close" at bounding box center [506, 201] width 10 height 10
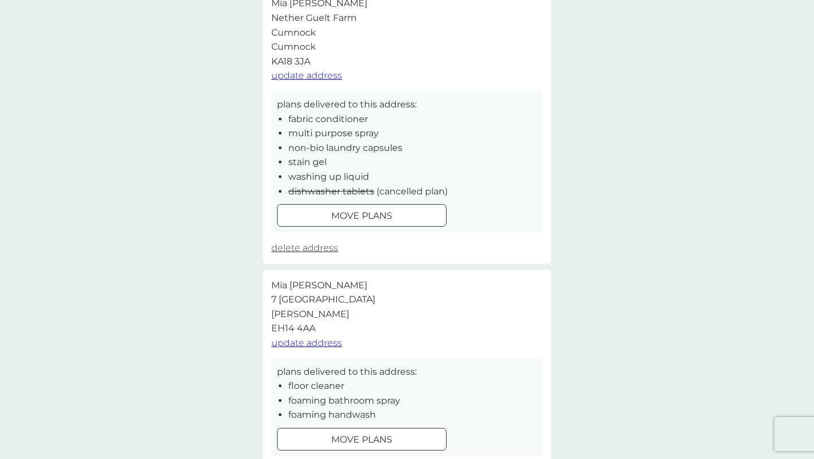
scroll to position [110, 0]
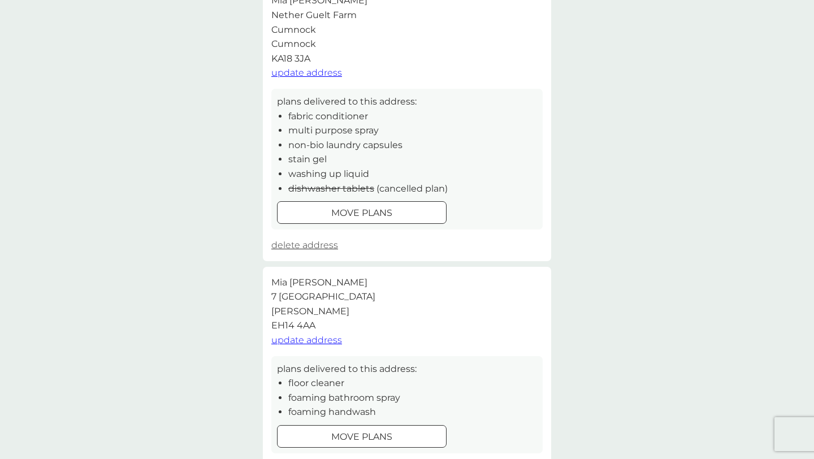
click at [311, 245] on span "delete address" at bounding box center [304, 245] width 67 height 11
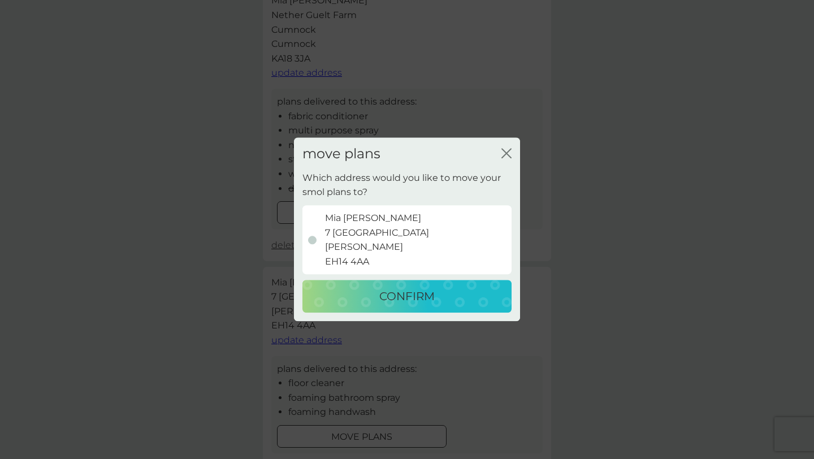
click at [509, 149] on icon "close" at bounding box center [506, 153] width 10 height 10
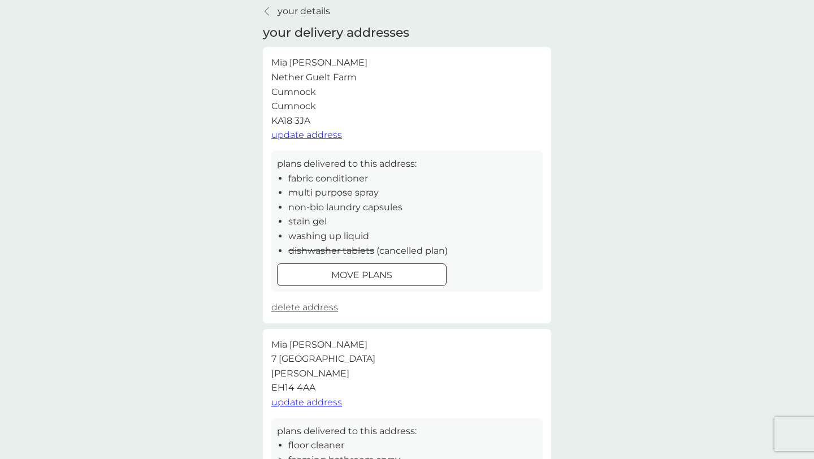
scroll to position [55, 0]
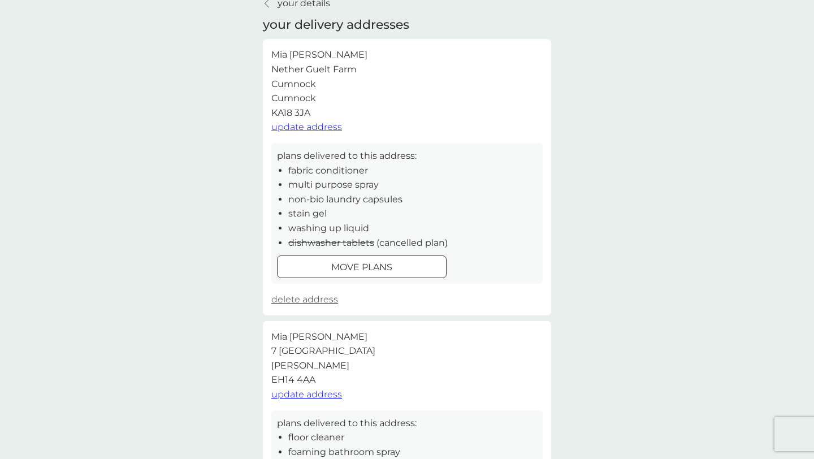
click at [285, 299] on span "delete address" at bounding box center [304, 299] width 67 height 11
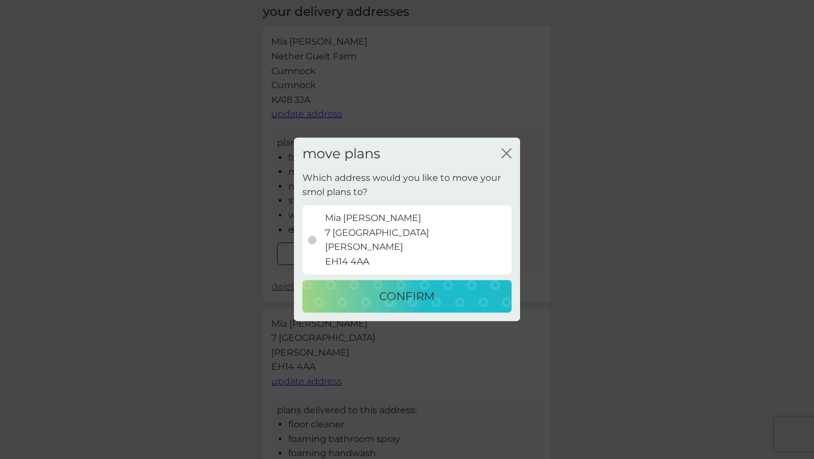
scroll to position [71, 0]
click at [335, 238] on p "[PERSON_NAME] [STREET_ADDRESS][PERSON_NAME]" at bounding box center [377, 240] width 104 height 58
click at [294, 171] on input "[PERSON_NAME] [STREET_ADDRESS][PERSON_NAME]" at bounding box center [294, 171] width 0 height 0
click at [313, 241] on div at bounding box center [312, 240] width 8 height 8
click at [294, 171] on input "[PERSON_NAME] [STREET_ADDRESS][PERSON_NAME]" at bounding box center [294, 171] width 0 height 0
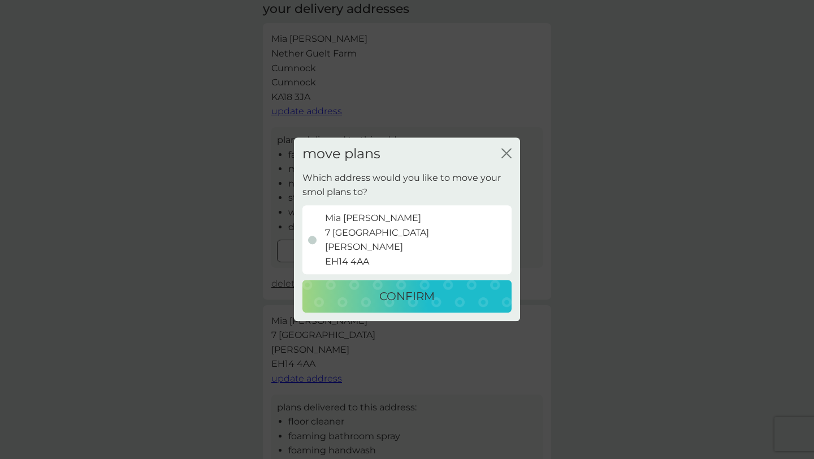
click at [405, 301] on p "CONFIRM" at bounding box center [406, 297] width 55 height 18
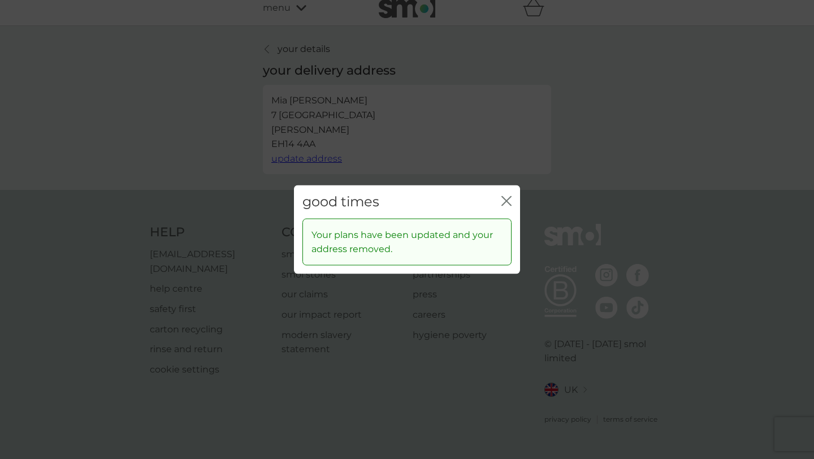
scroll to position [0, 0]
click at [511, 201] on icon "close" at bounding box center [506, 201] width 10 height 10
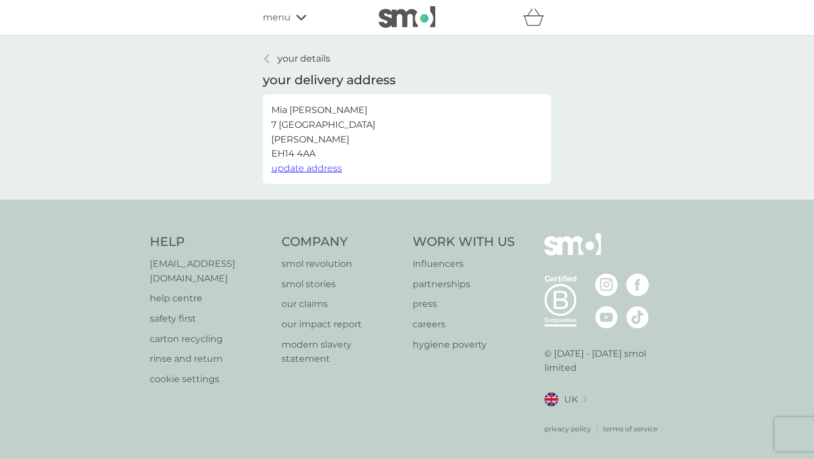
click at [301, 58] on p "your details" at bounding box center [303, 58] width 53 height 15
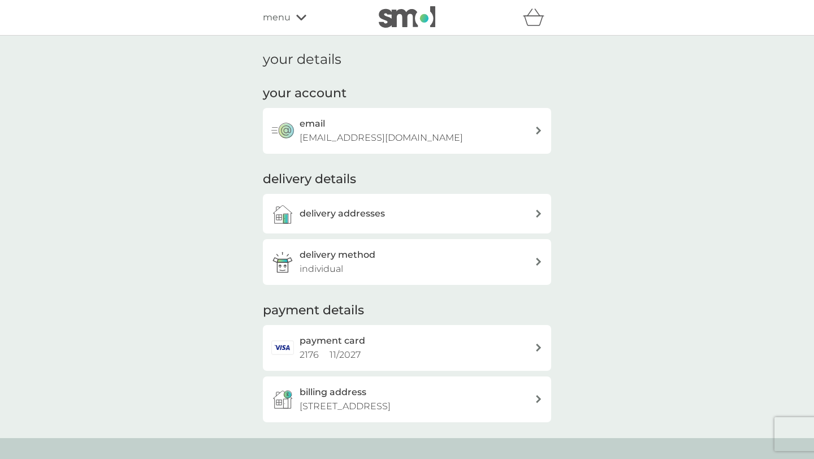
click at [283, 17] on span "menu" at bounding box center [277, 17] width 28 height 15
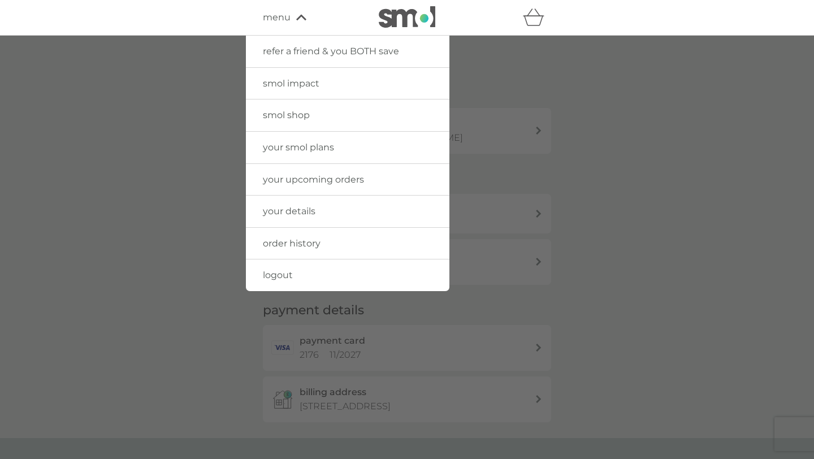
click at [406, 11] on img at bounding box center [407, 16] width 57 height 21
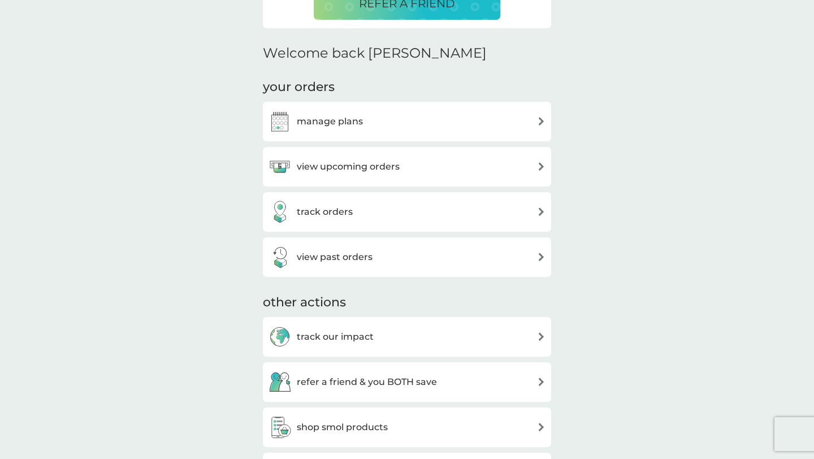
scroll to position [304, 0]
click at [326, 212] on h3 "track orders" at bounding box center [325, 211] width 56 height 15
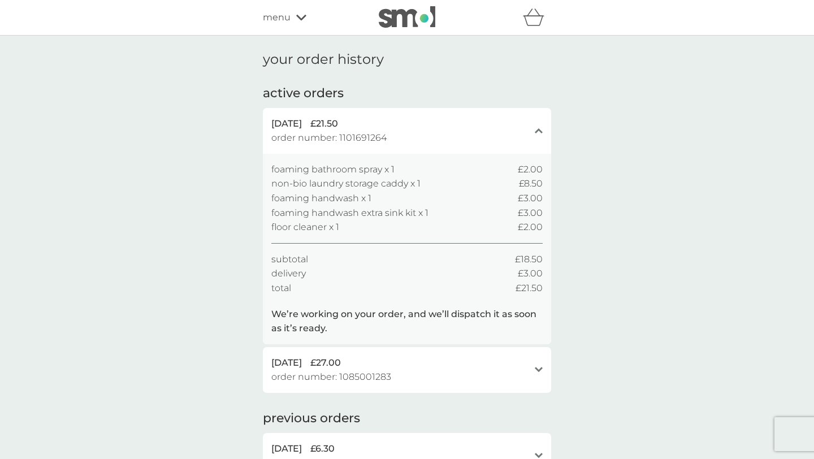
click at [284, 18] on span "menu" at bounding box center [277, 17] width 28 height 15
